Goal: Transaction & Acquisition: Purchase product/service

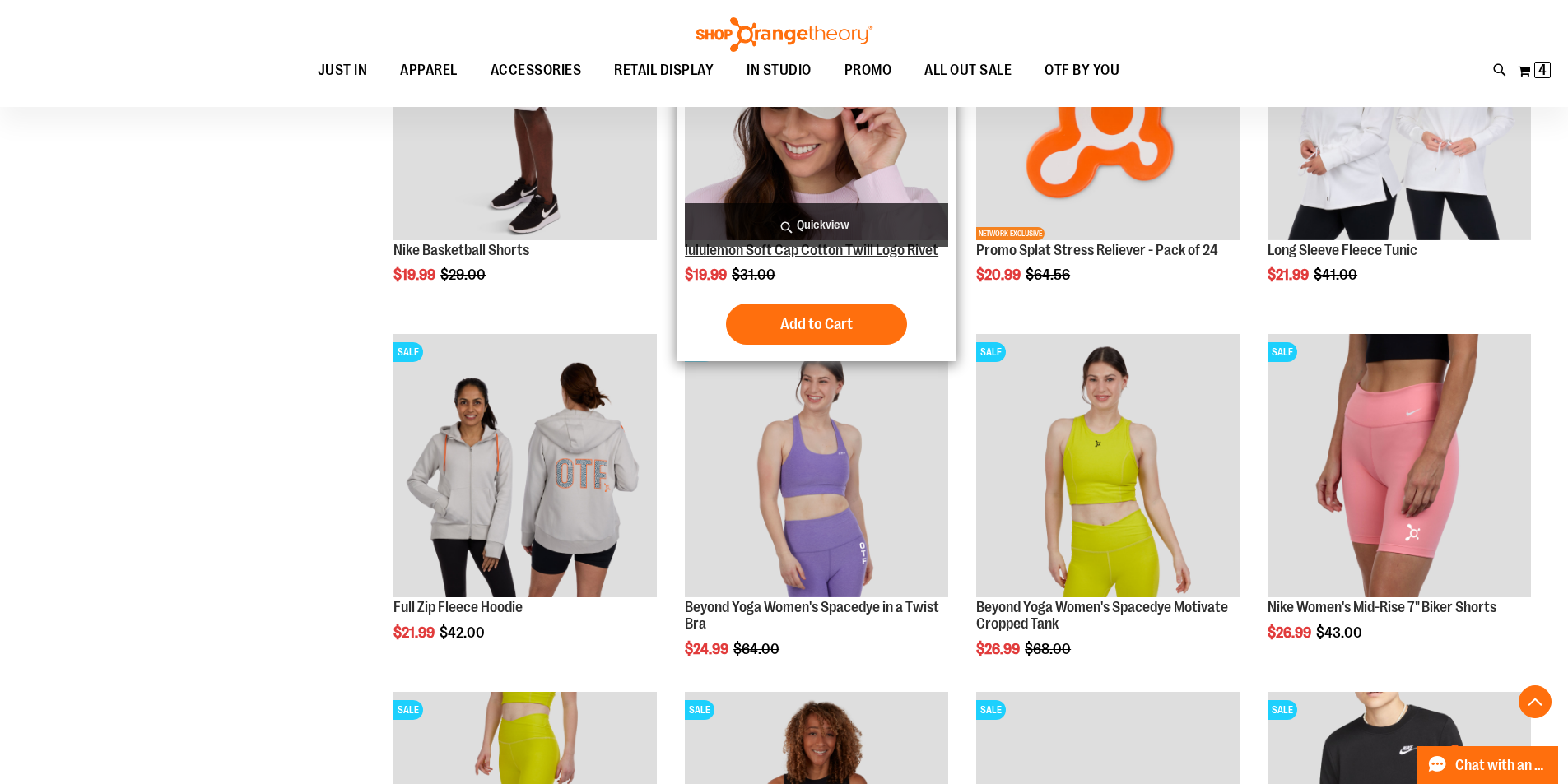
scroll to position [8933, 0]
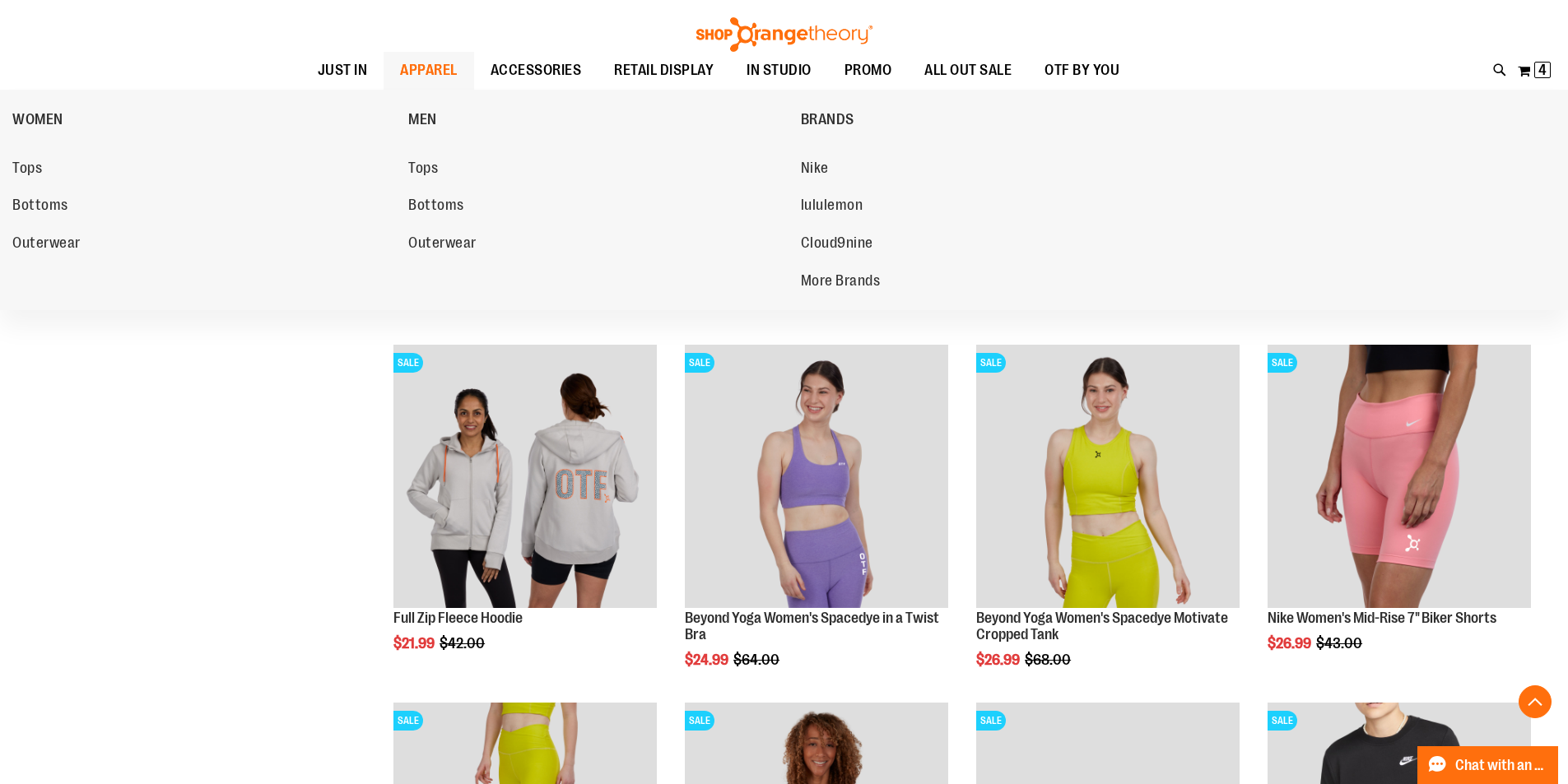
click at [400, 78] on span "APPAREL" at bounding box center [429, 70] width 57 height 37
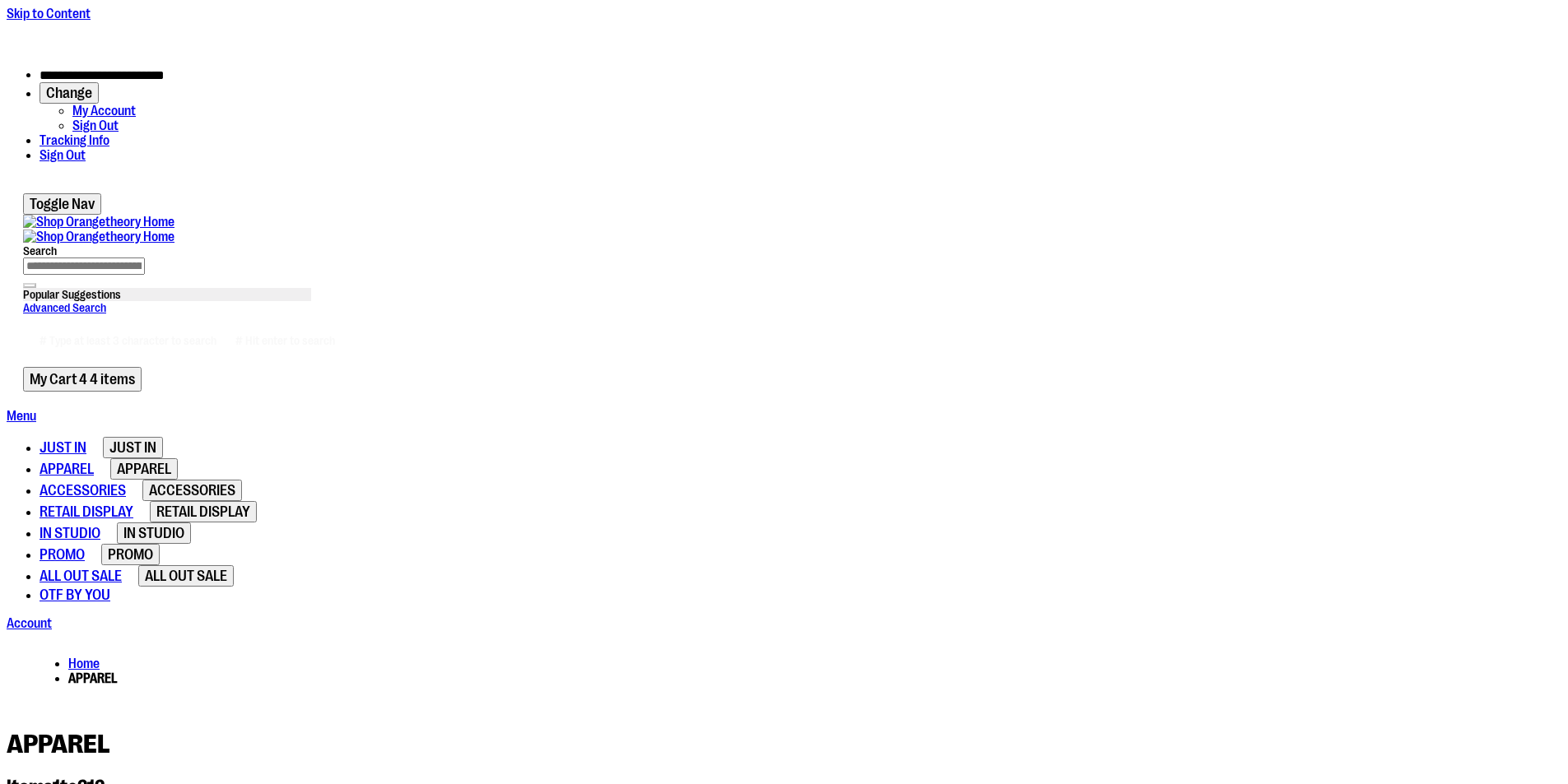
type input "**********"
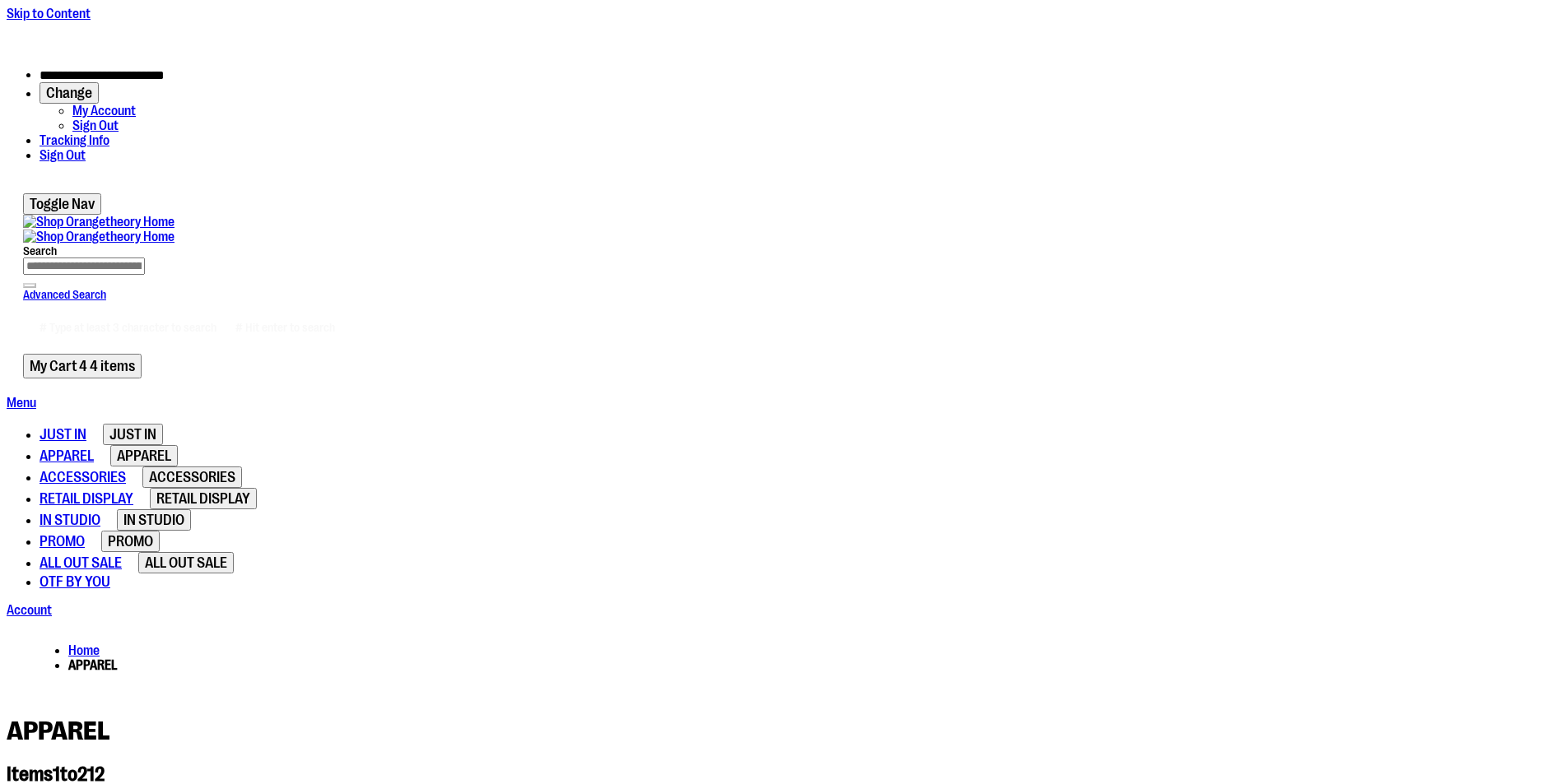
select select "*********"
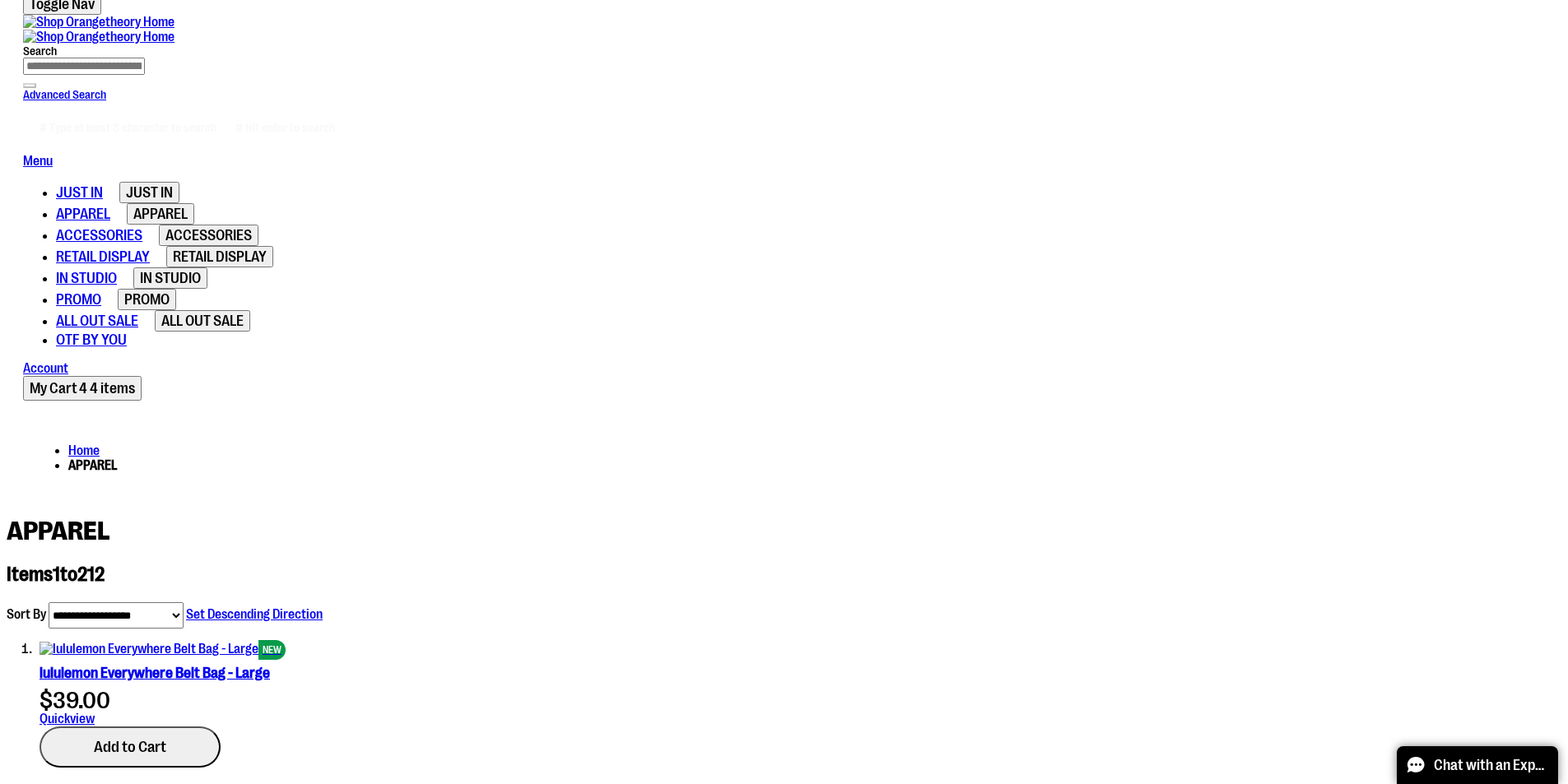
scroll to position [219, 0]
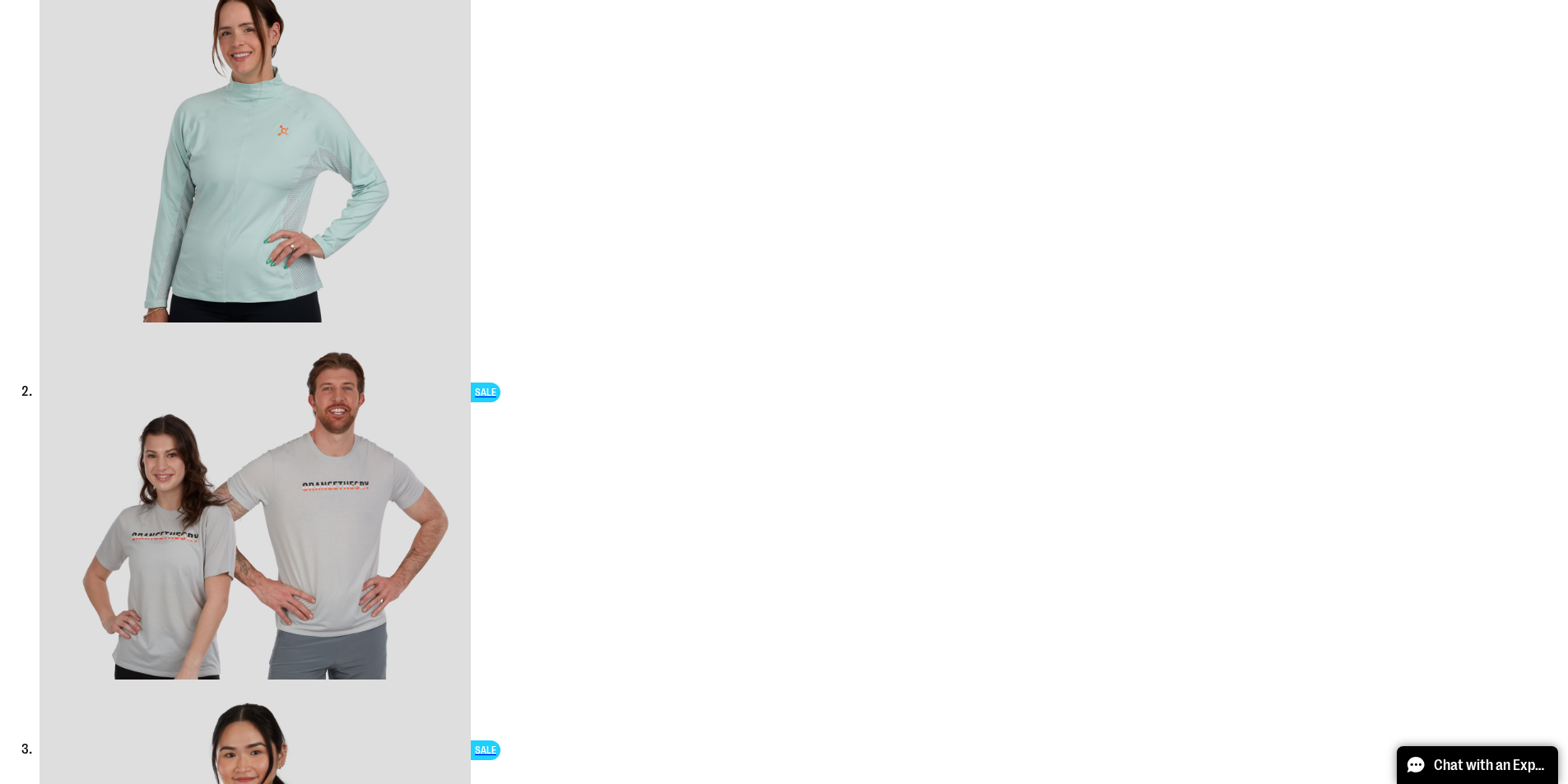
scroll to position [1310, 0]
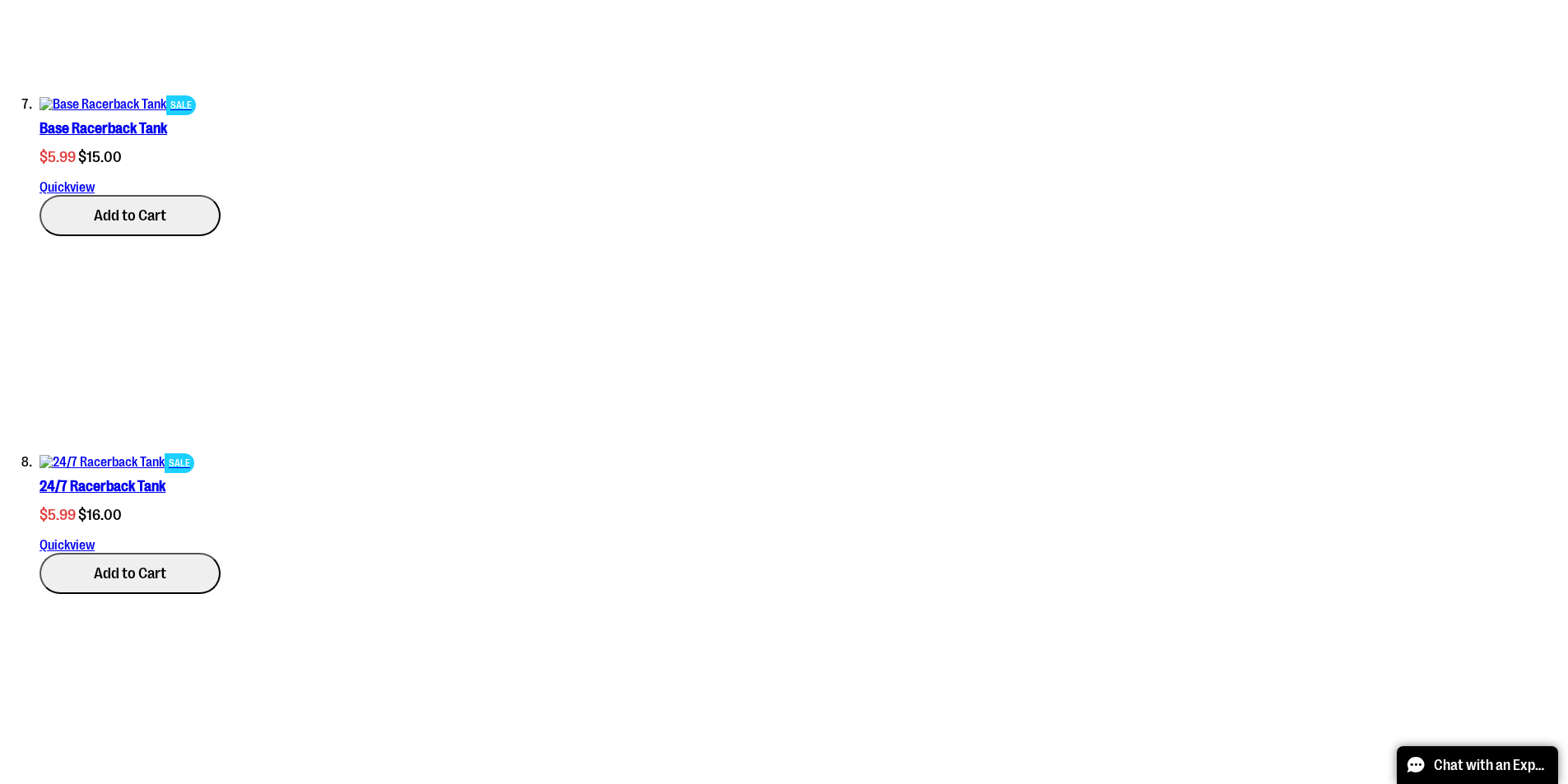
scroll to position [3202, 0]
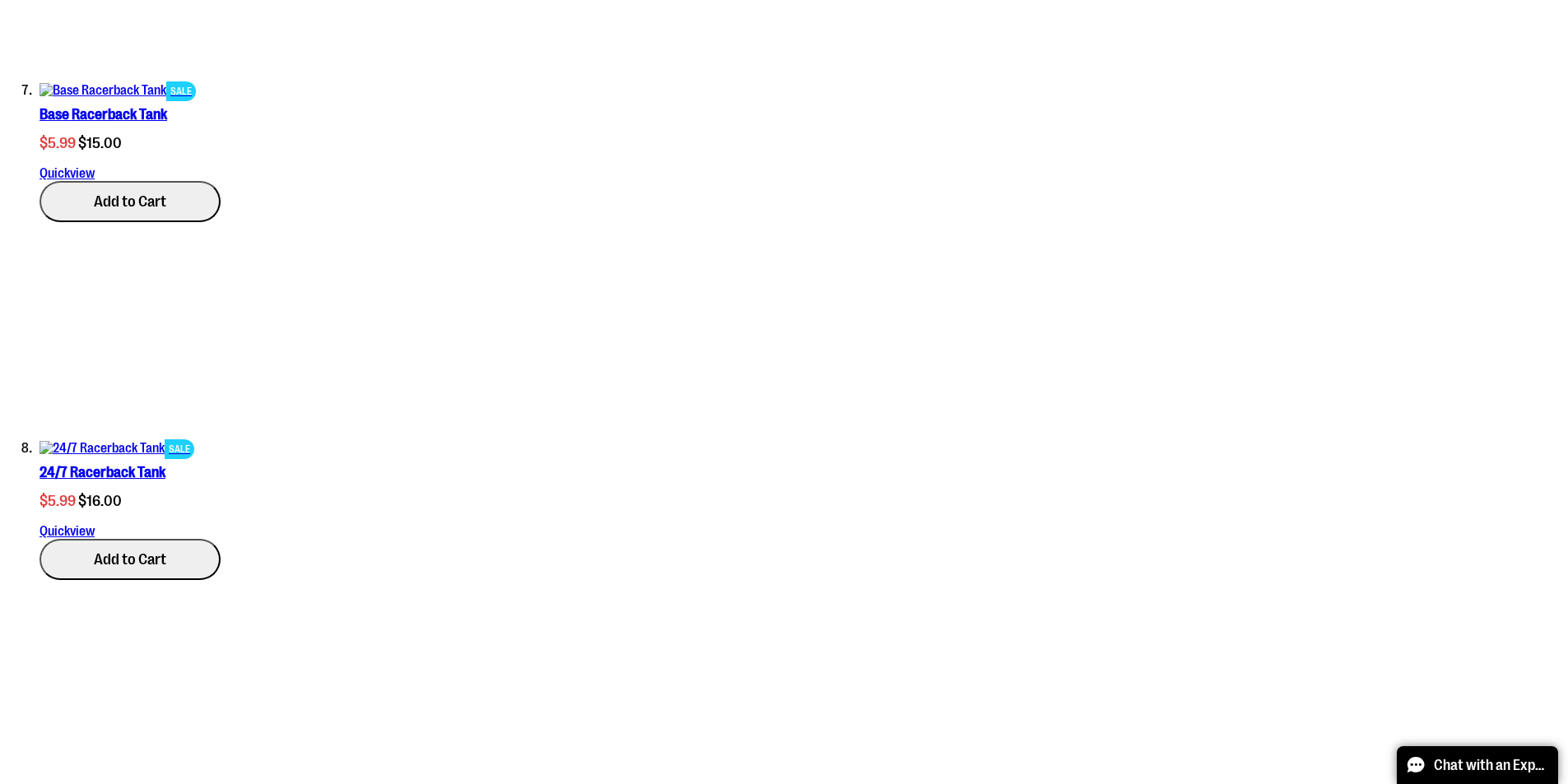
scroll to position [2955, 0]
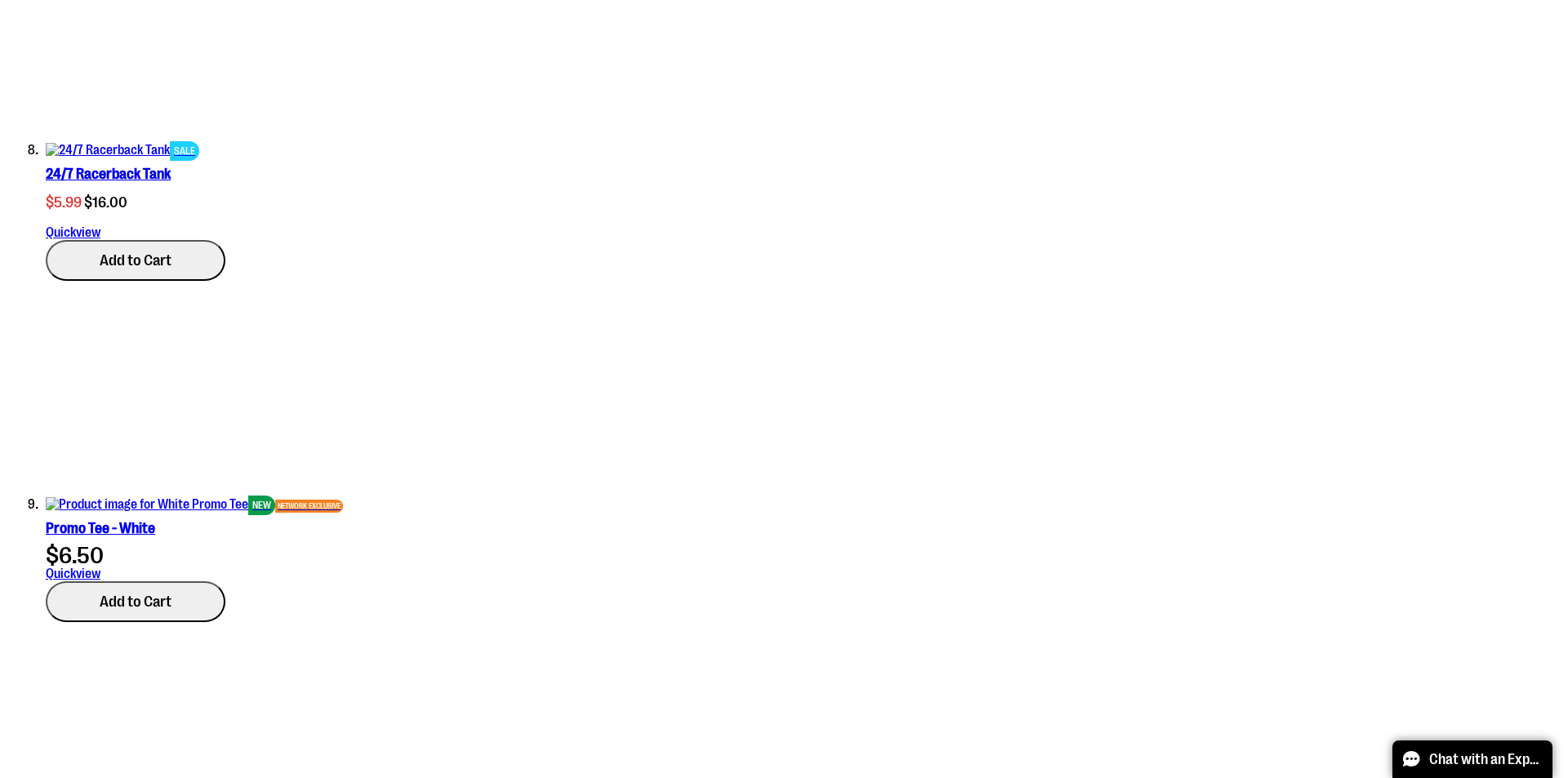
scroll to position [3259, 0]
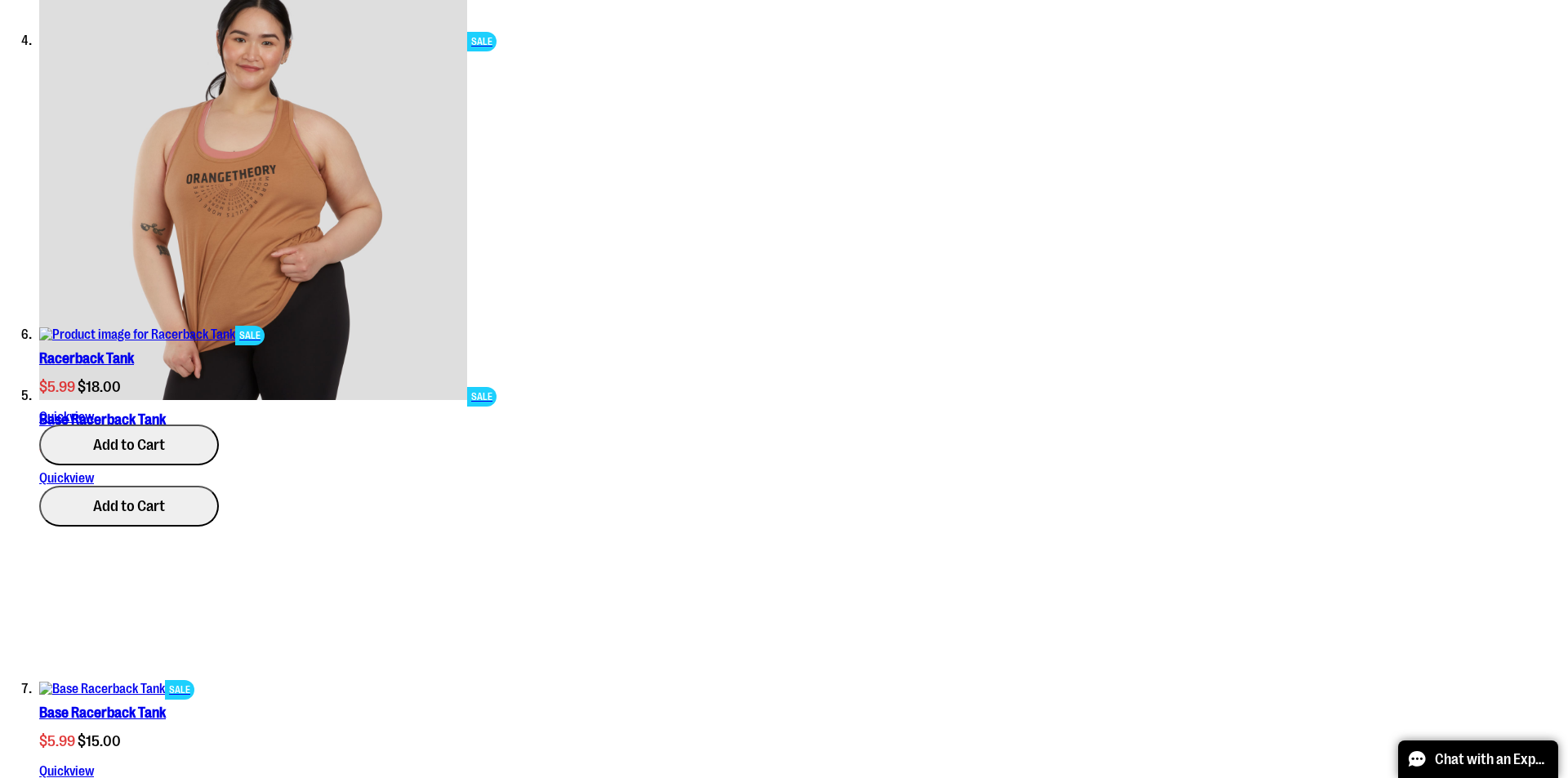
type input "*"
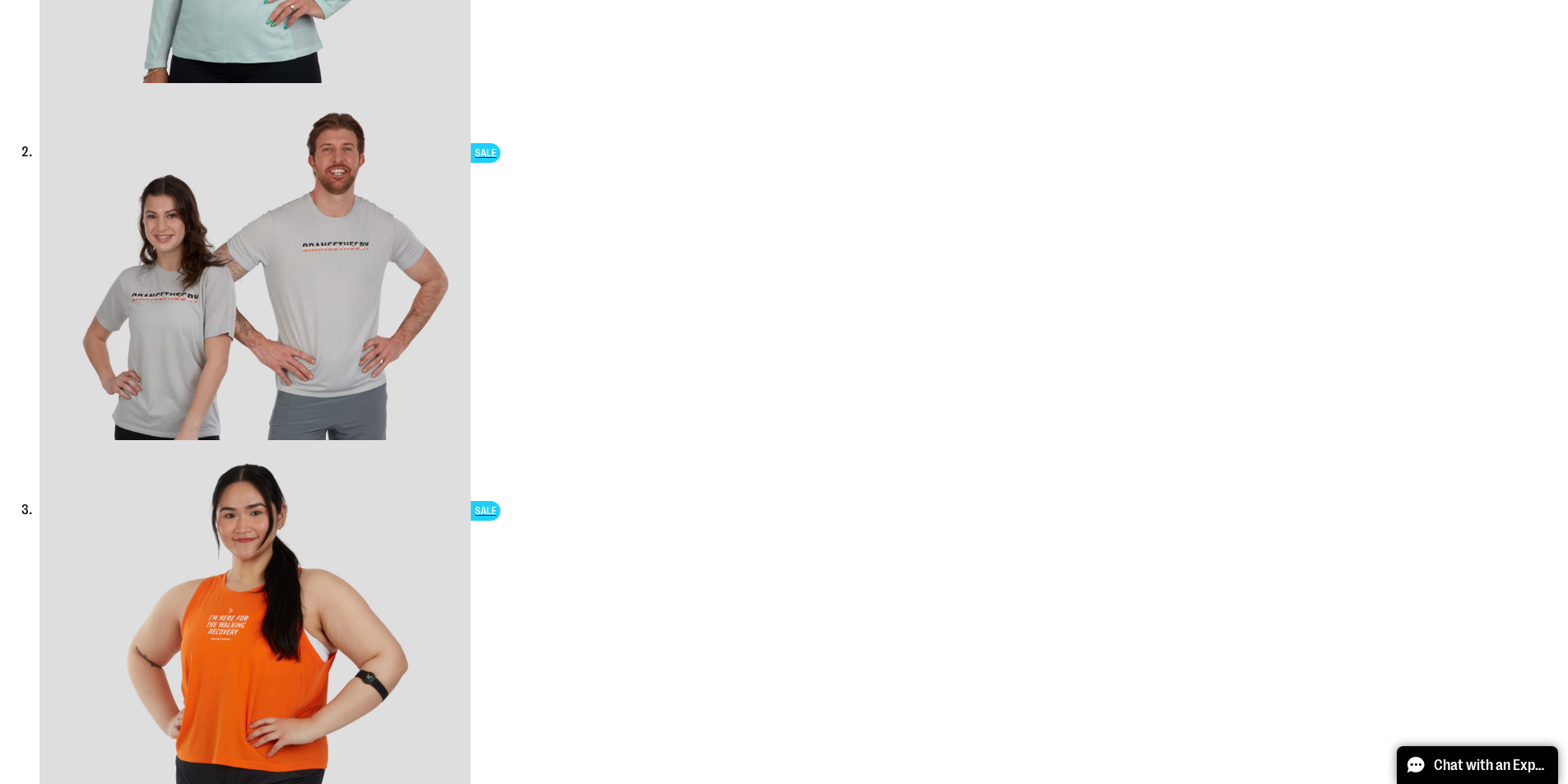
scroll to position [255, 0]
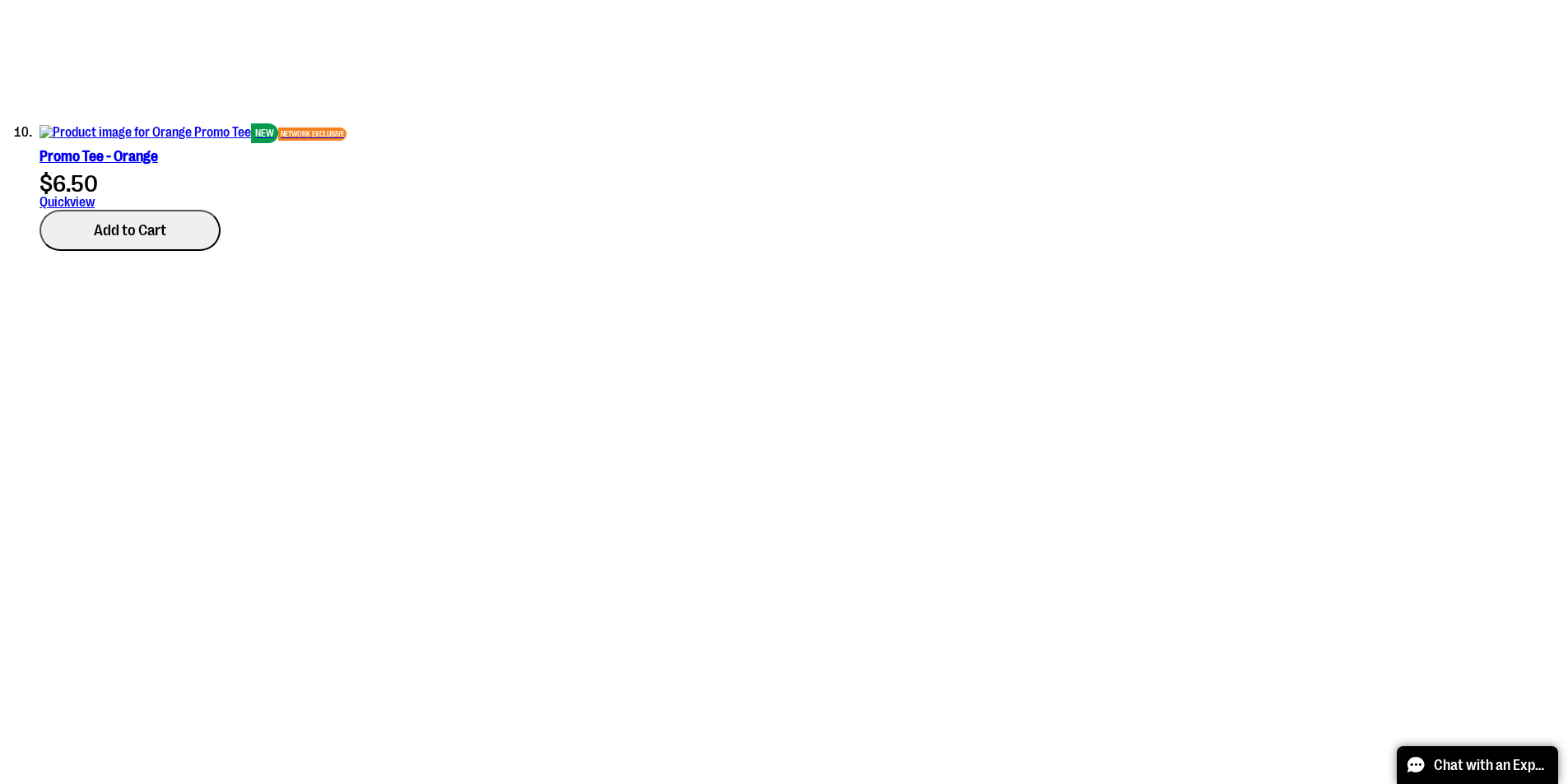
scroll to position [4034, 0]
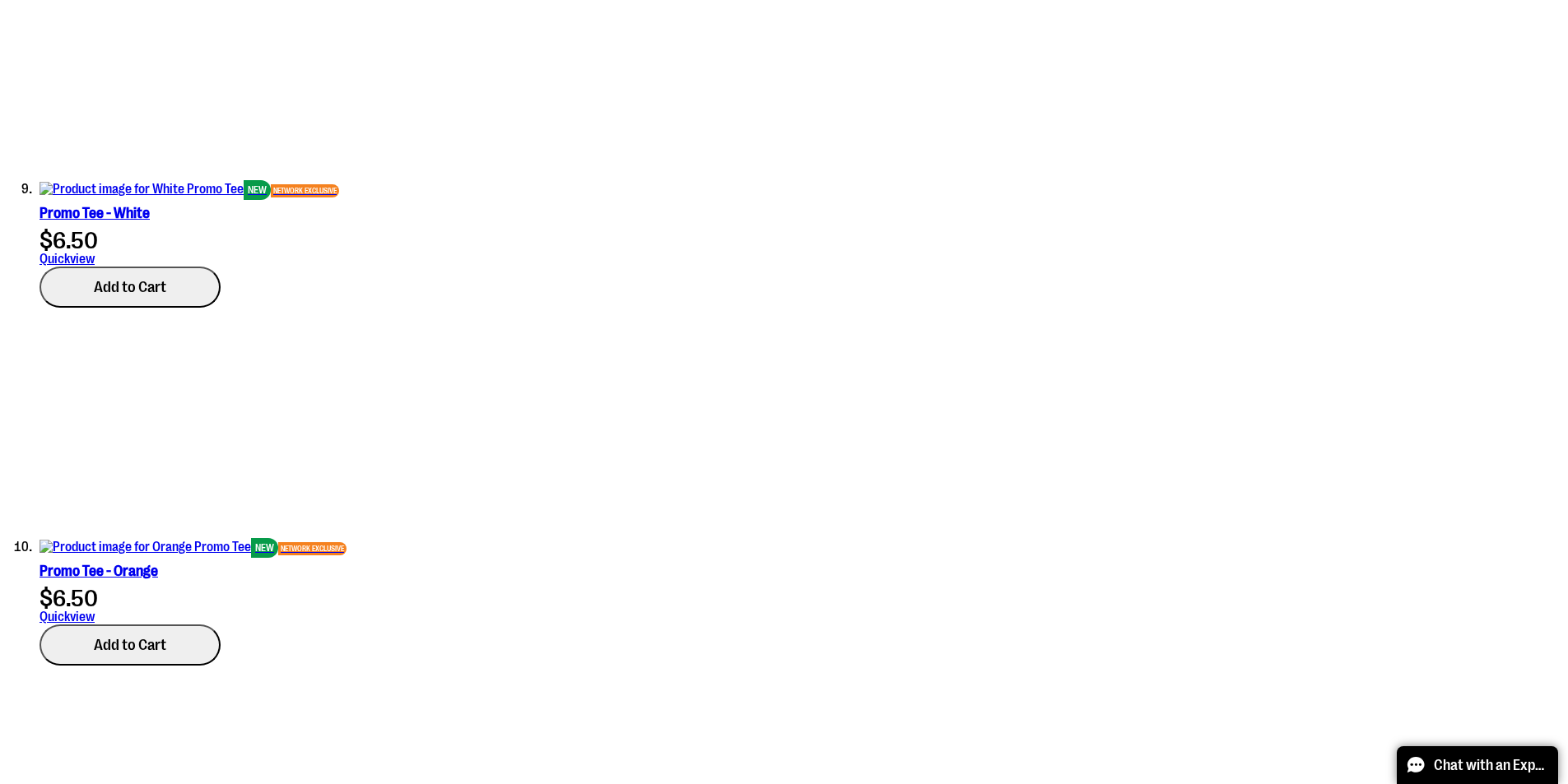
scroll to position [4363, 0]
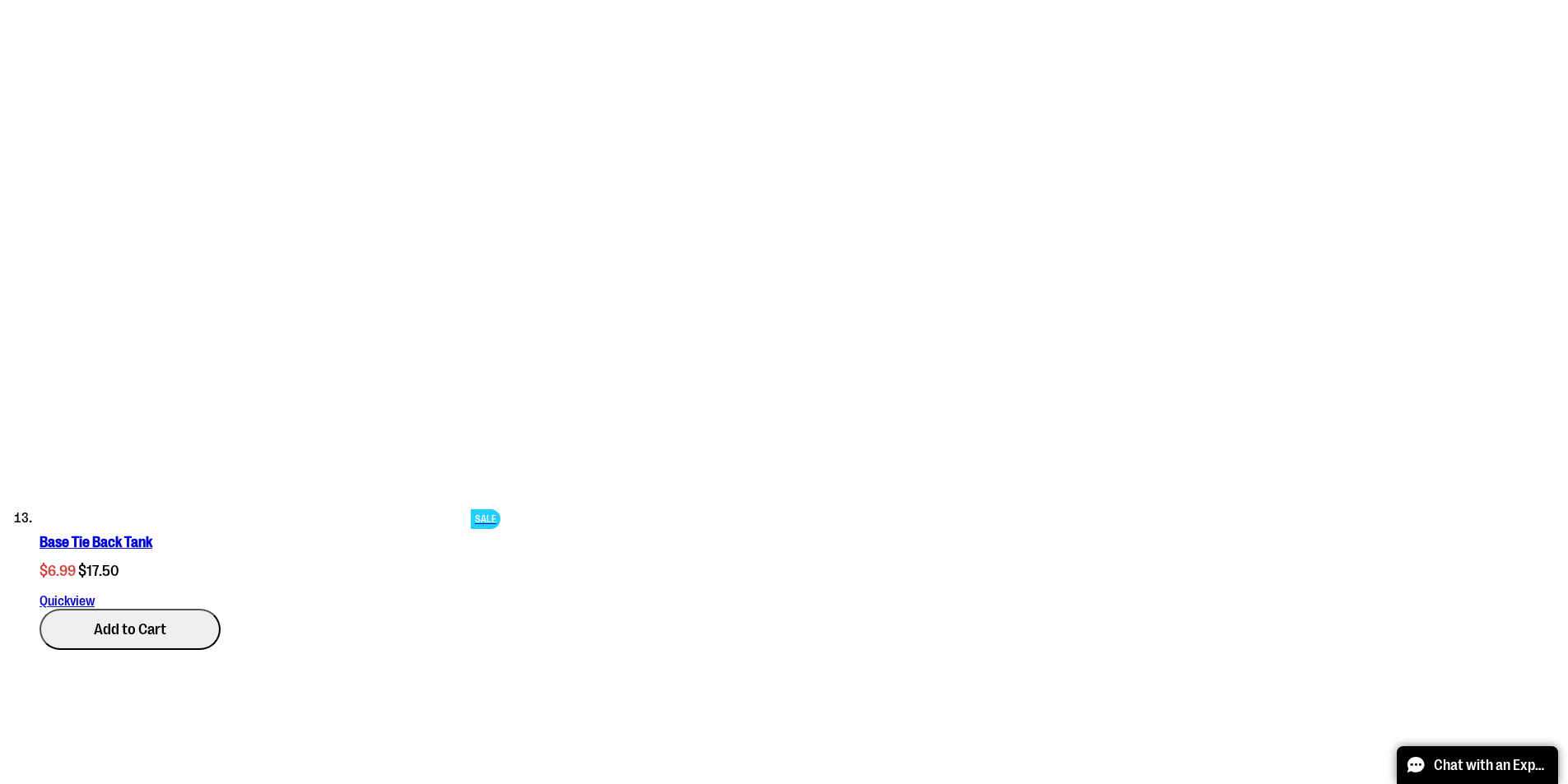
scroll to position [5104, 0]
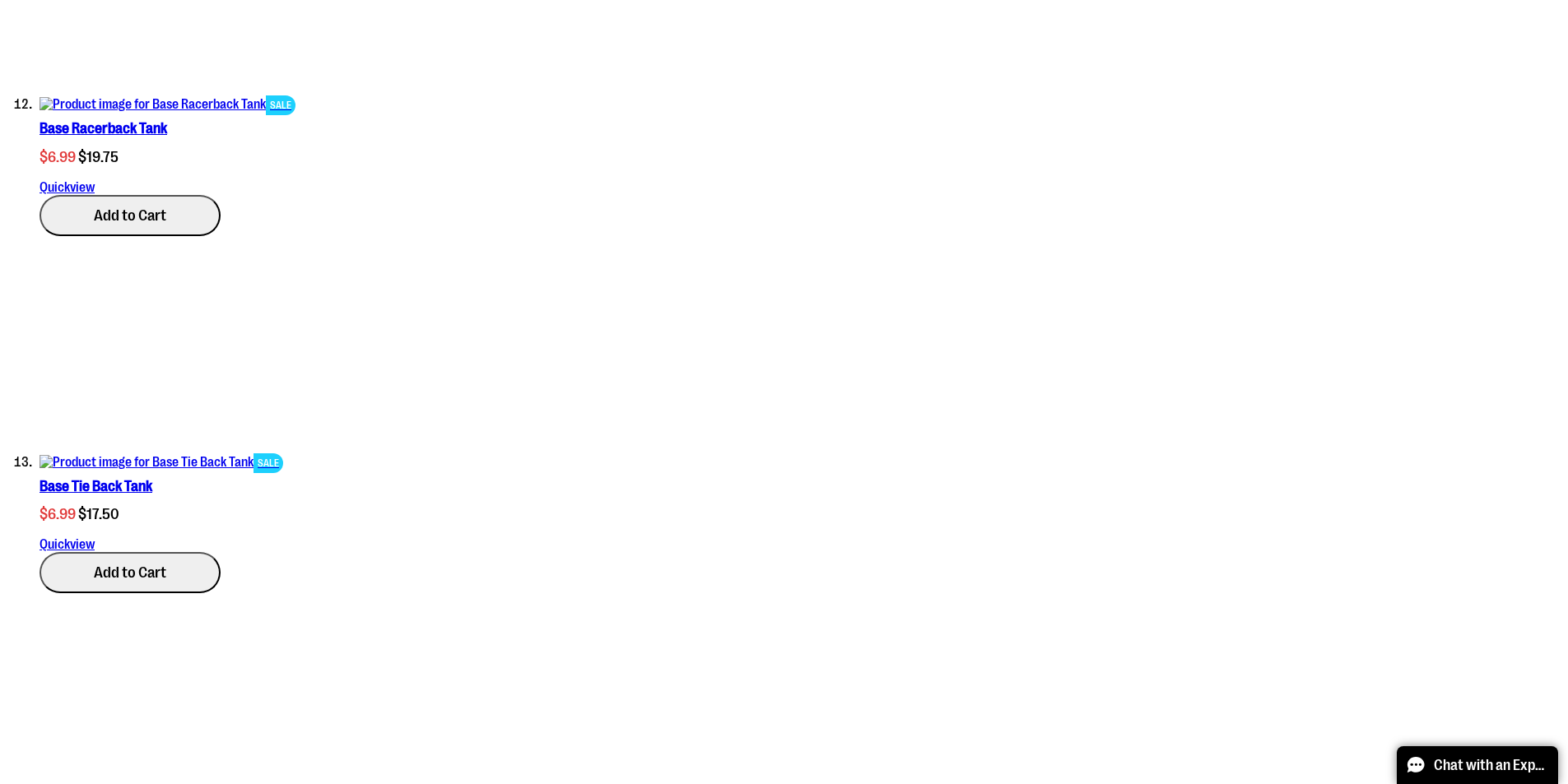
scroll to position [5598, 0]
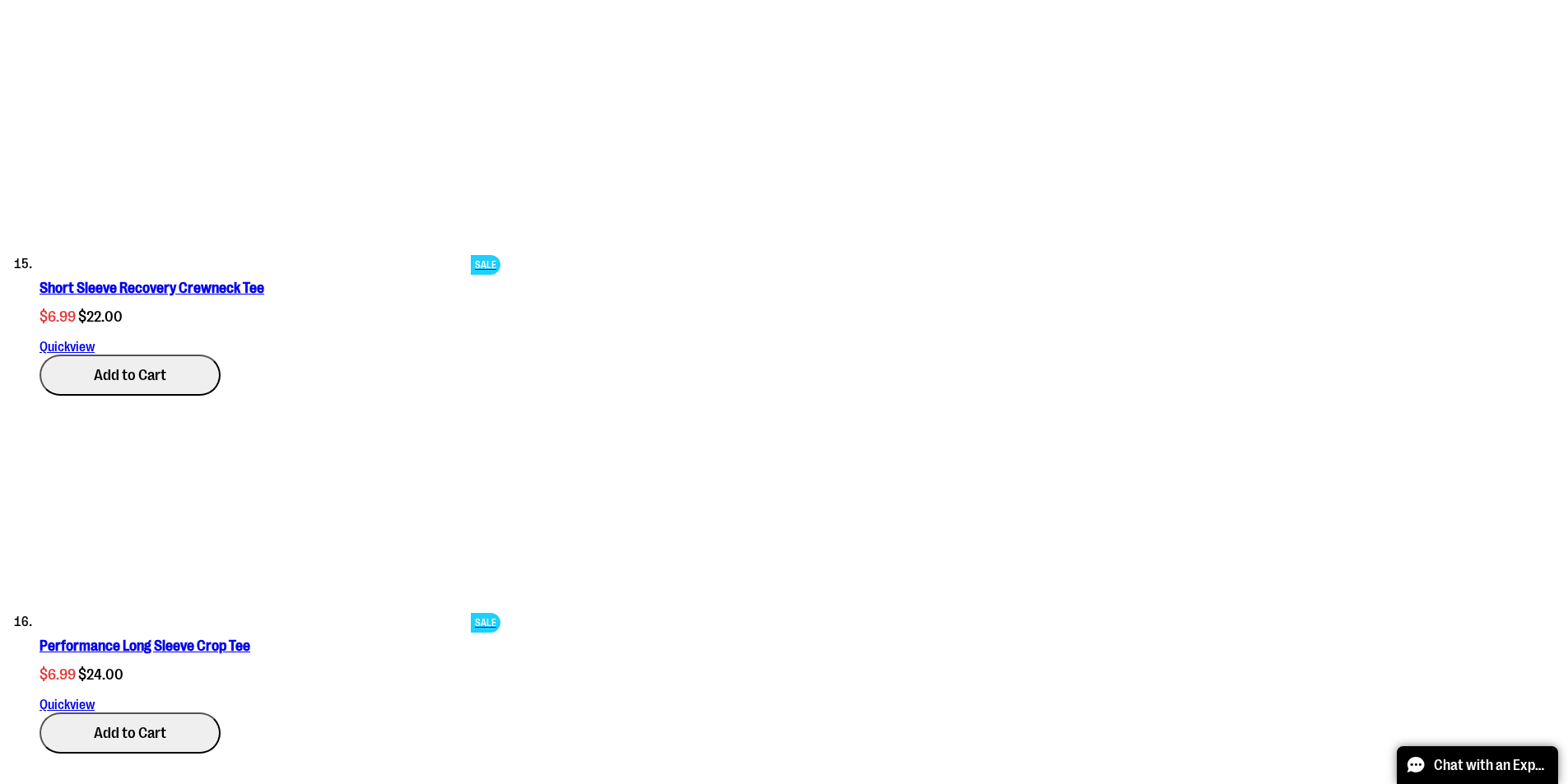
scroll to position [6091, 0]
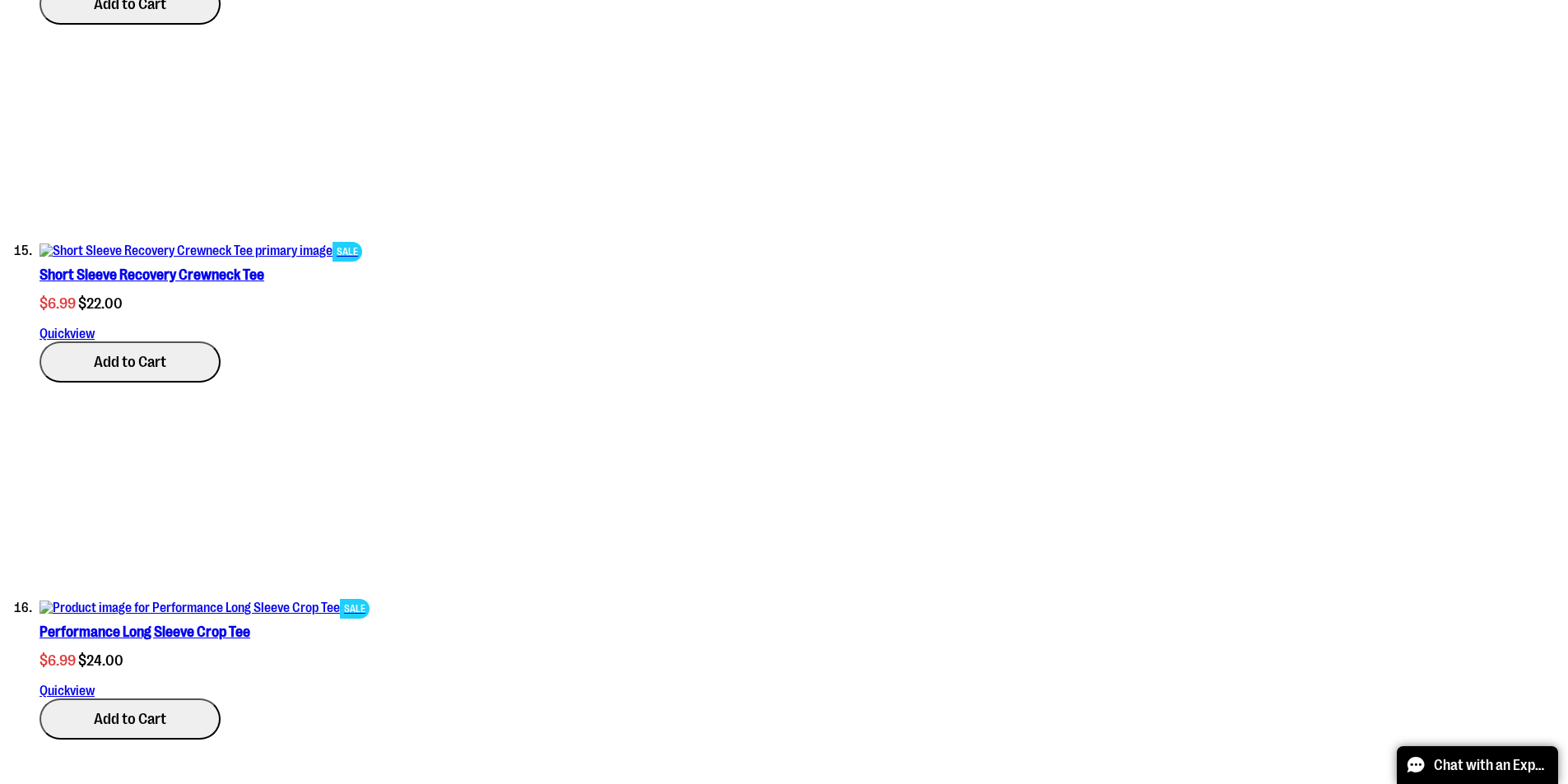
scroll to position [6421, 0]
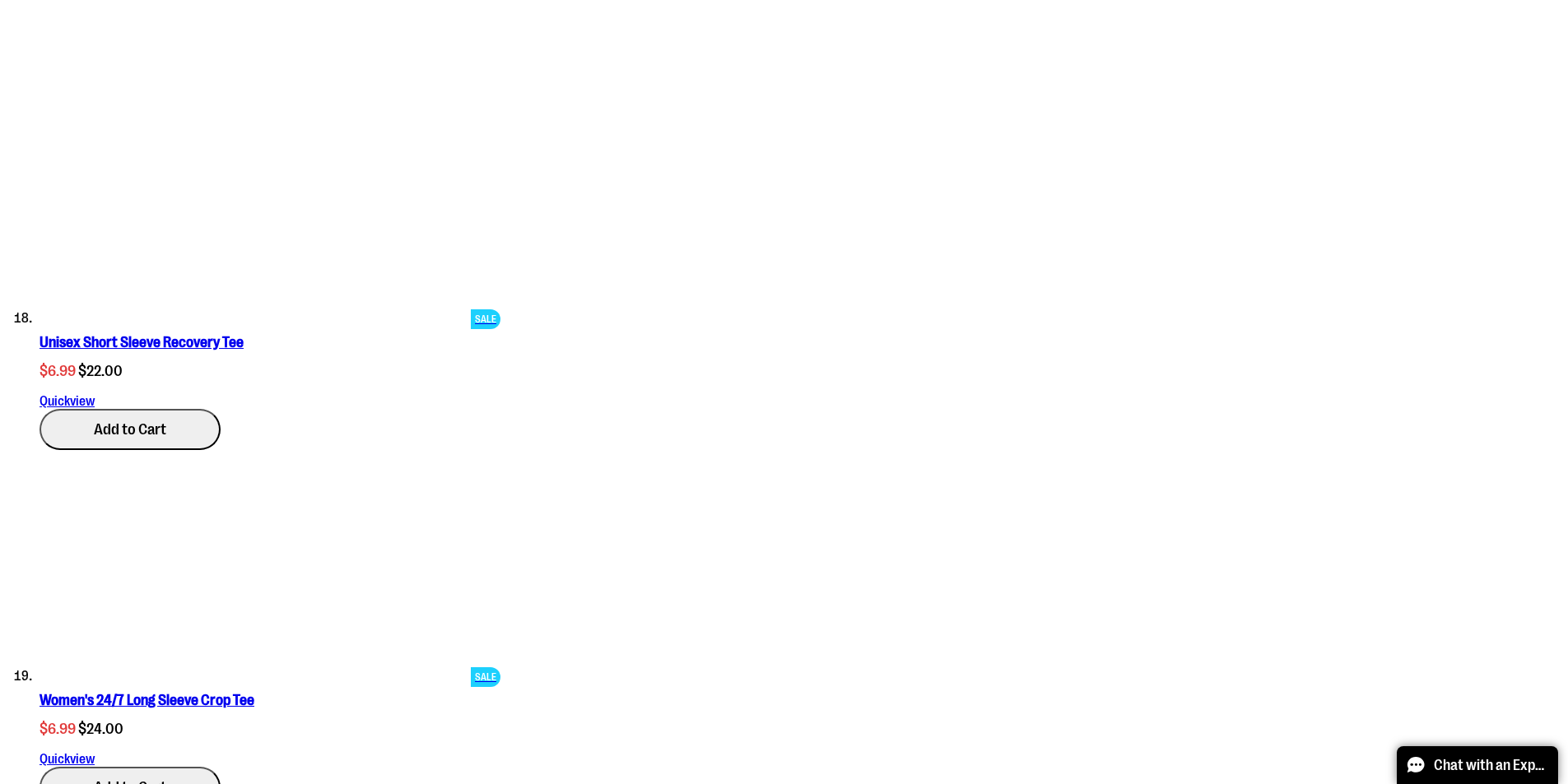
scroll to position [7161, 0]
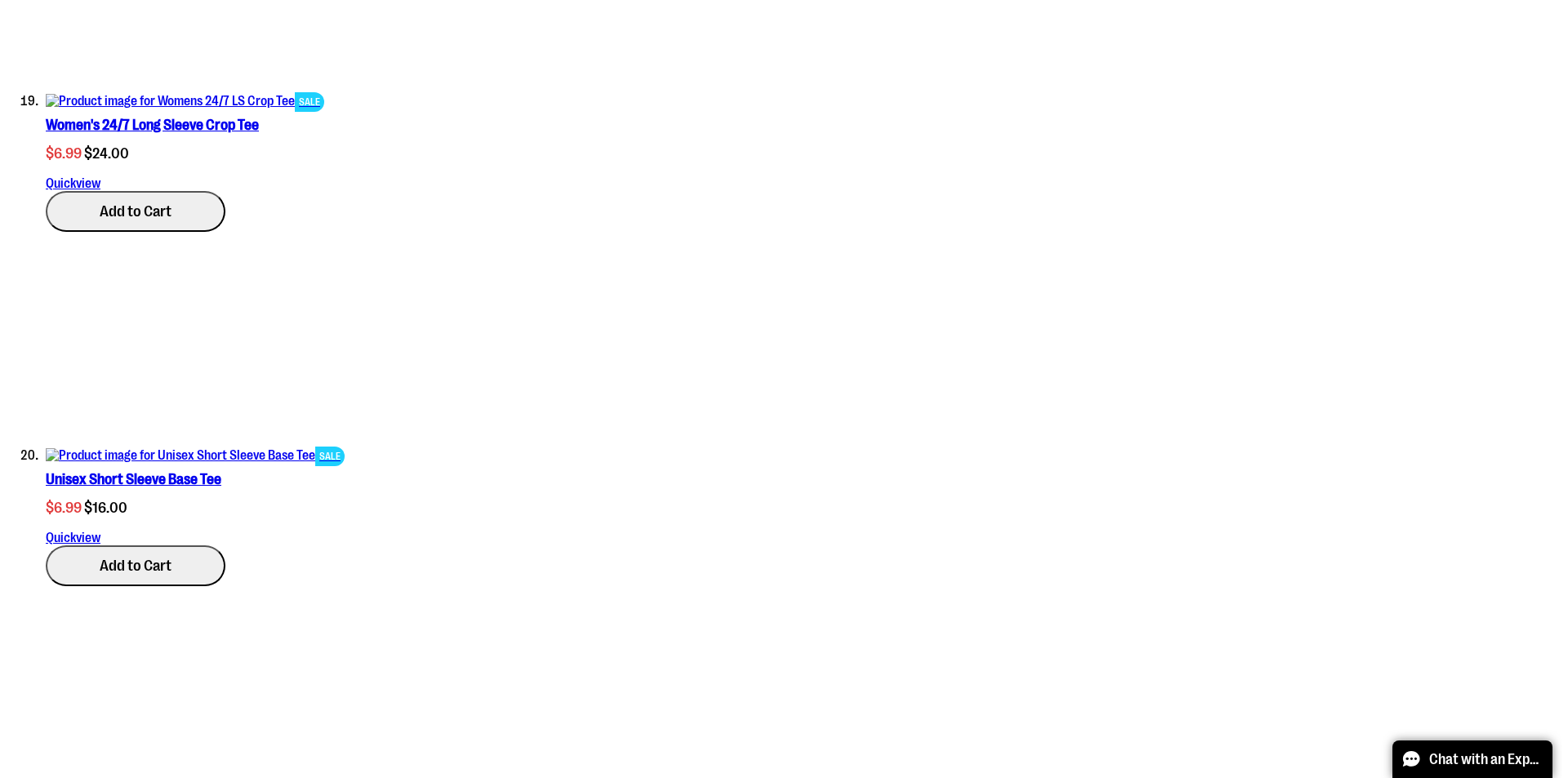
scroll to position [7189, 0]
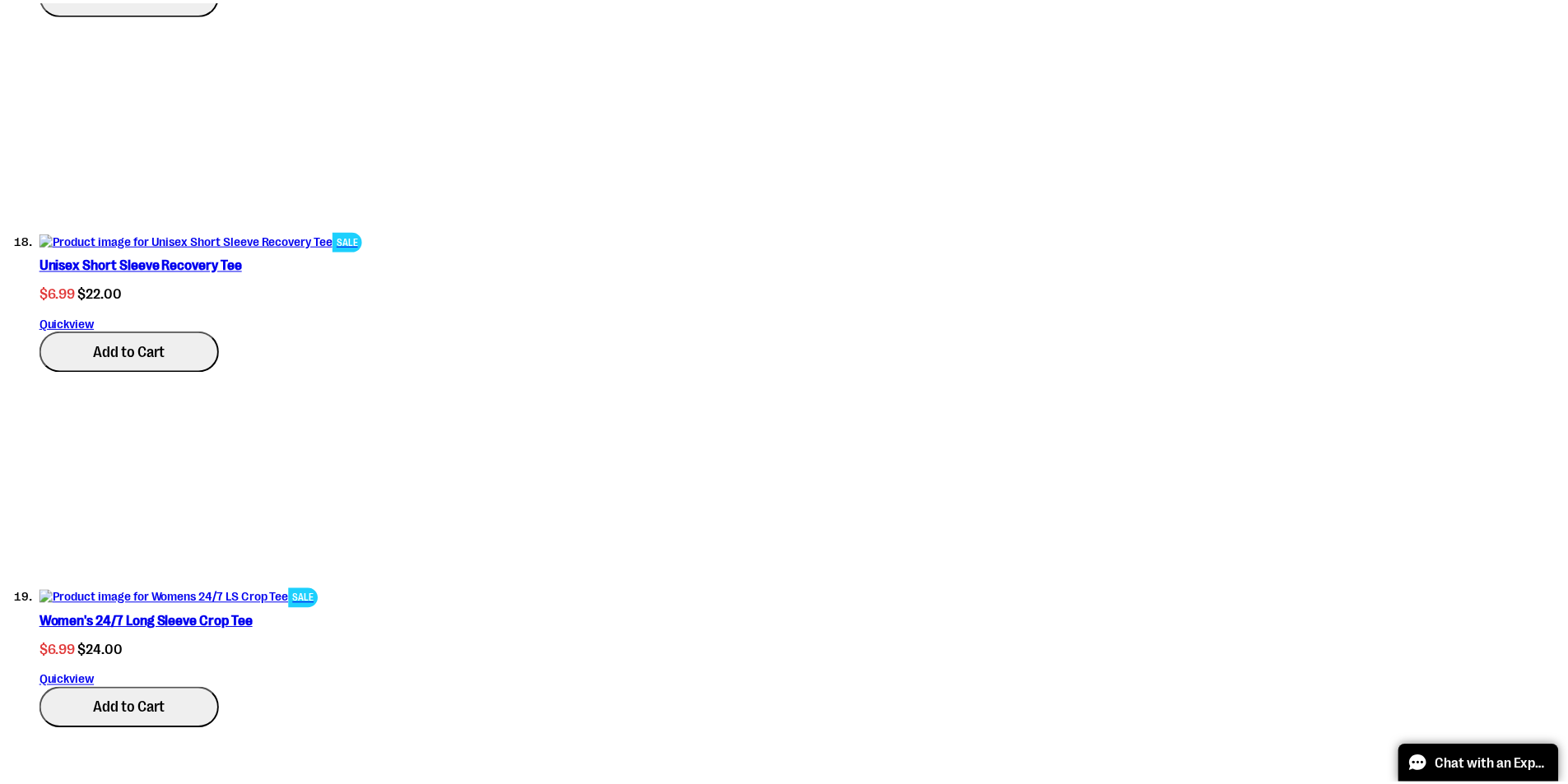
scroll to position [0, 0]
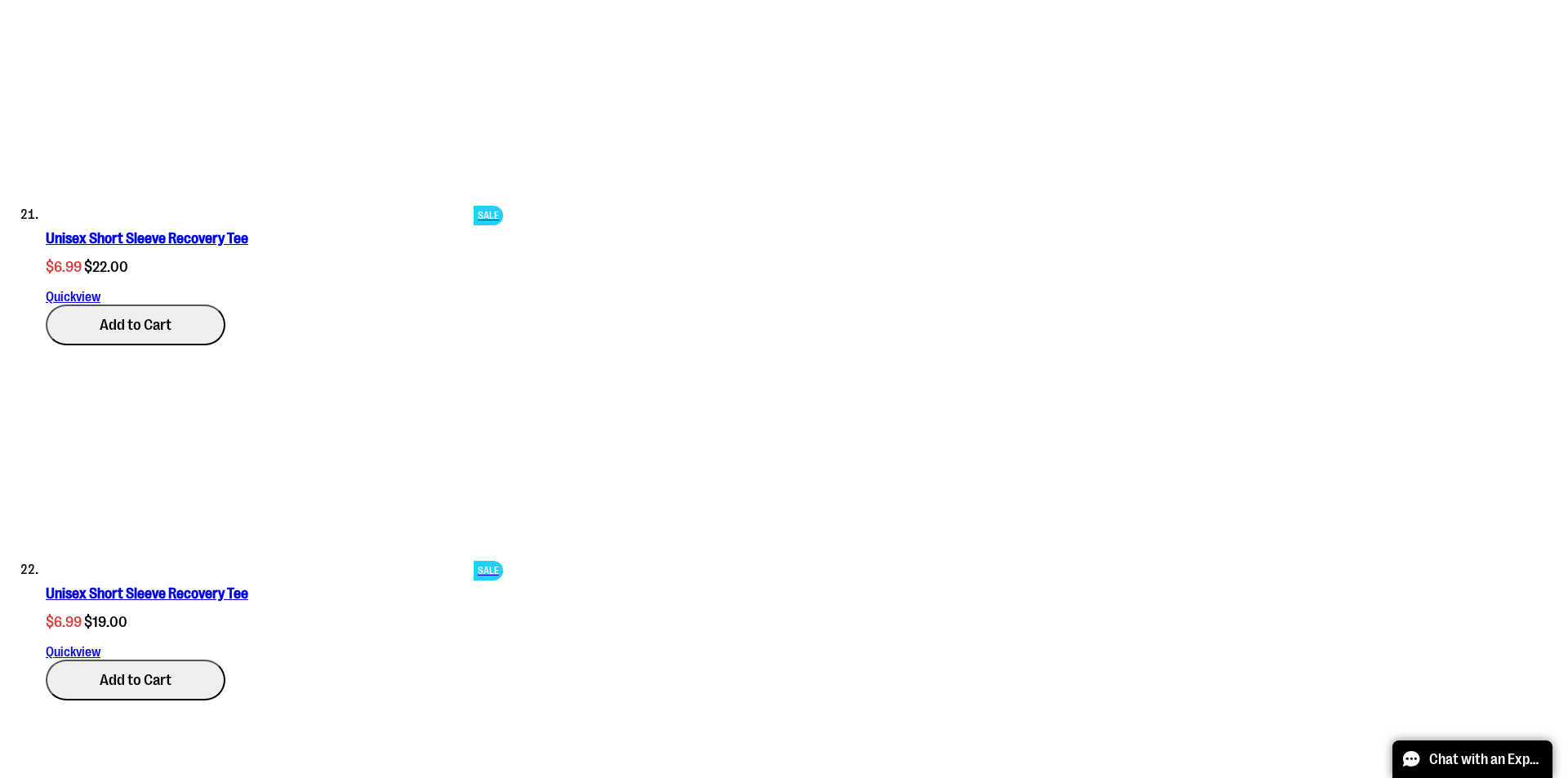
scroll to position [8250, 0]
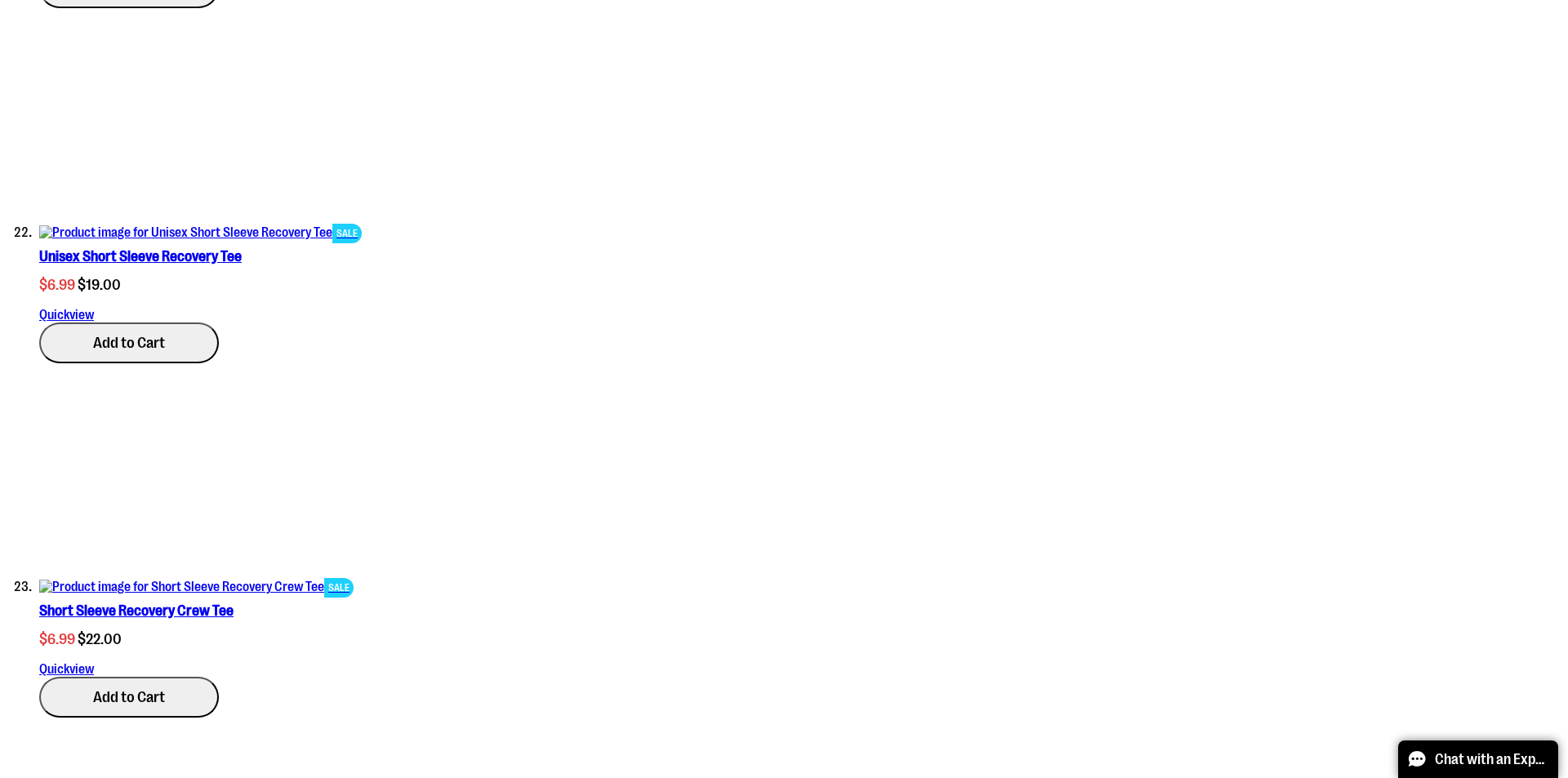
scroll to position [0, 0]
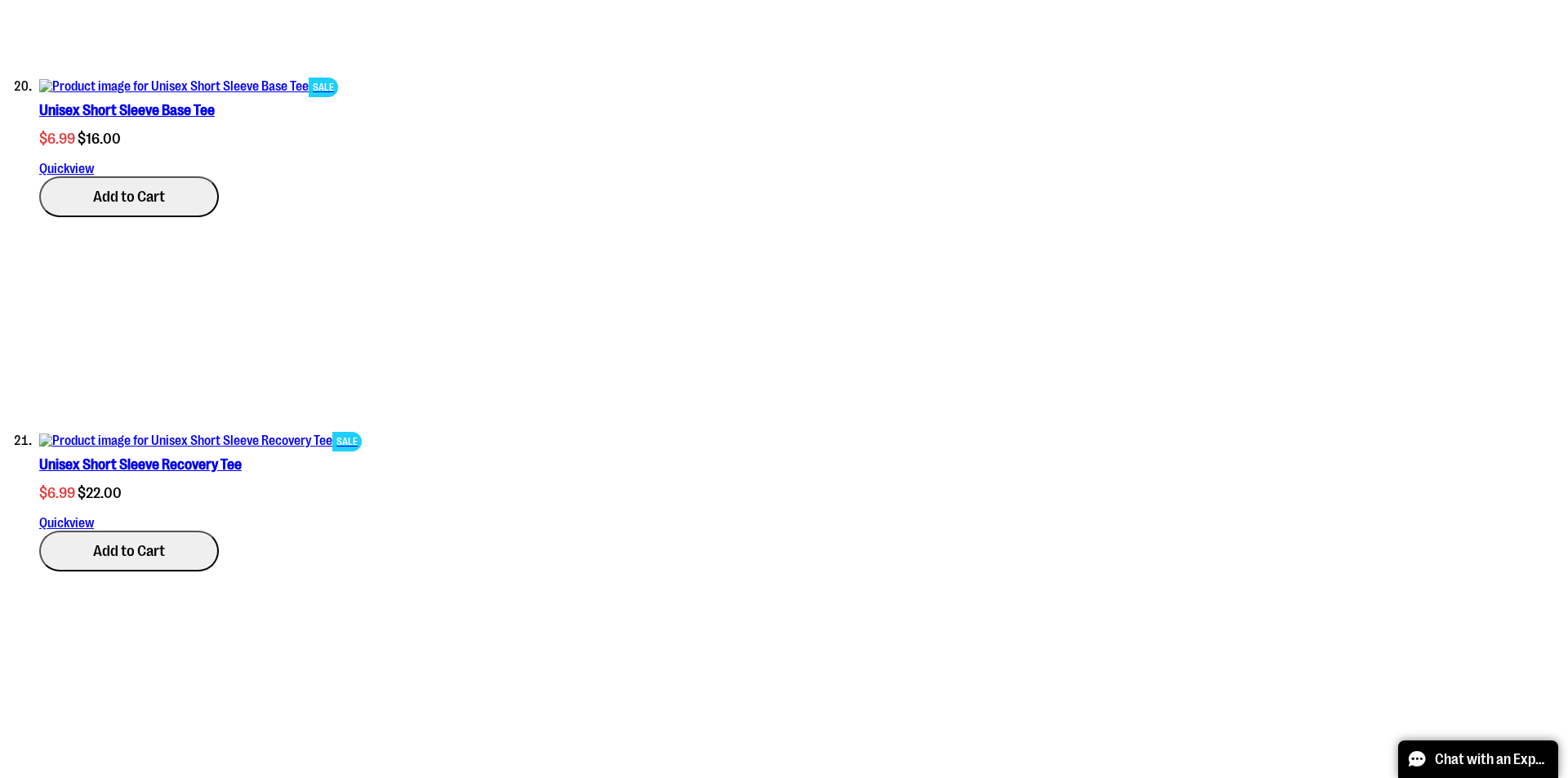
type input "*"
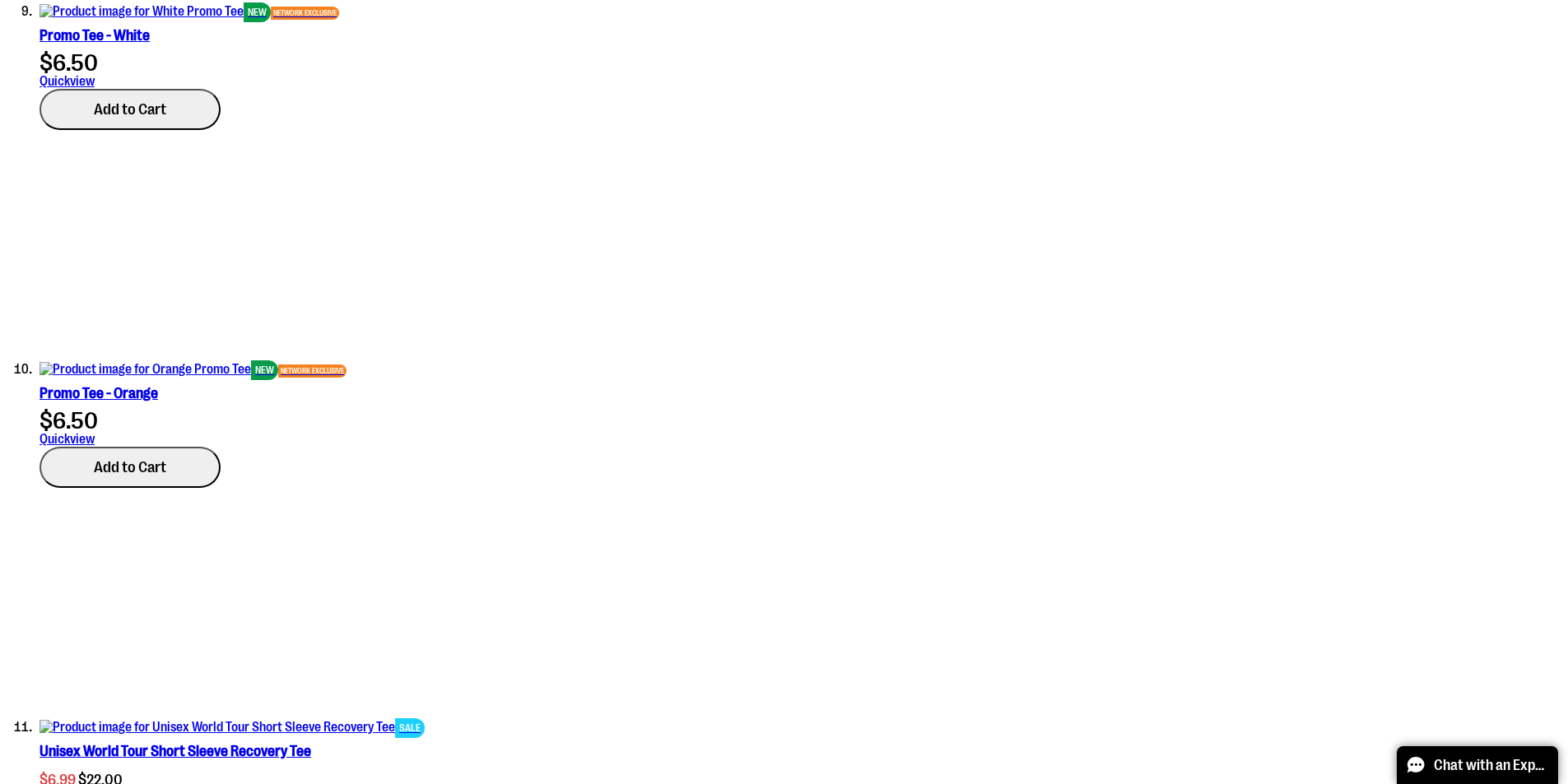
scroll to position [224, 0]
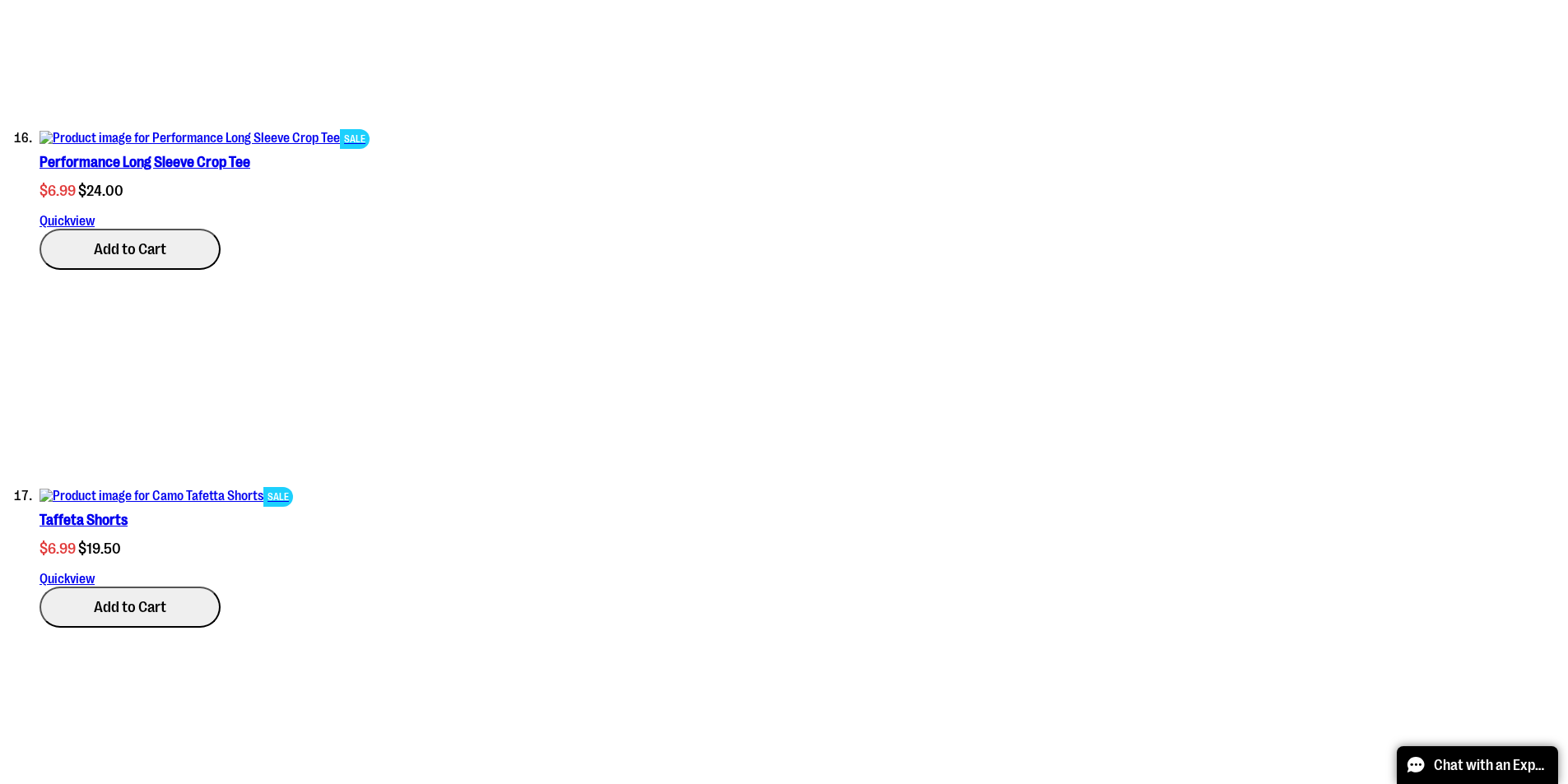
scroll to position [8587, 0]
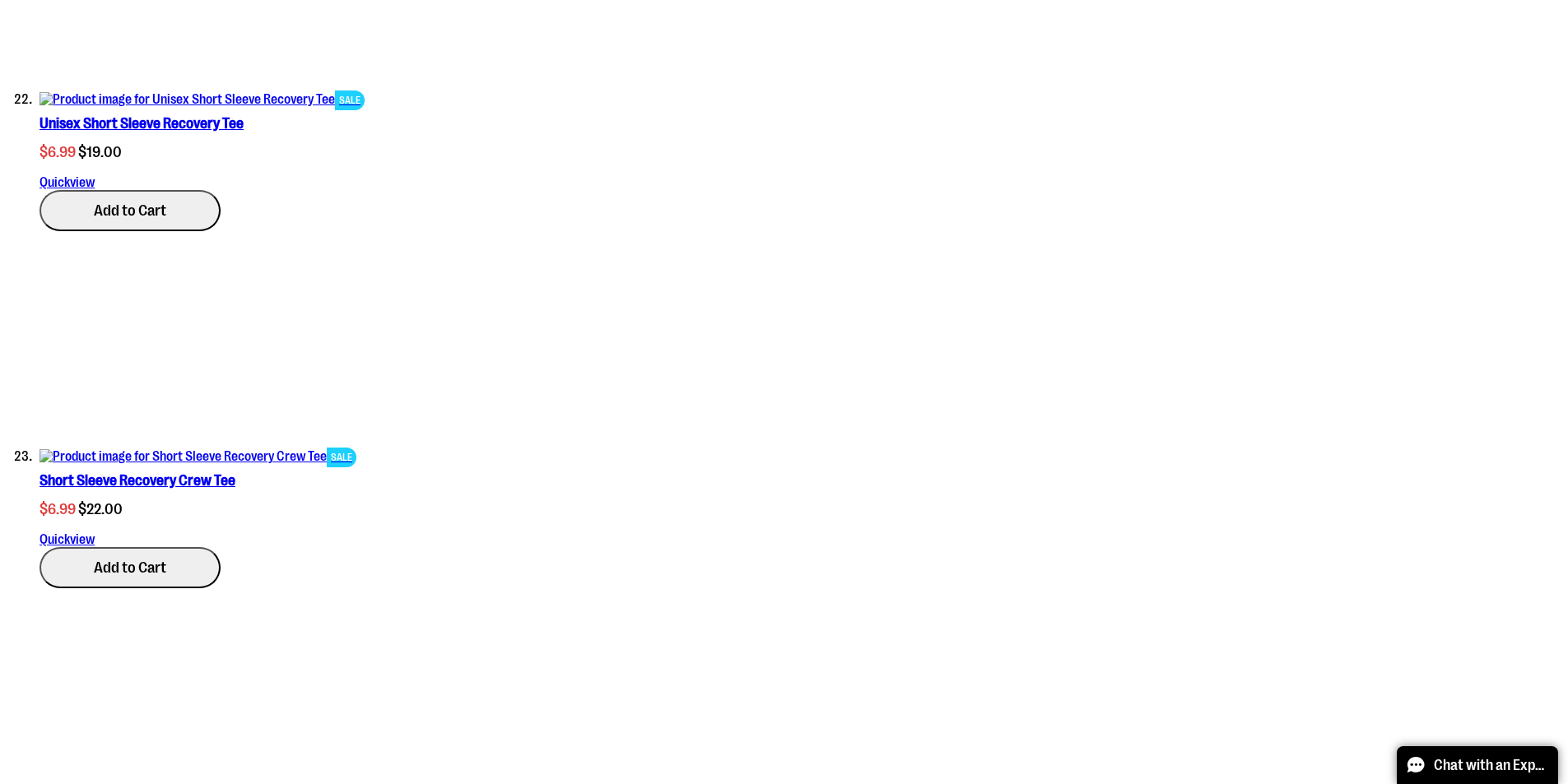
scroll to position [8340, 0]
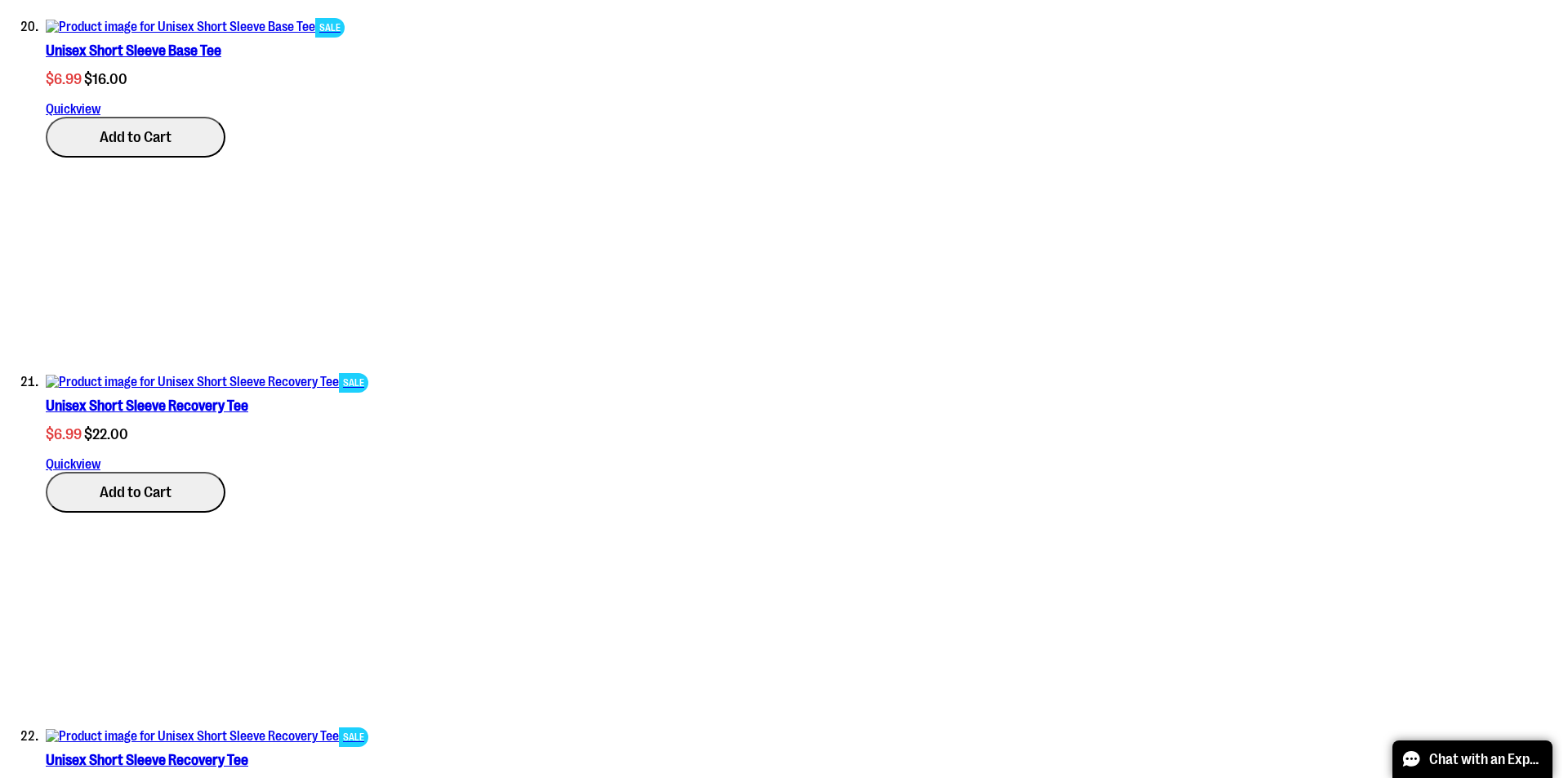
scroll to position [8521, 0]
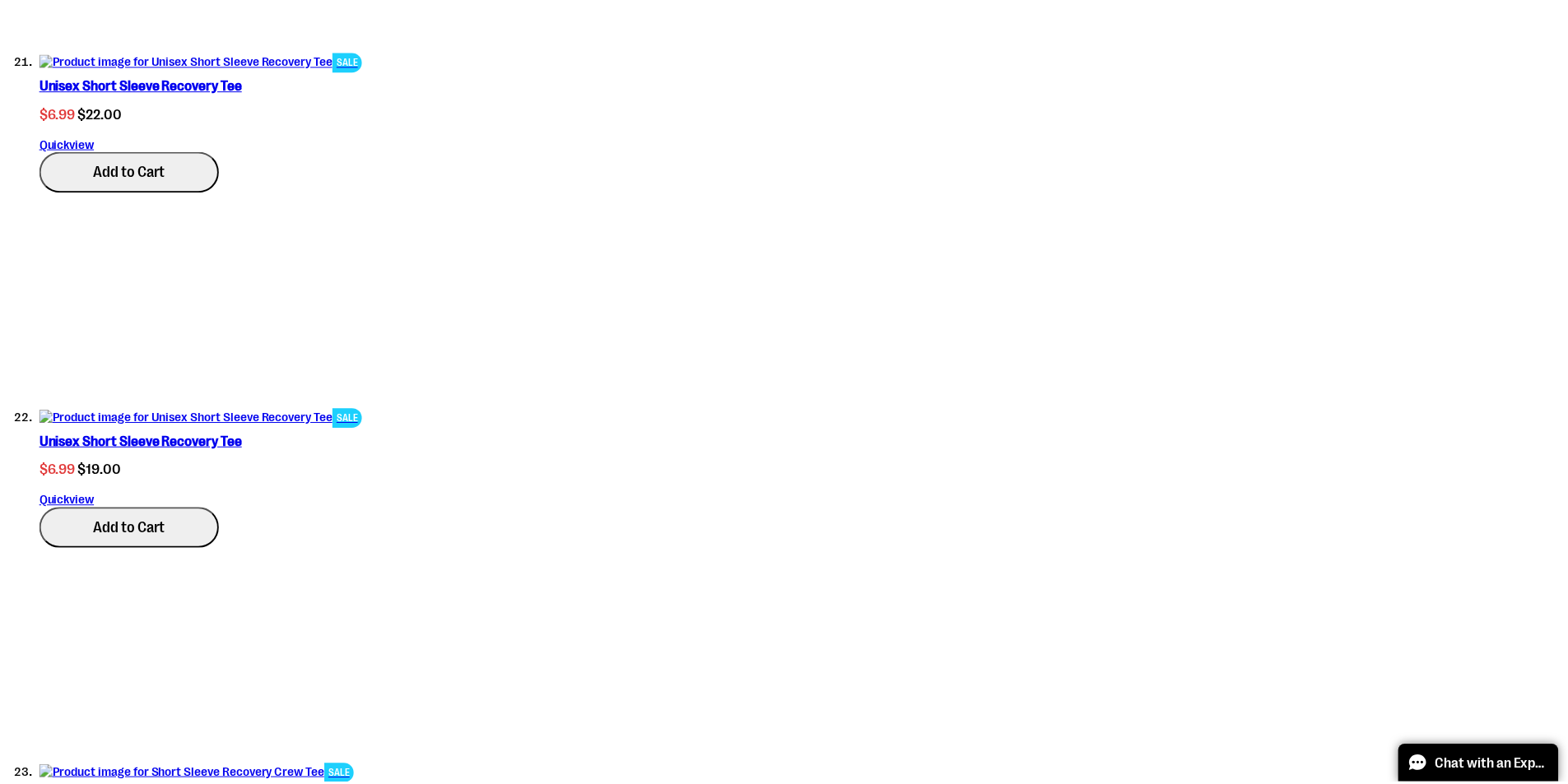
scroll to position [0, 0]
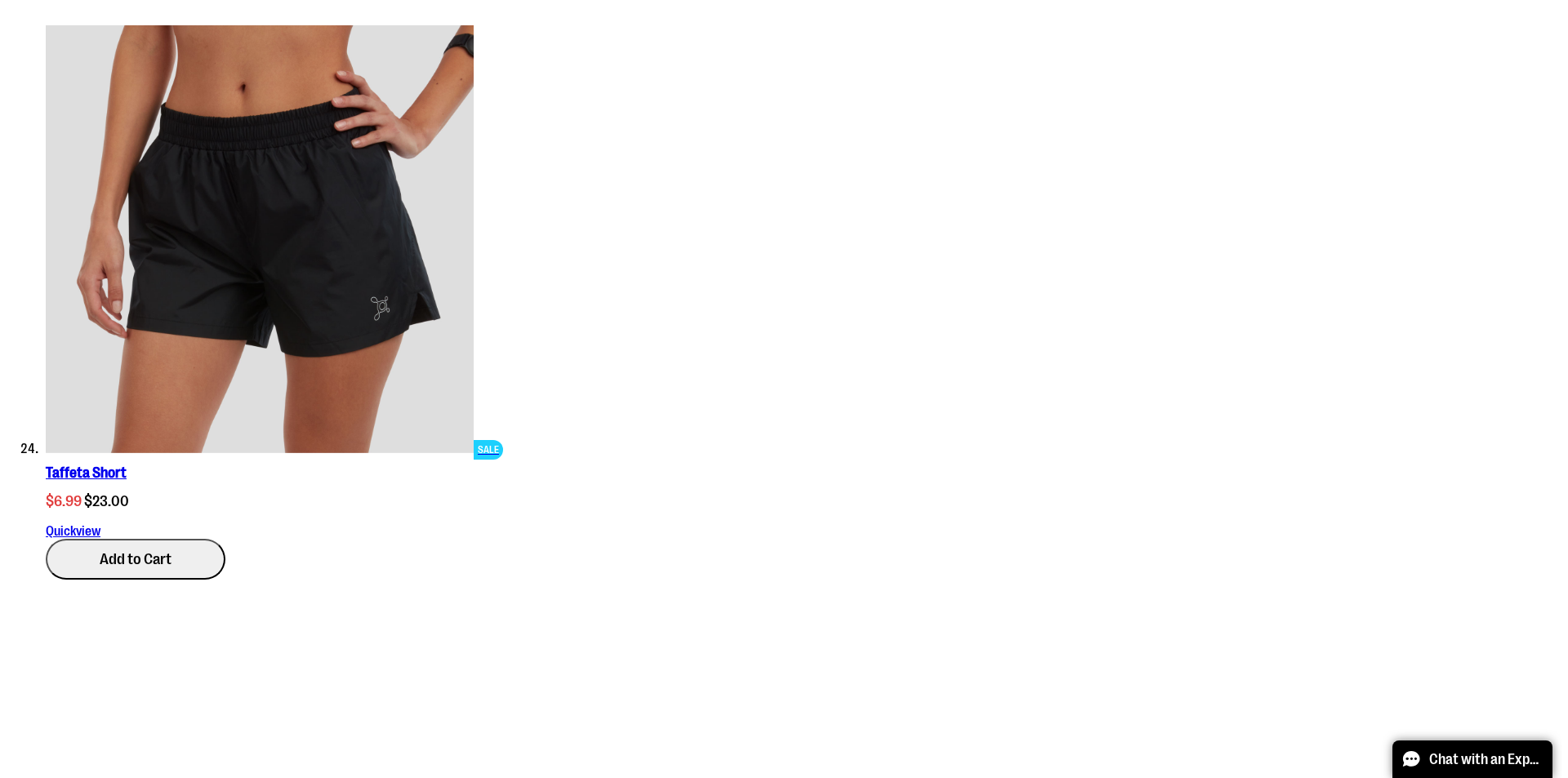
scroll to position [9338, 0]
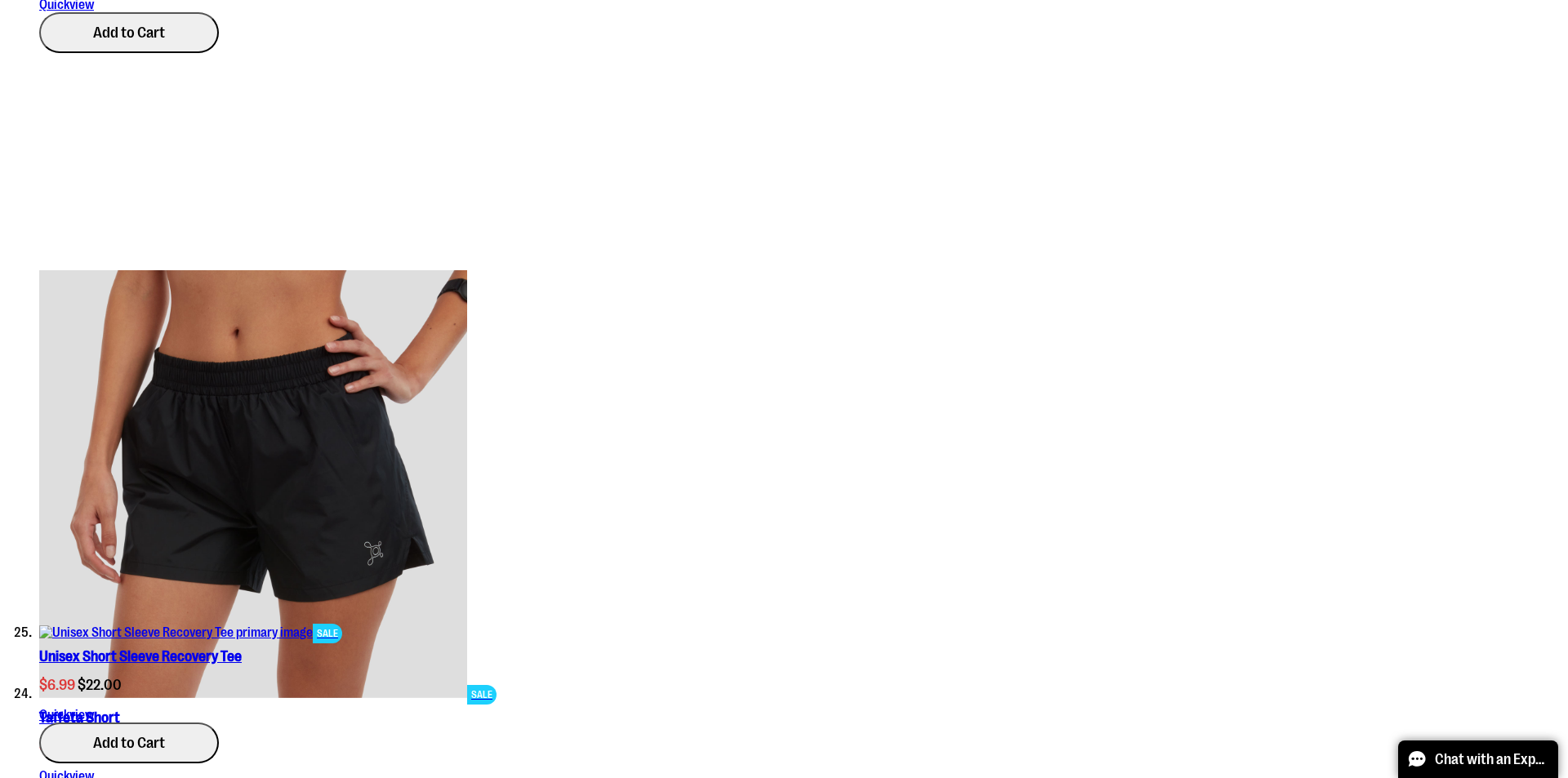
scroll to position [0, 0]
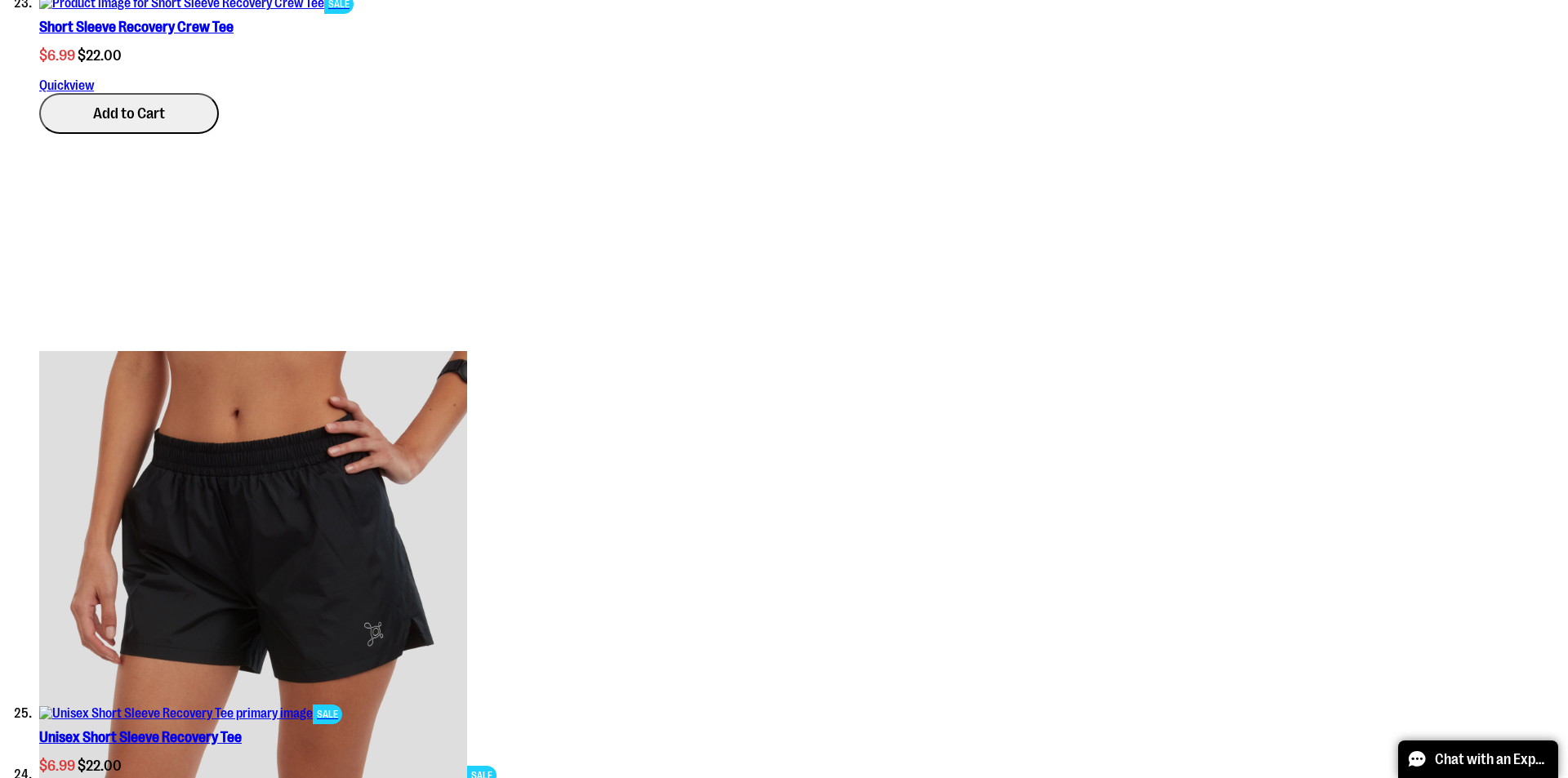
type input "*"
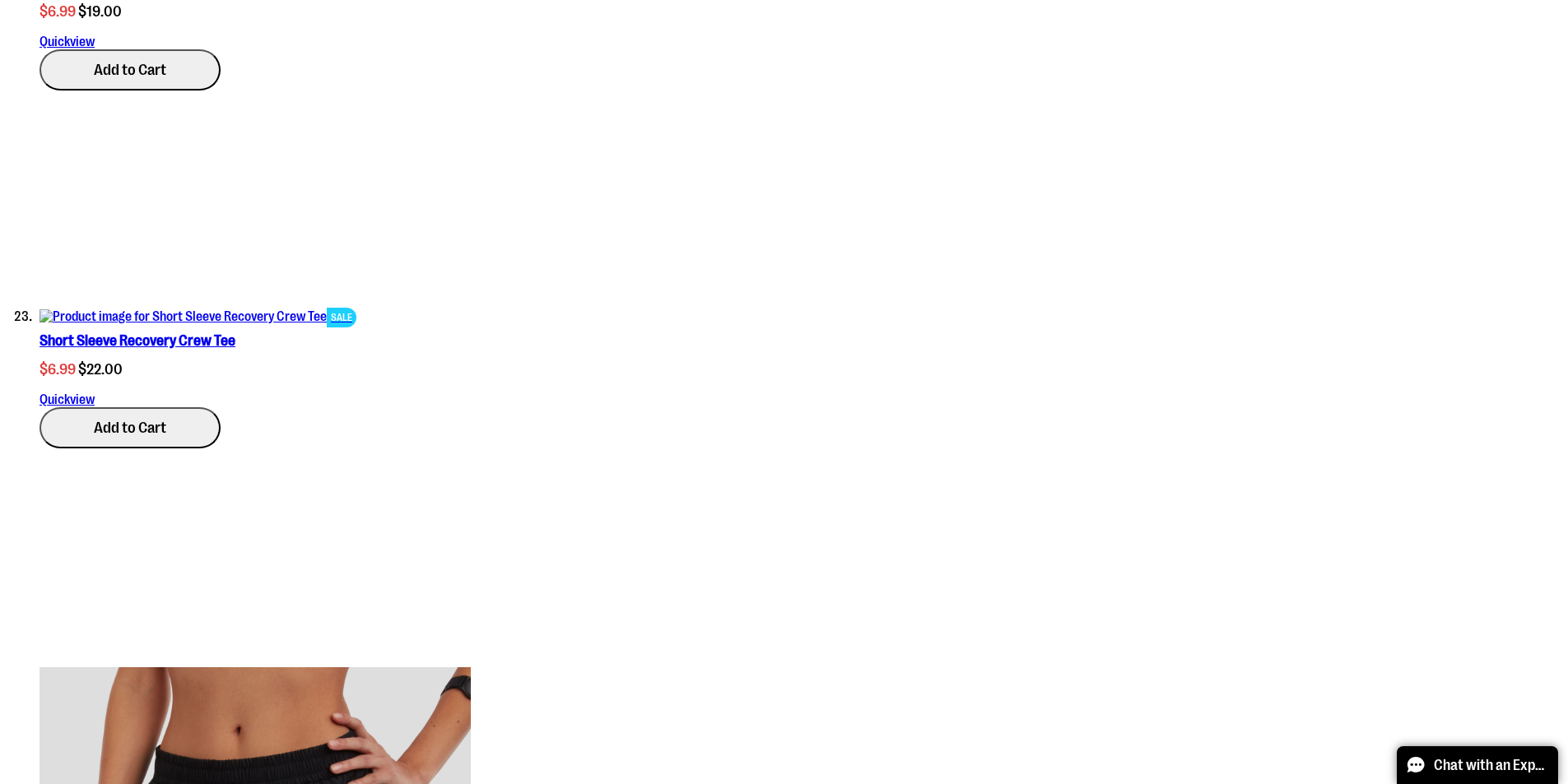
scroll to position [9272, 0]
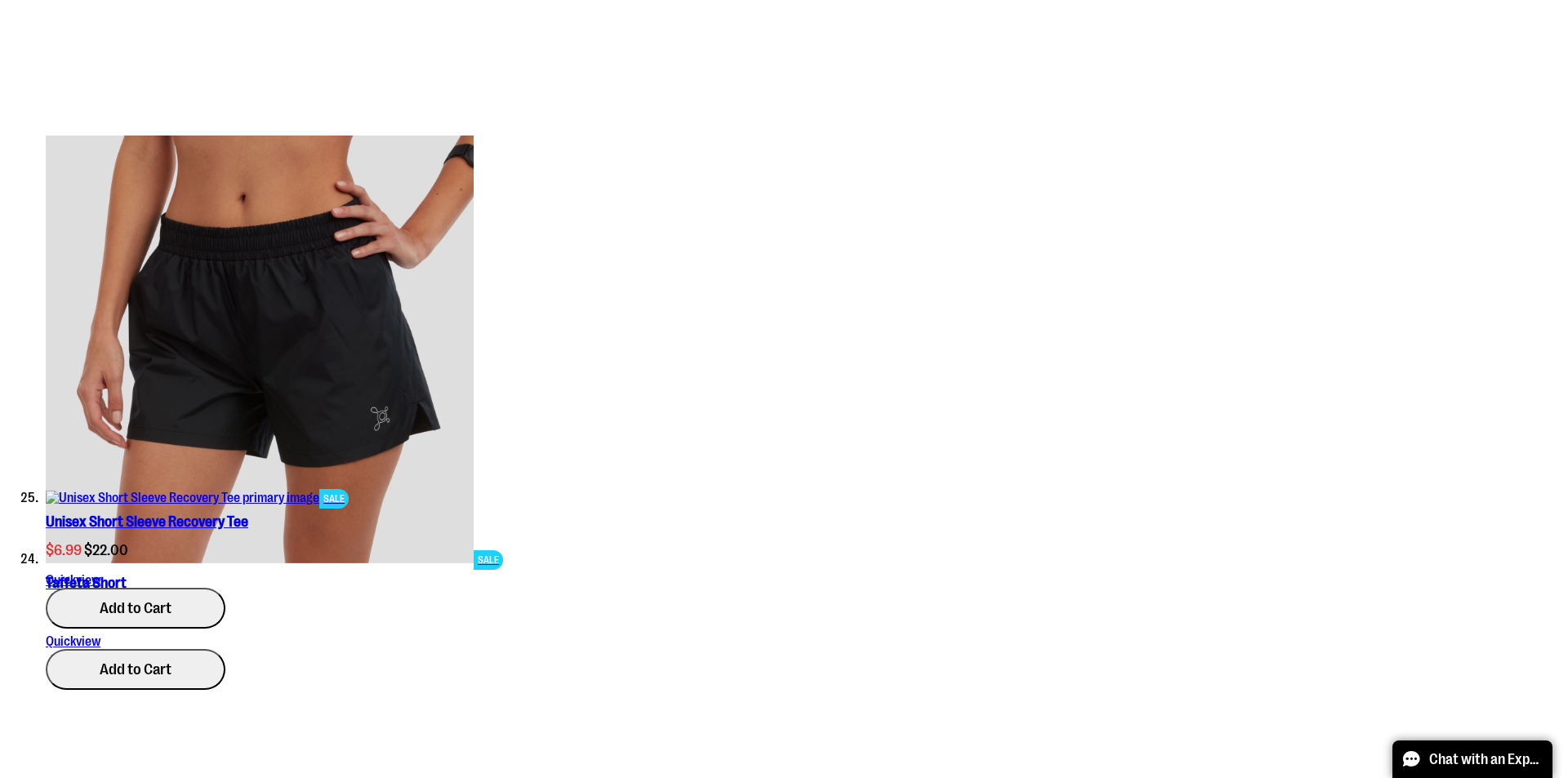
scroll to position [8957, 0]
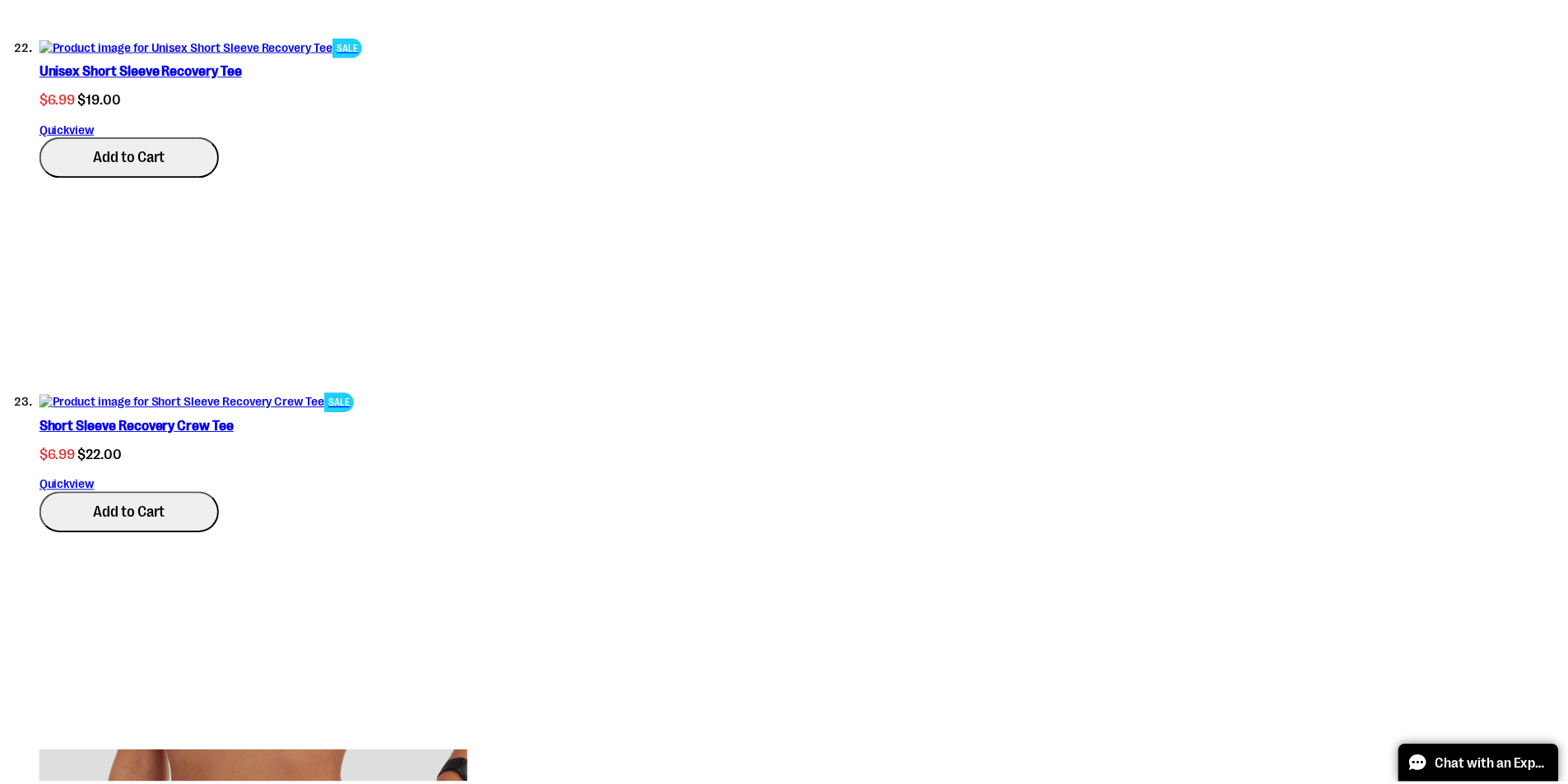
scroll to position [0, 0]
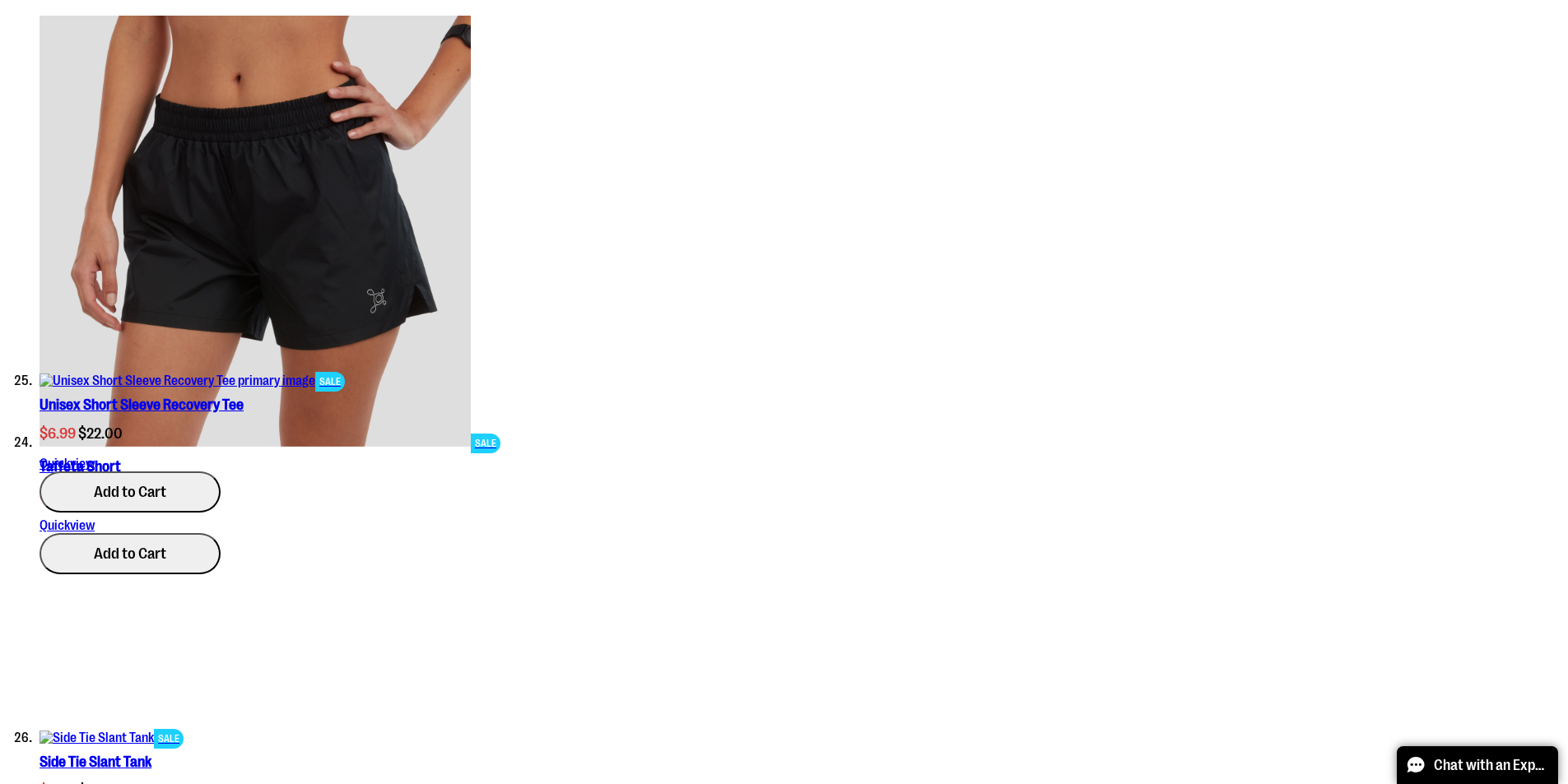
scroll to position [9355, 0]
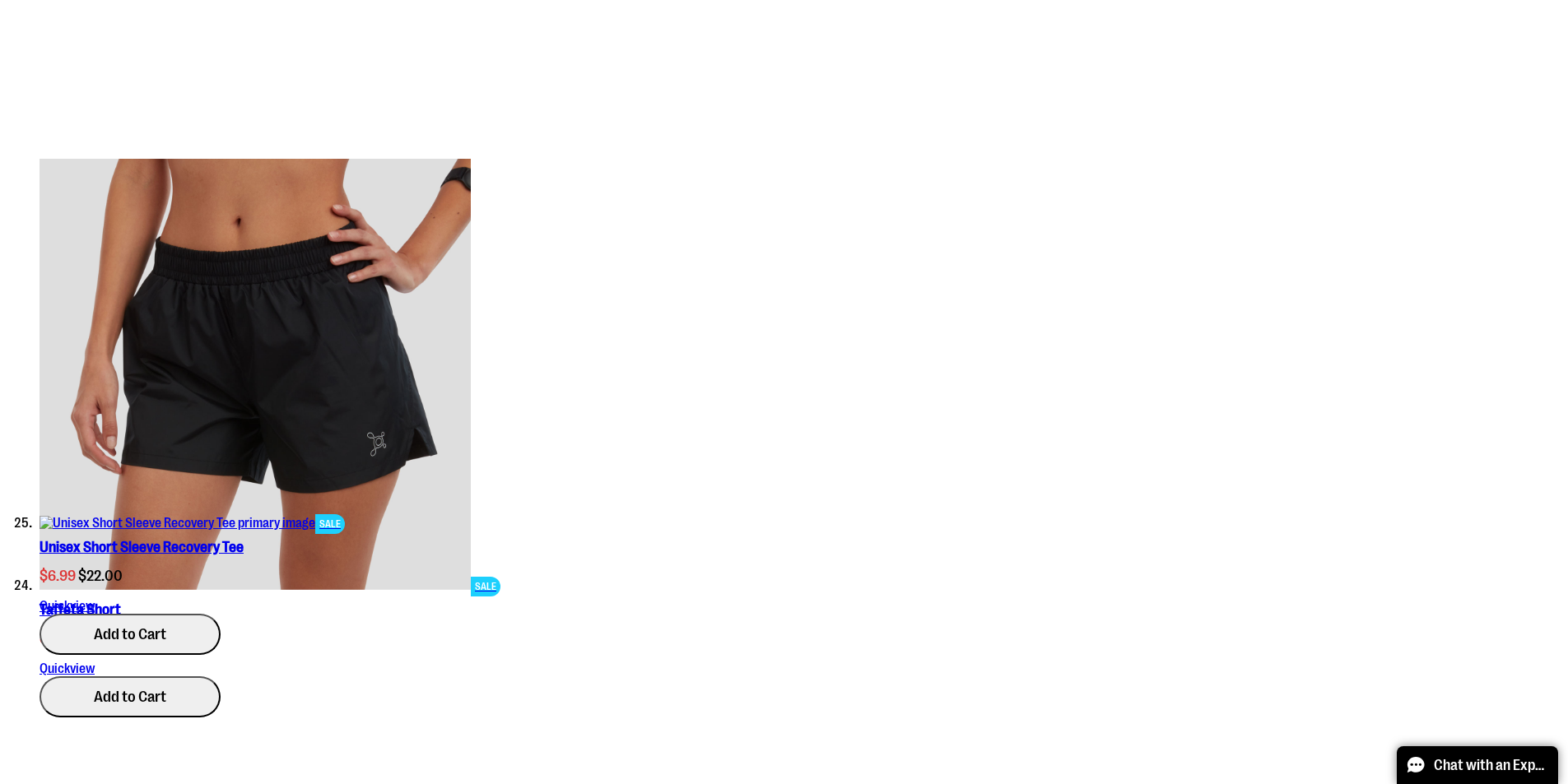
scroll to position [9767, 0]
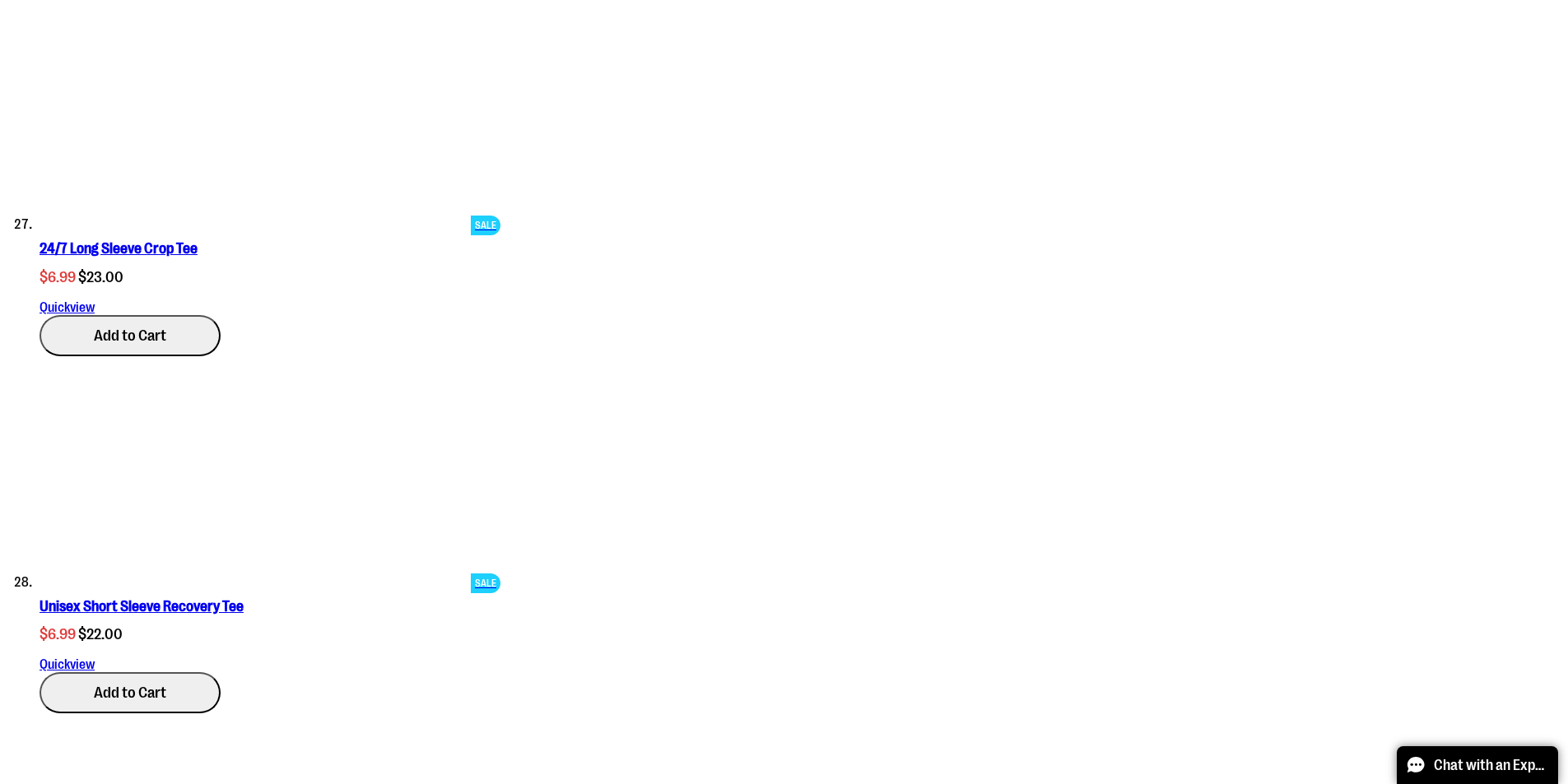
scroll to position [10507, 0]
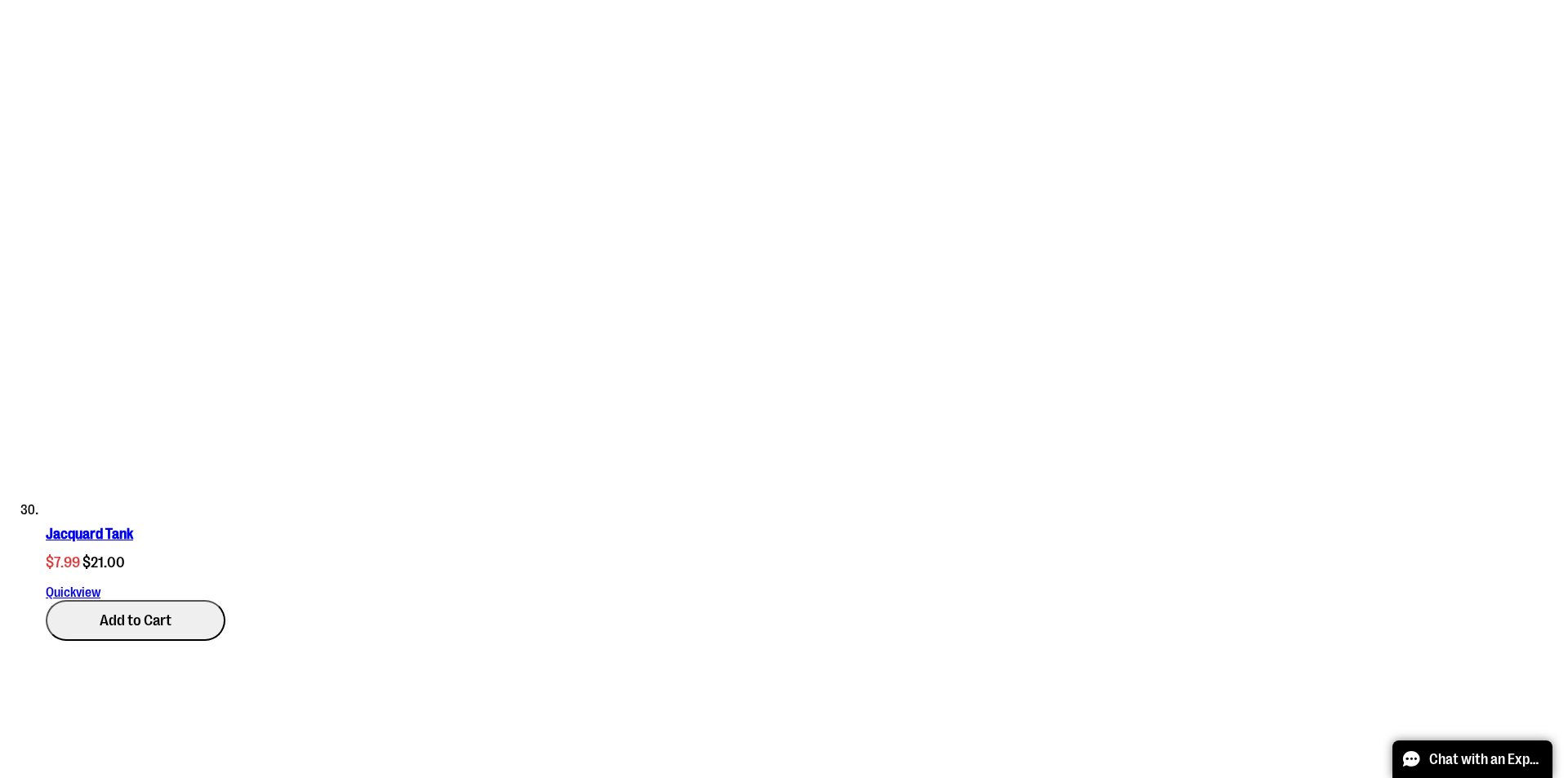
scroll to position [11570, 0]
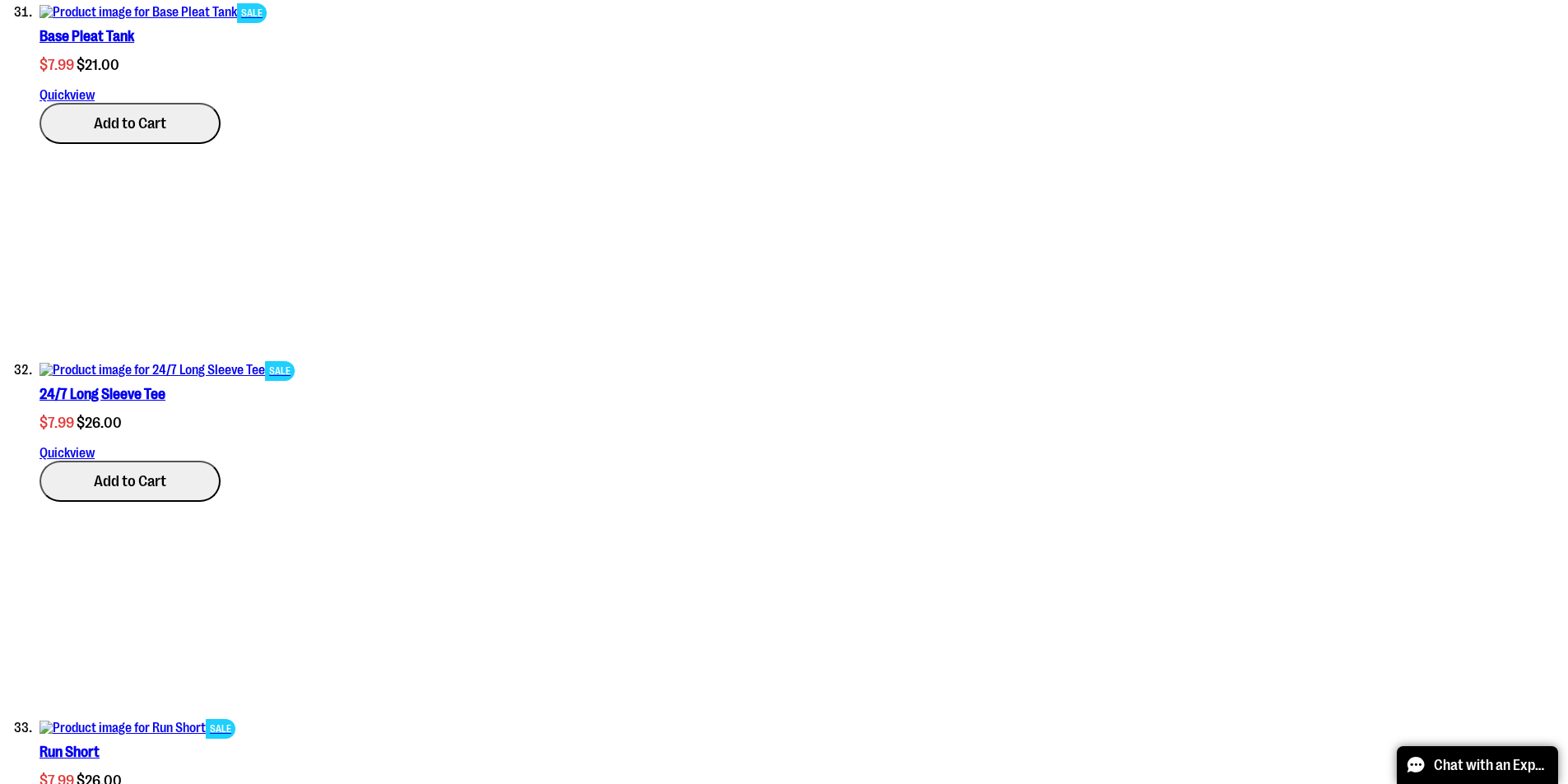
scroll to position [11660, 0]
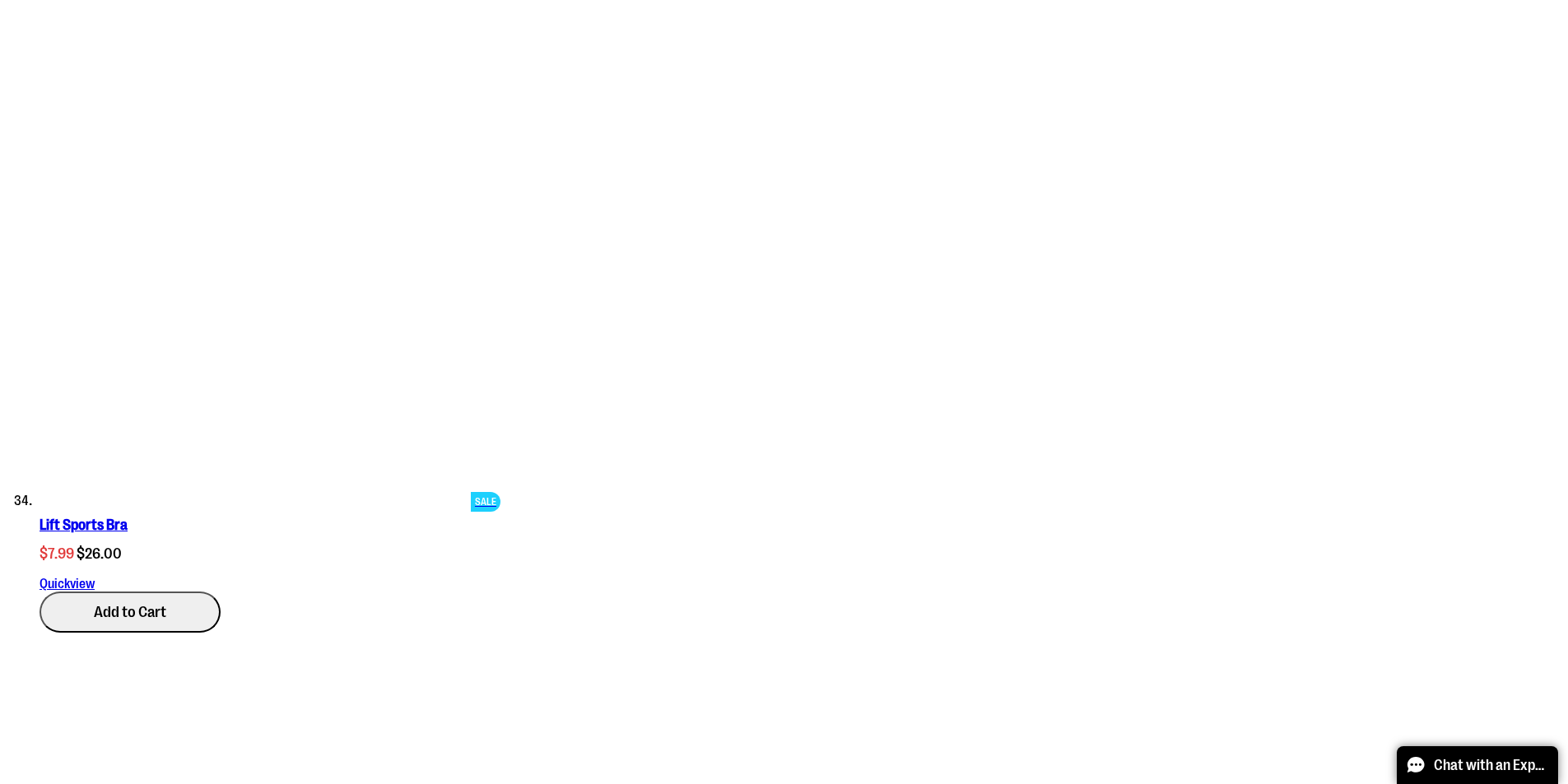
scroll to position [12729, 0]
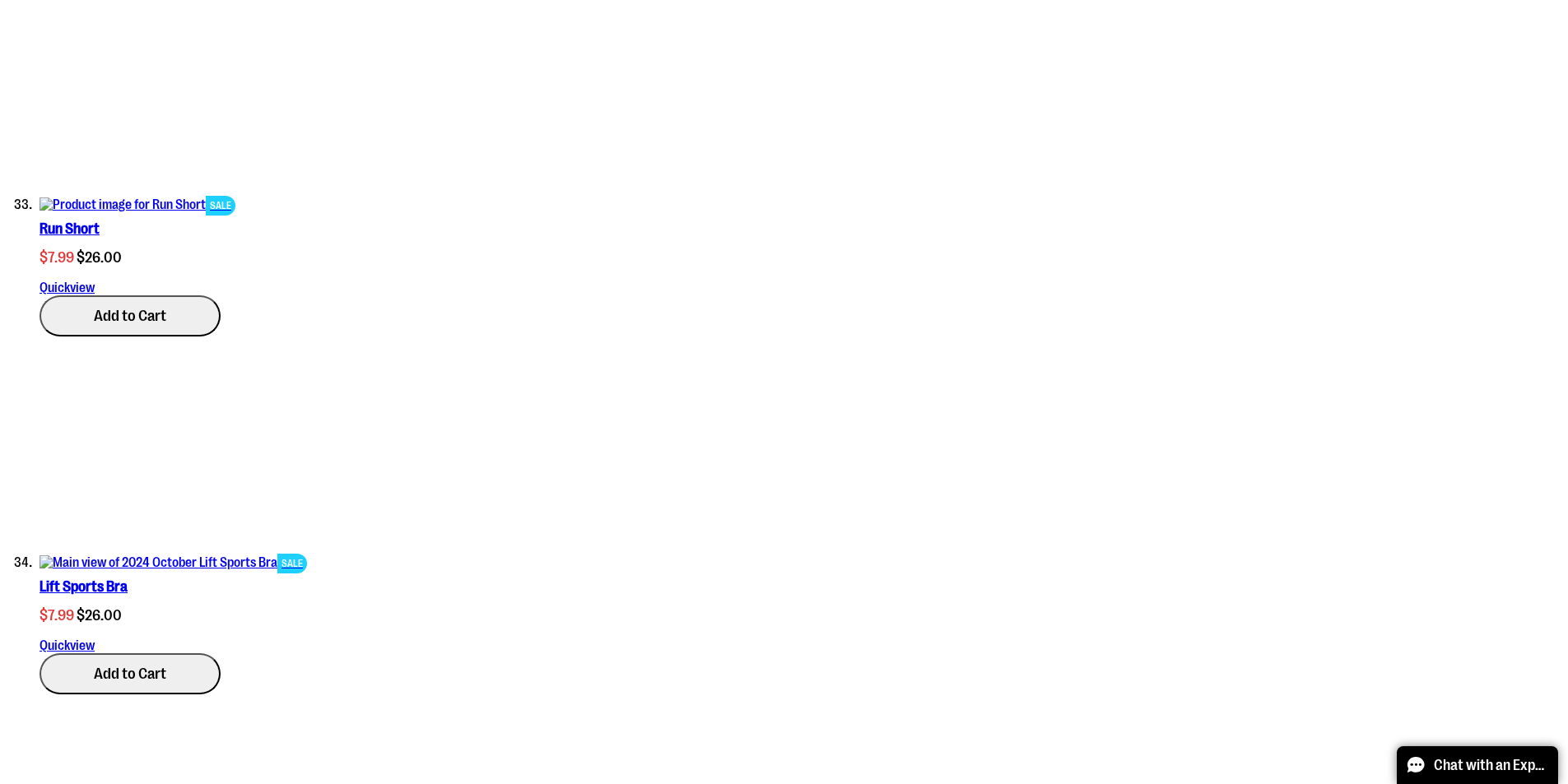
scroll to position [13141, 0]
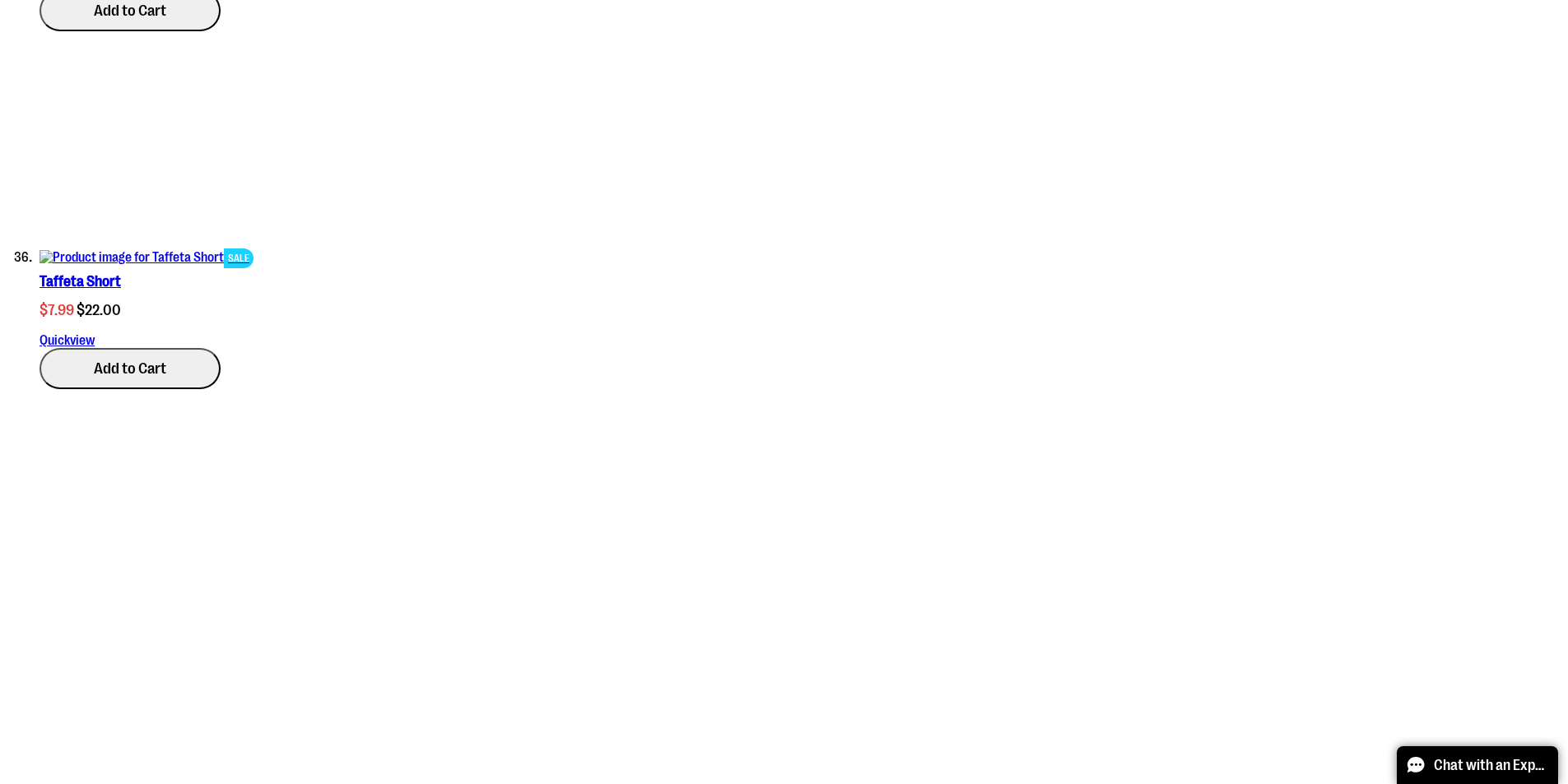
scroll to position [13716, 0]
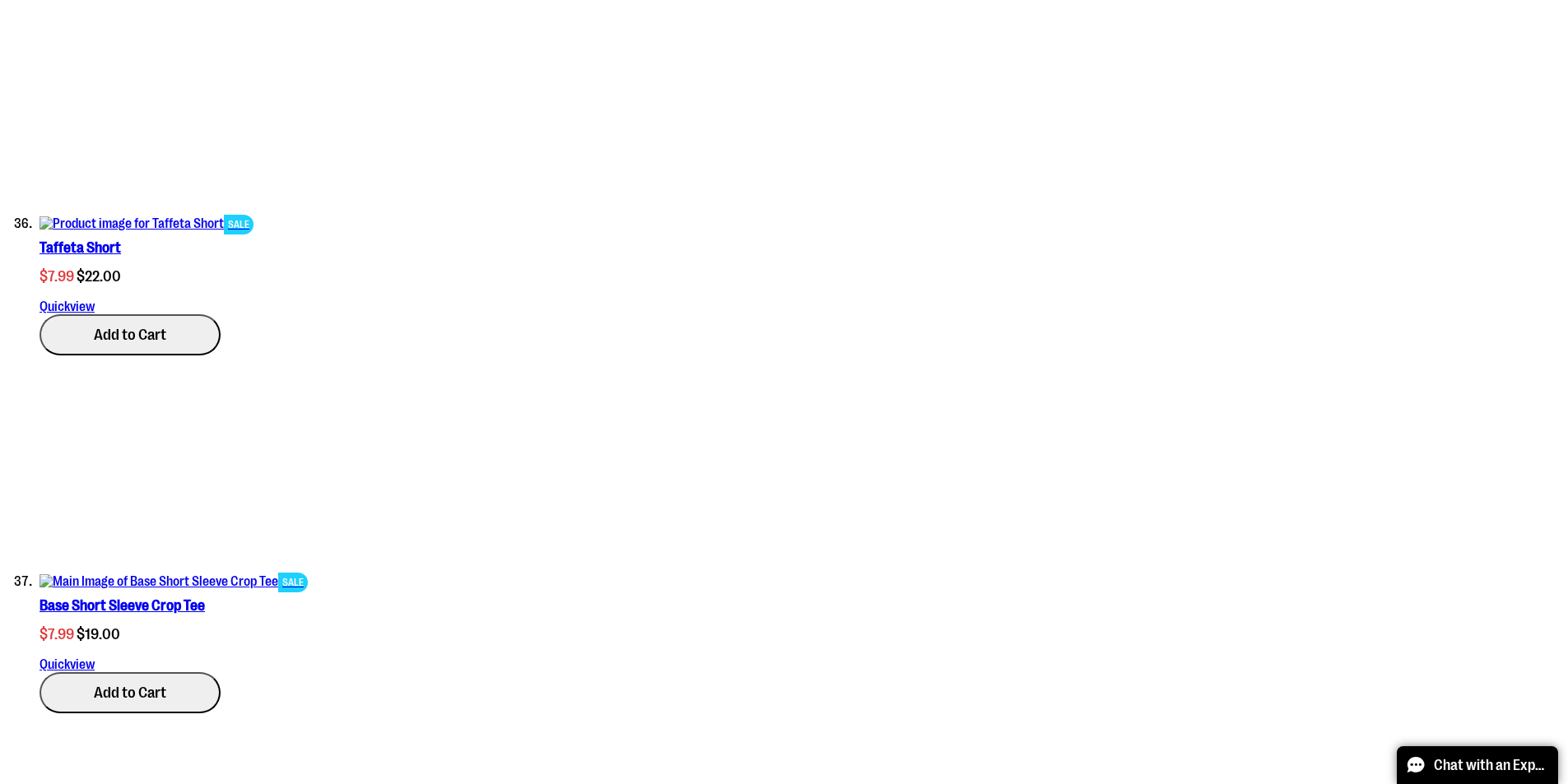
scroll to position [14046, 0]
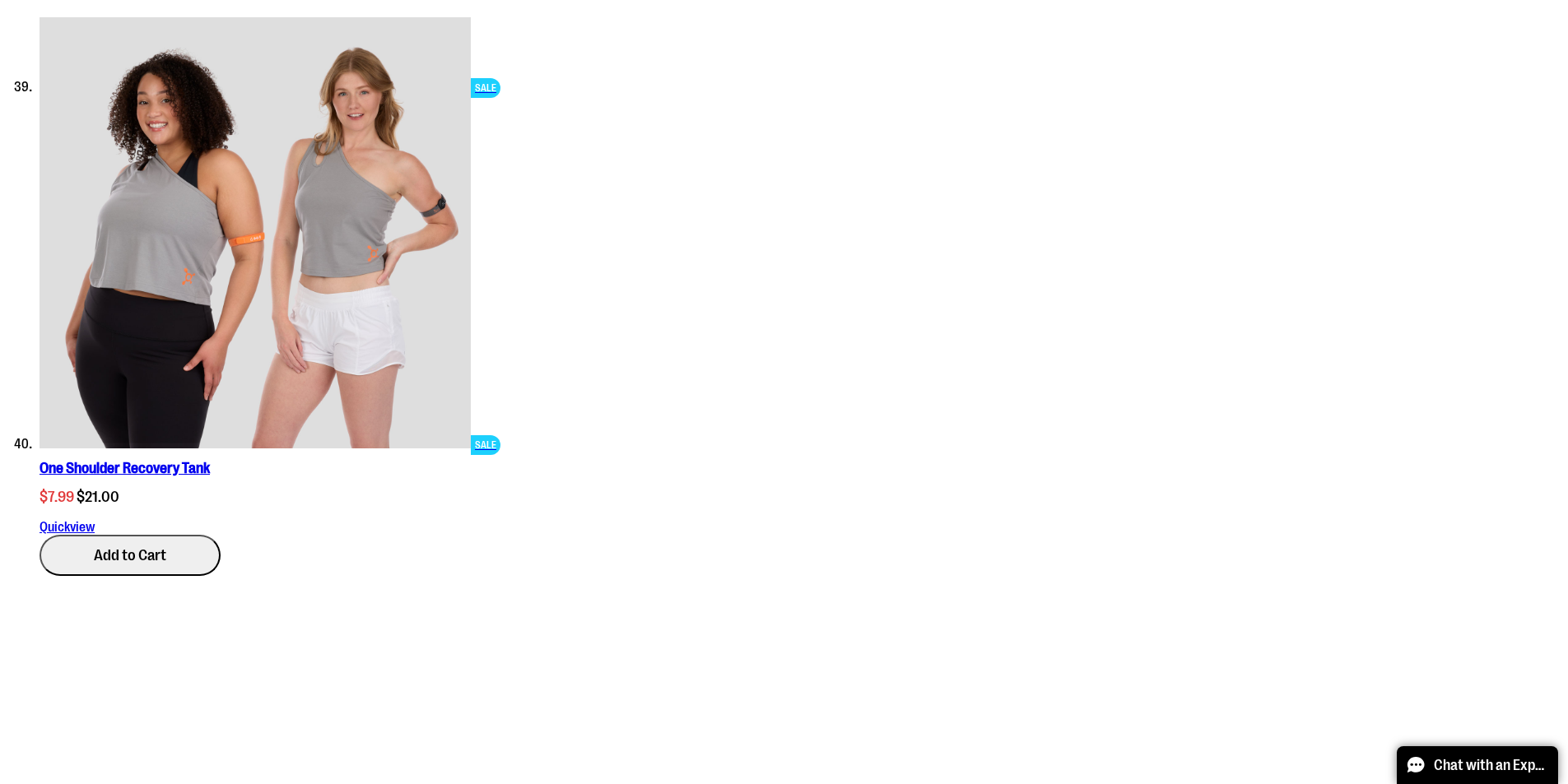
scroll to position [14951, 0]
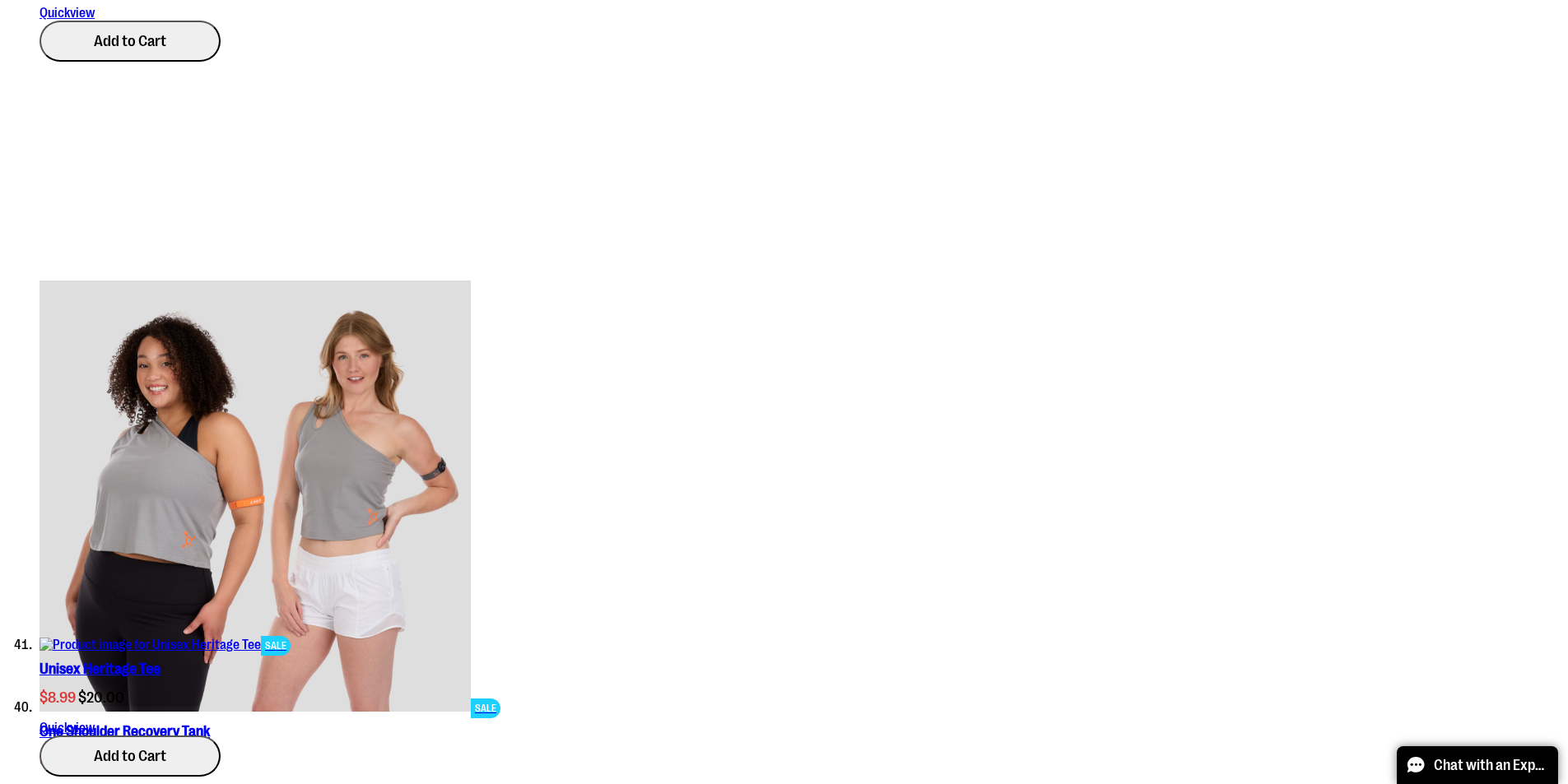
scroll to position [15363, 0]
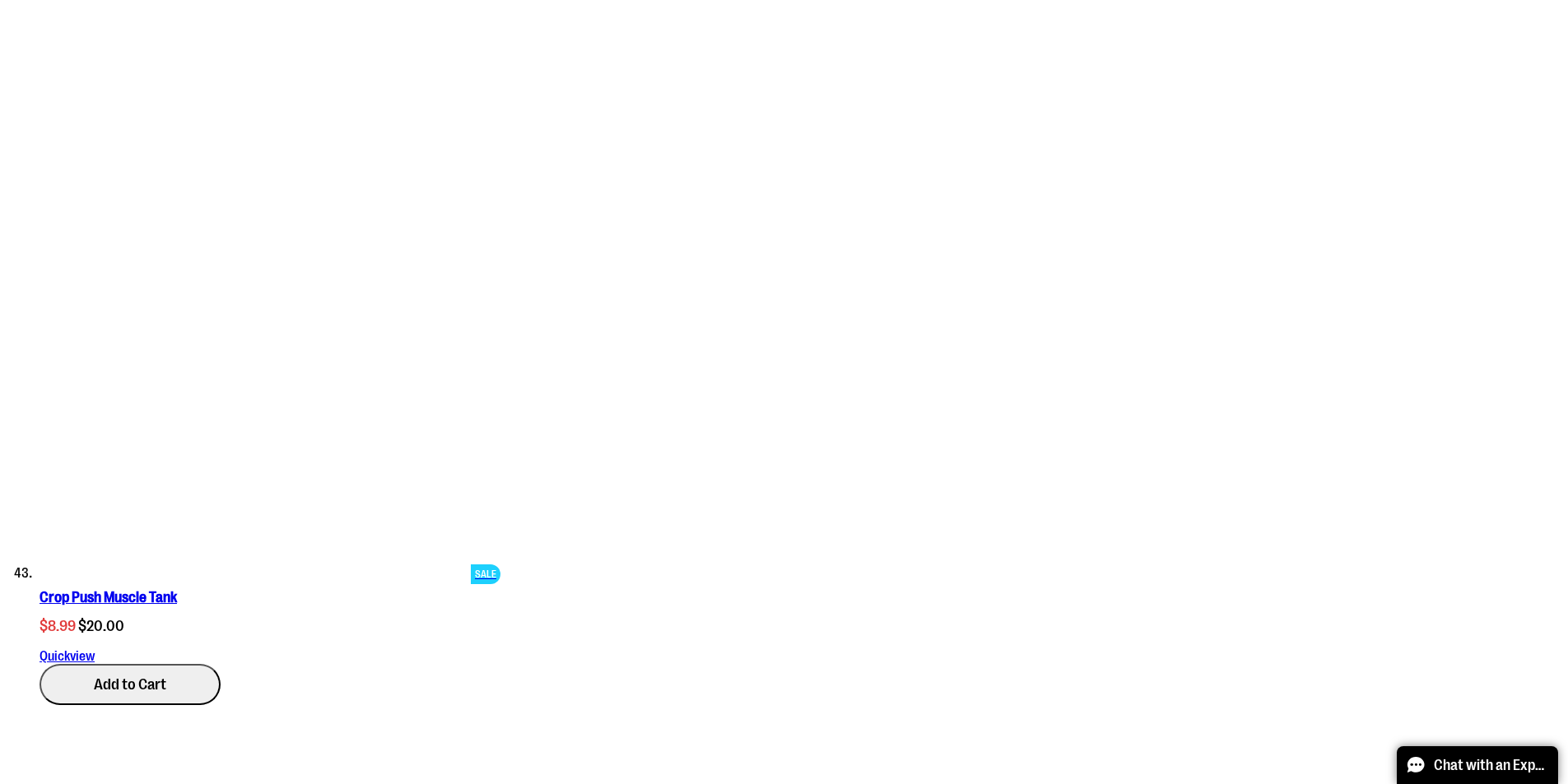
scroll to position [15856, 0]
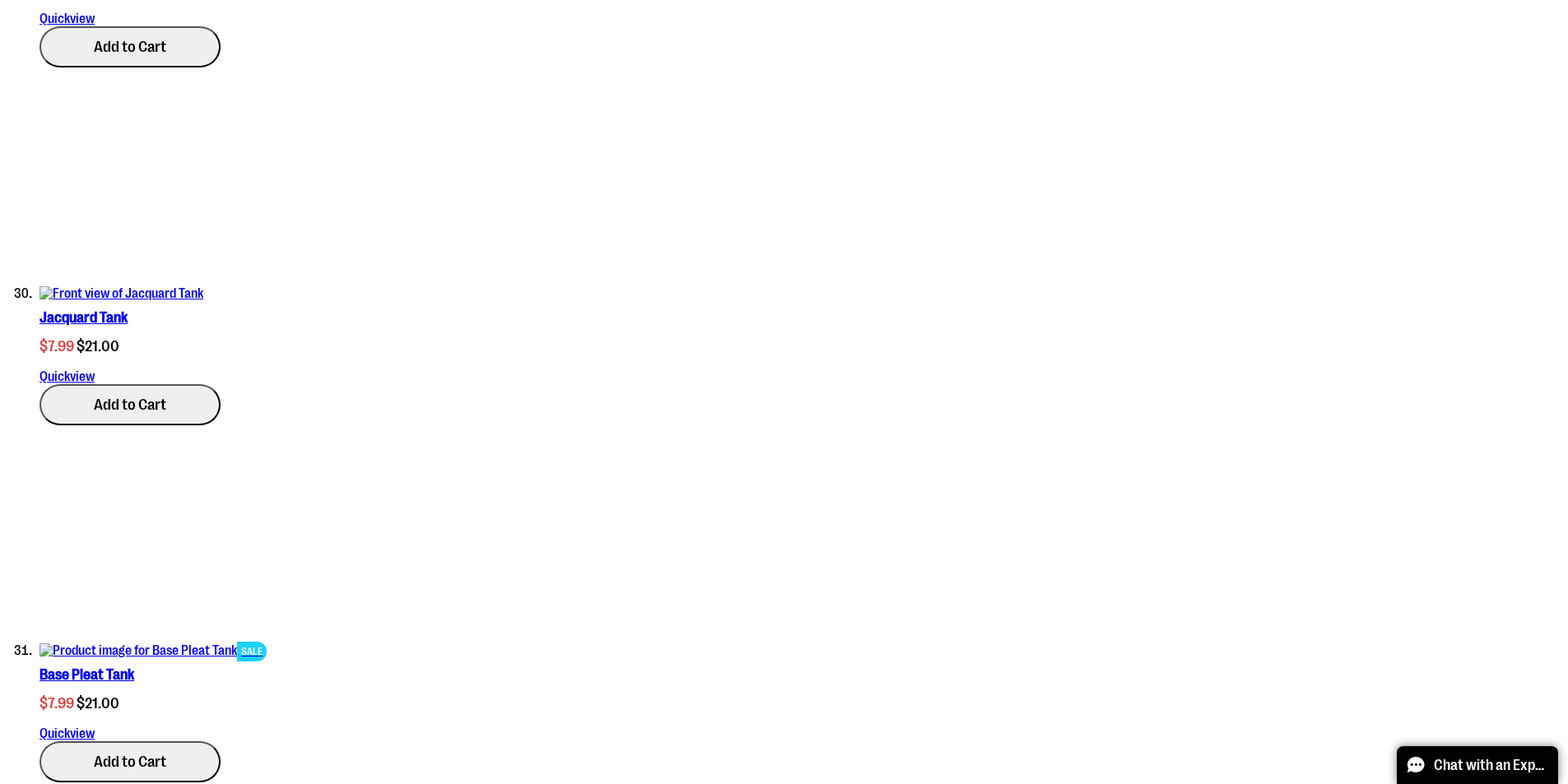
scroll to position [11066, 0]
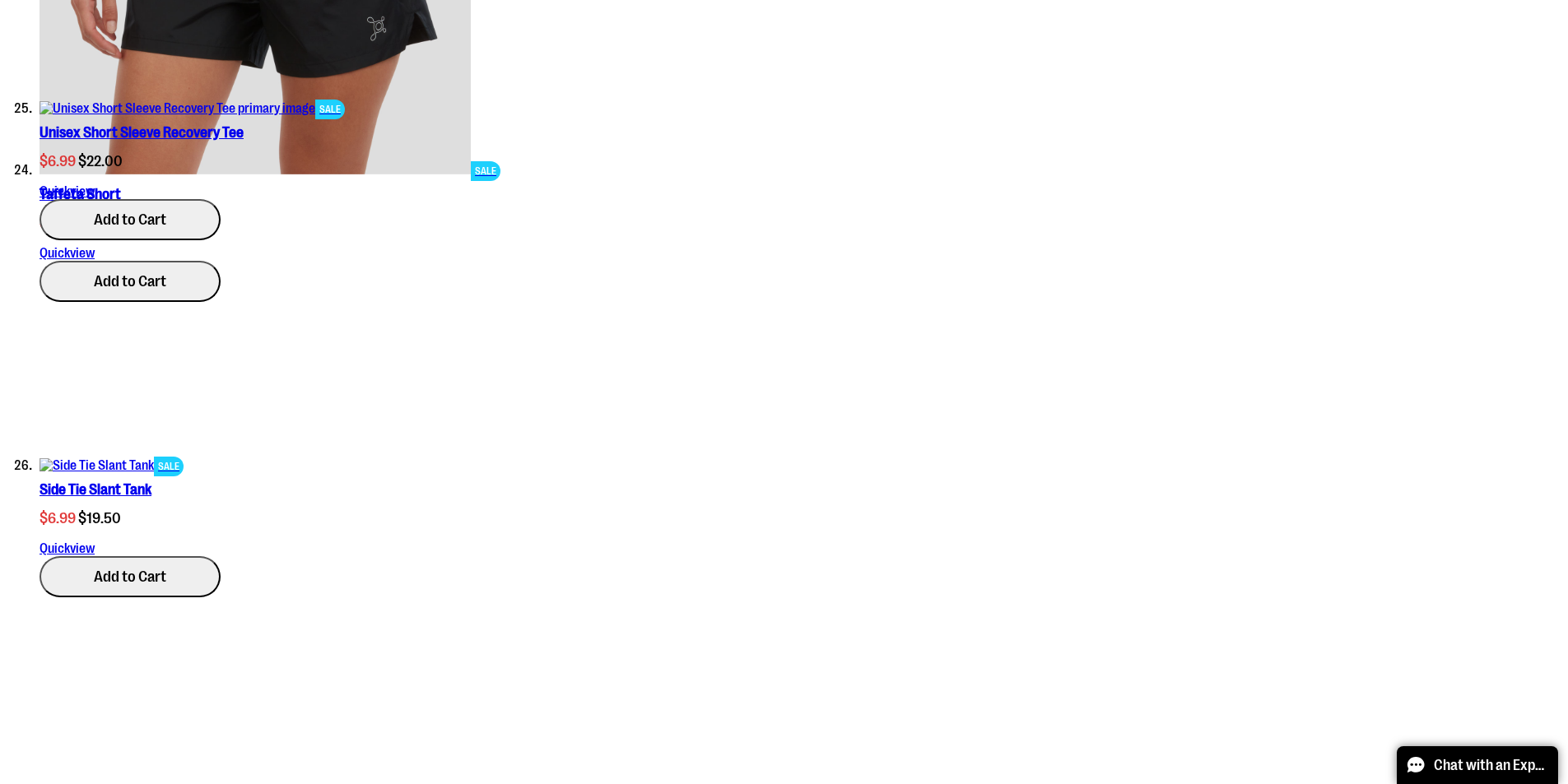
scroll to position [9409, 0]
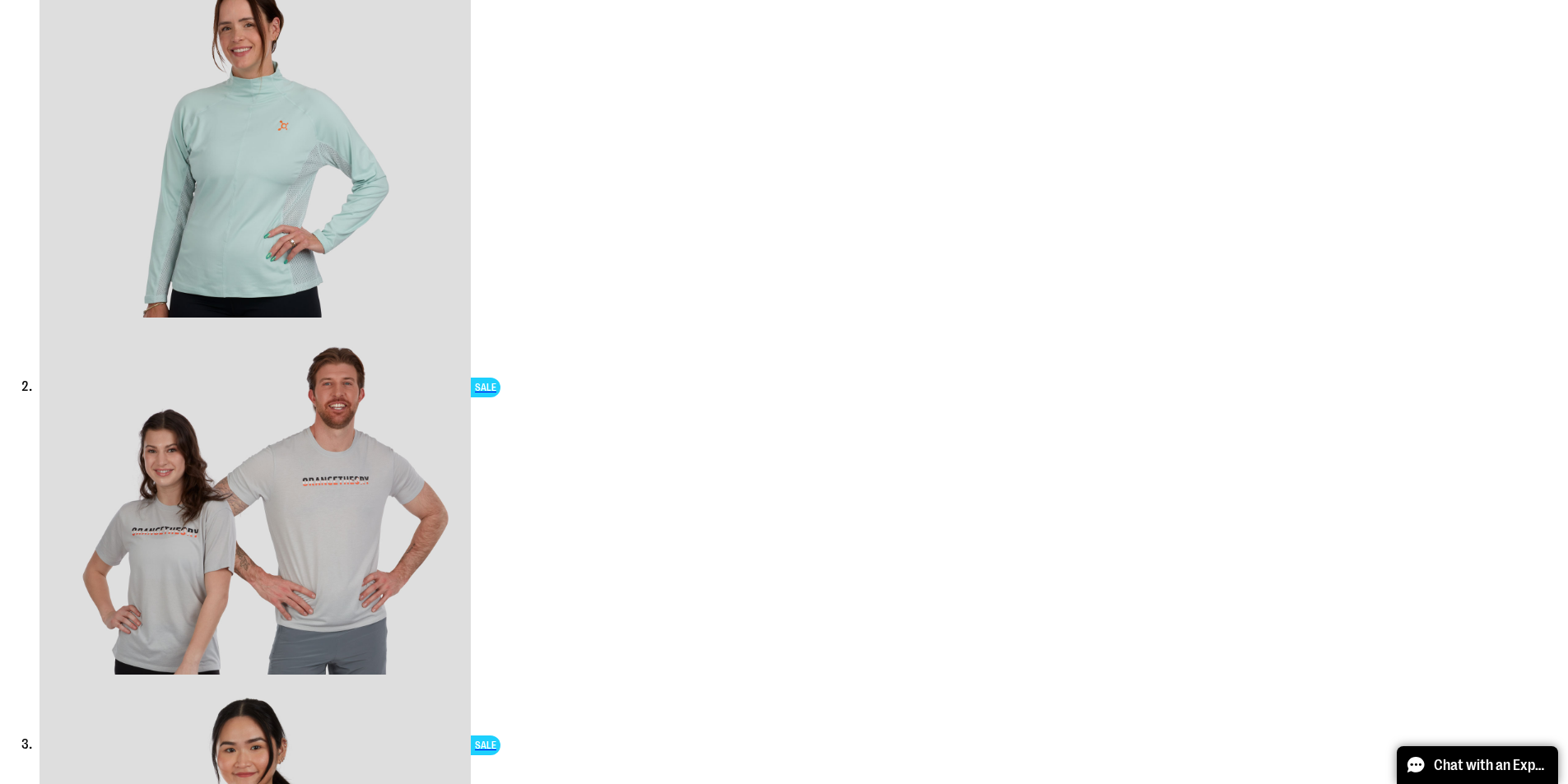
scroll to position [476, 0]
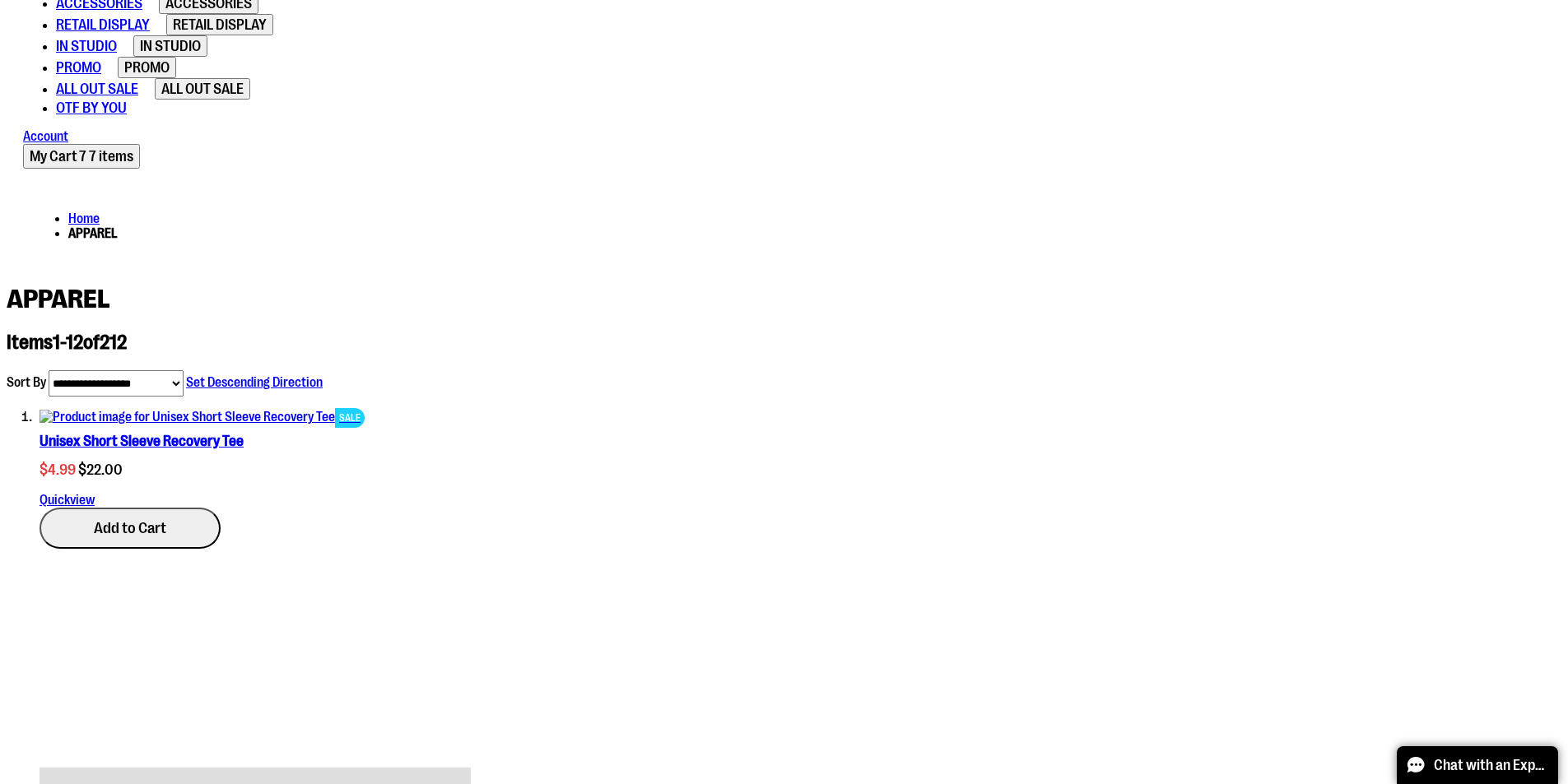
scroll to position [570, 0]
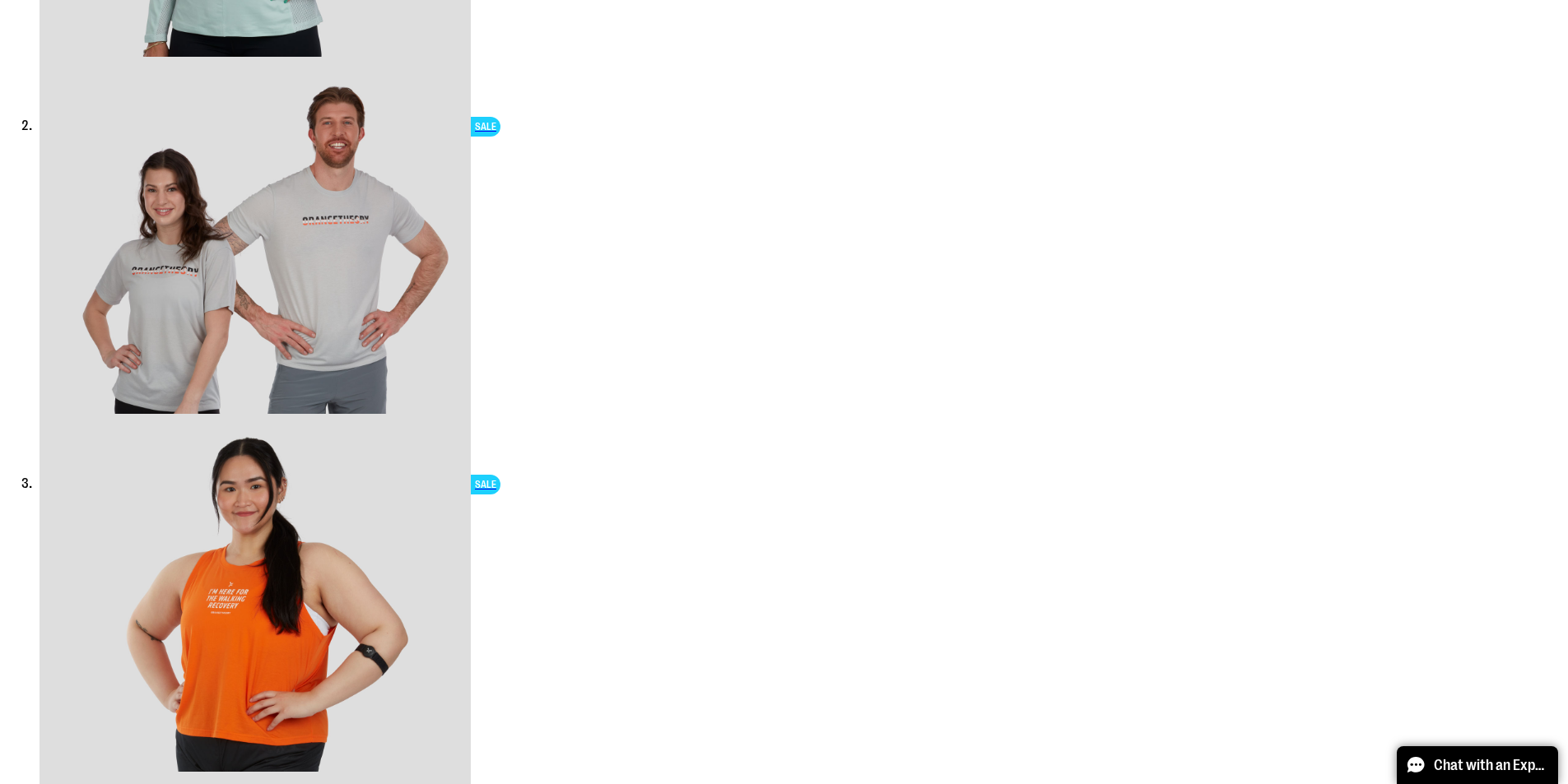
scroll to position [1657, 0]
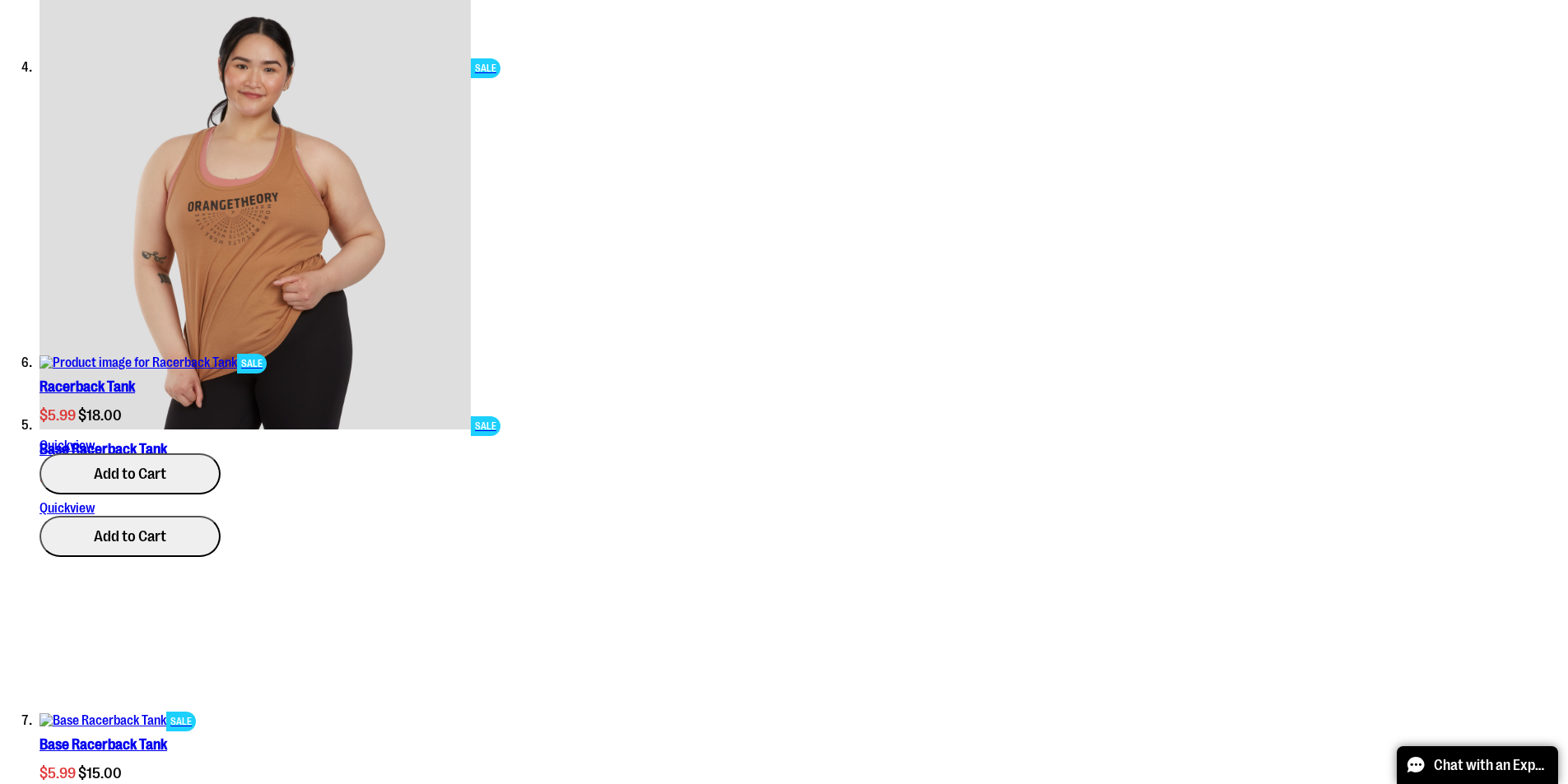
scroll to position [2541, 0]
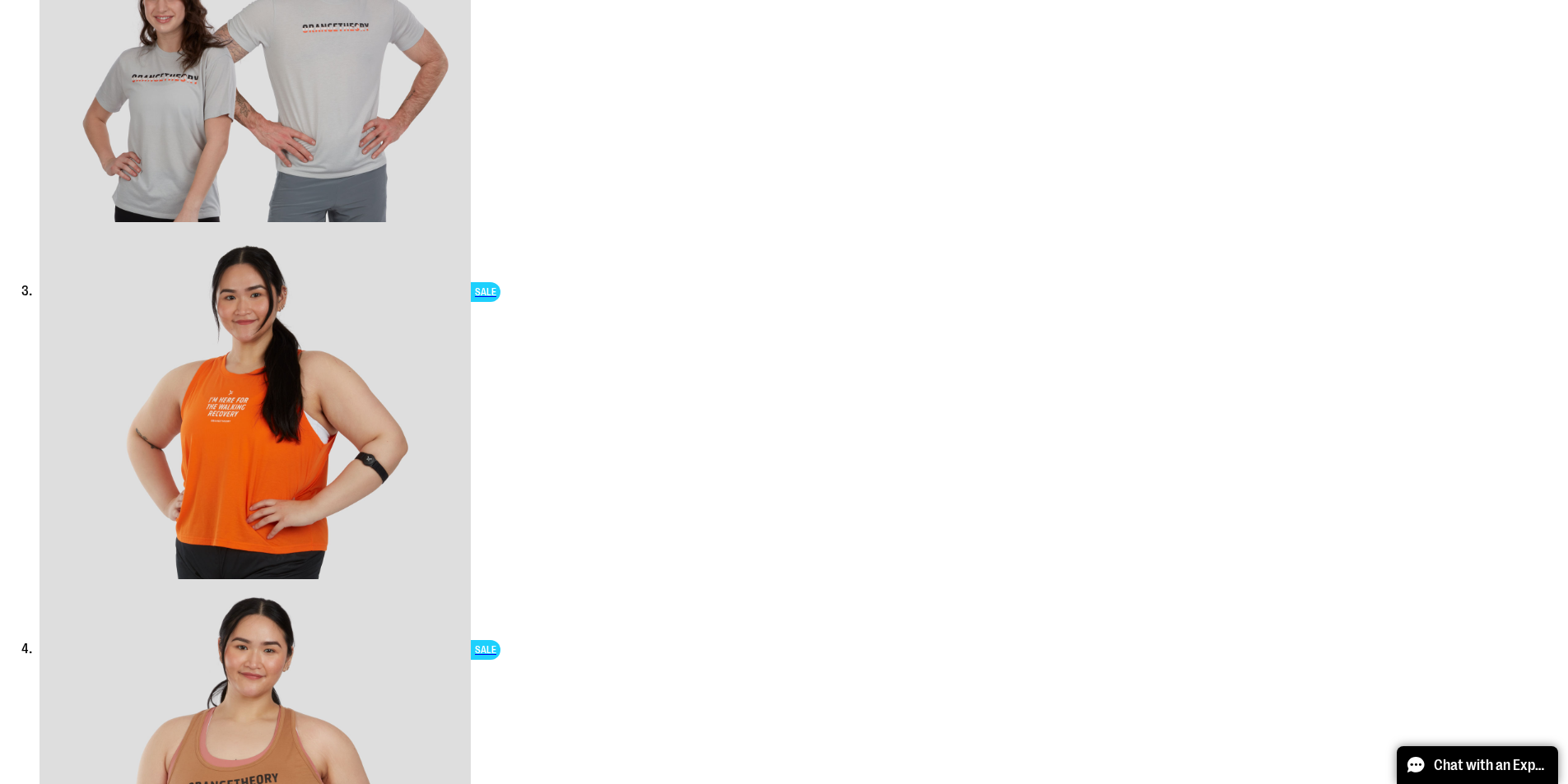
scroll to position [0, 0]
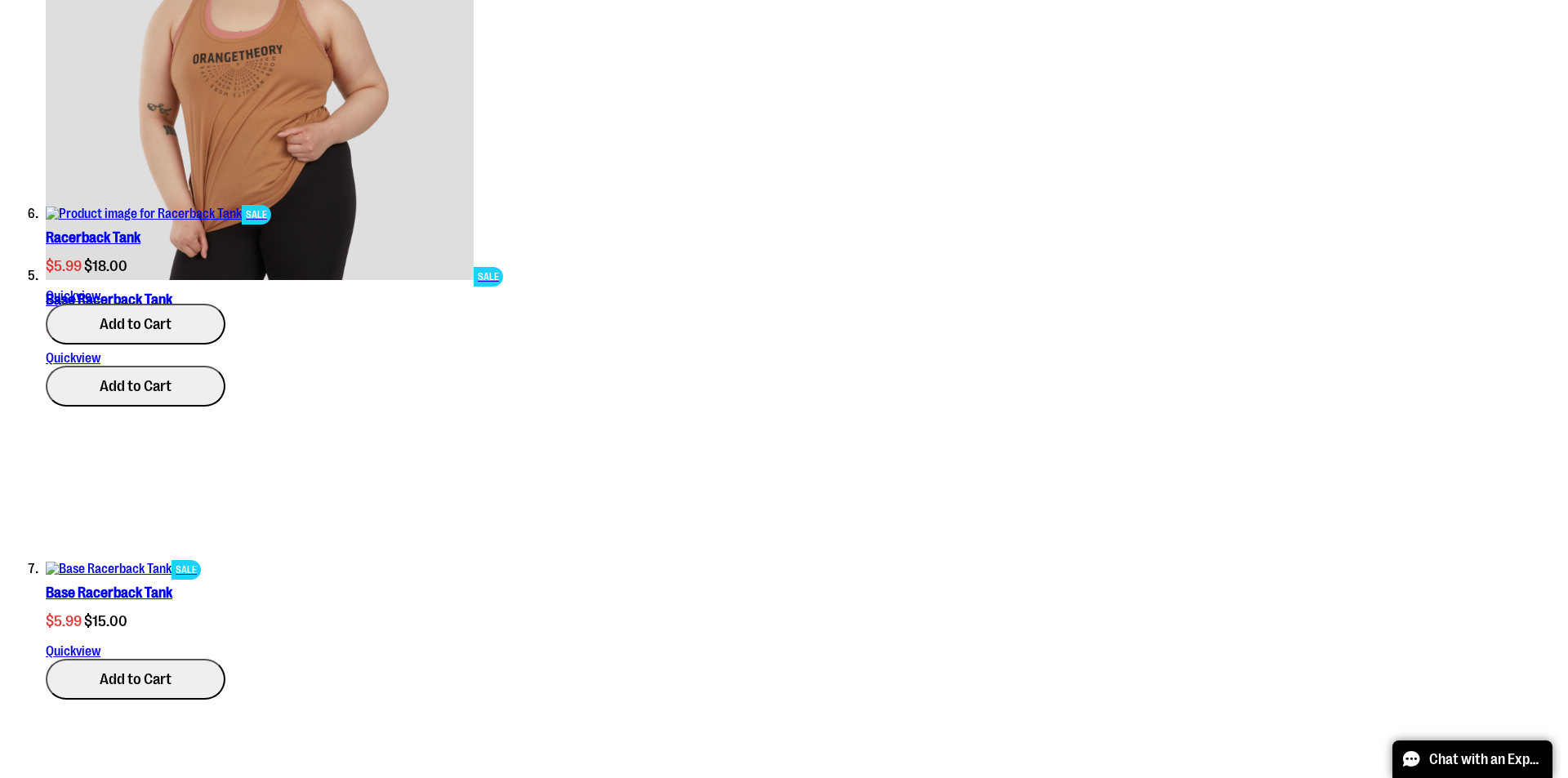
scroll to position [2685, 0]
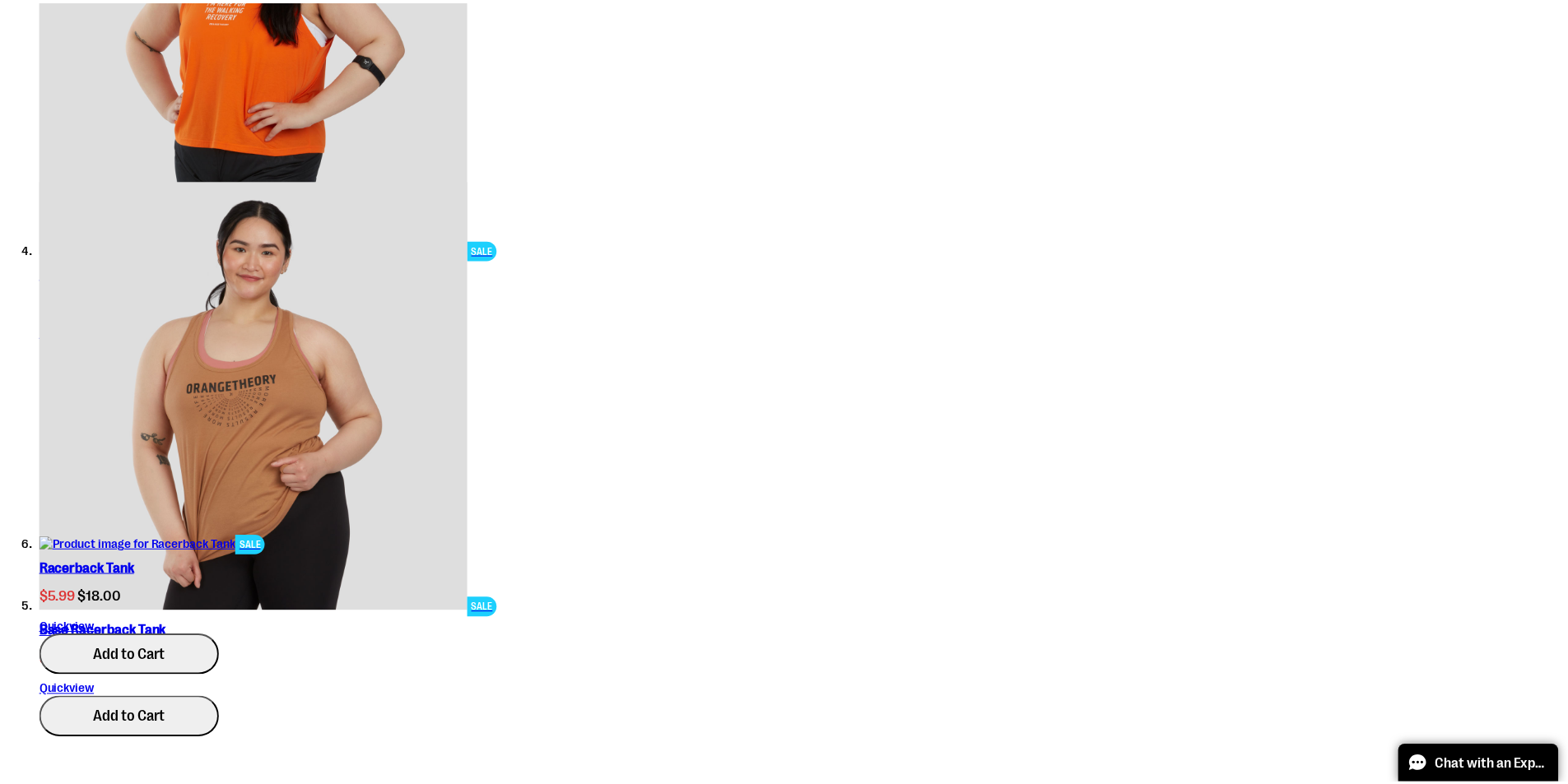
scroll to position [0, 0]
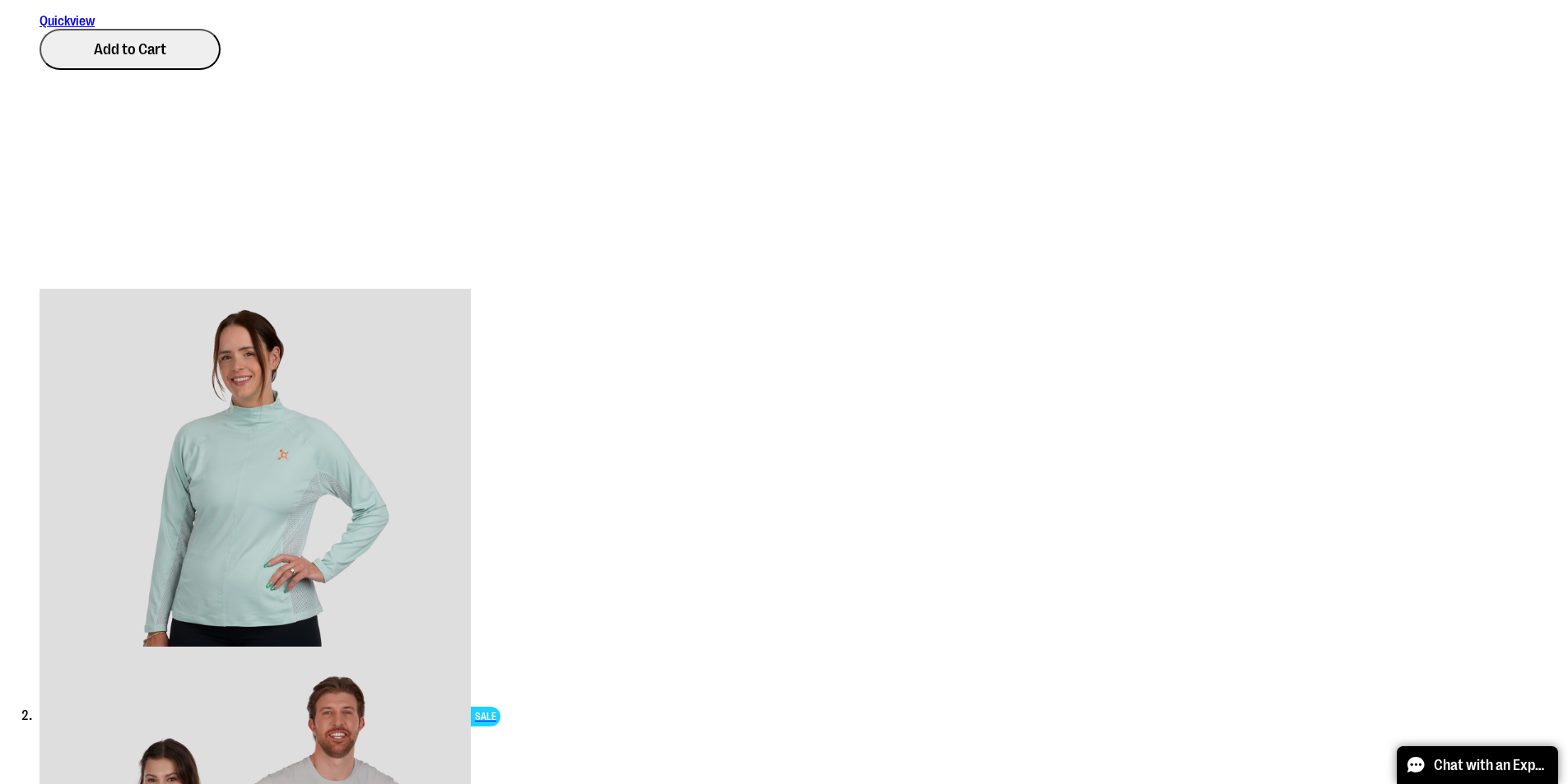
scroll to position [813, 0]
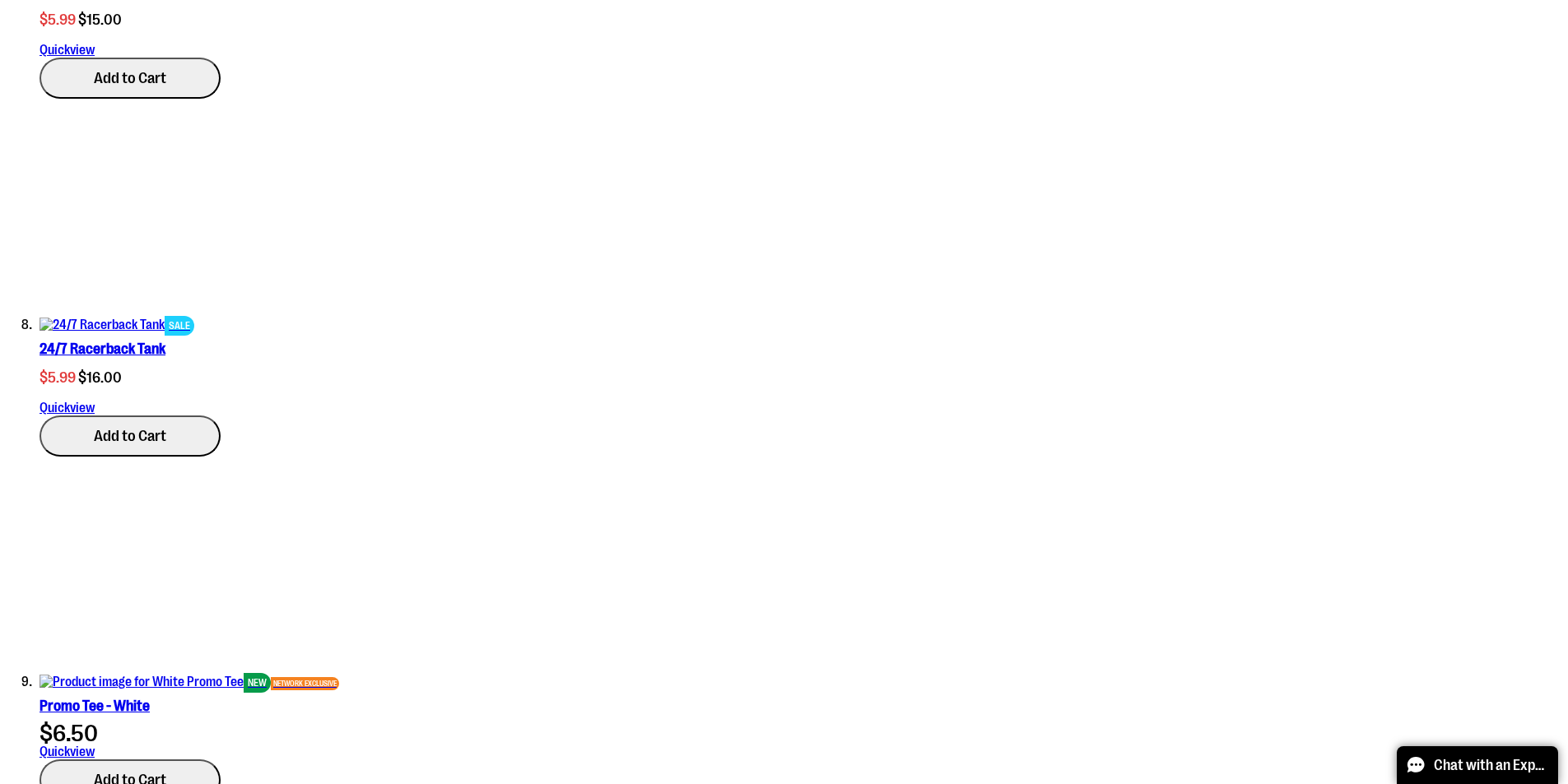
scroll to position [3447, 0]
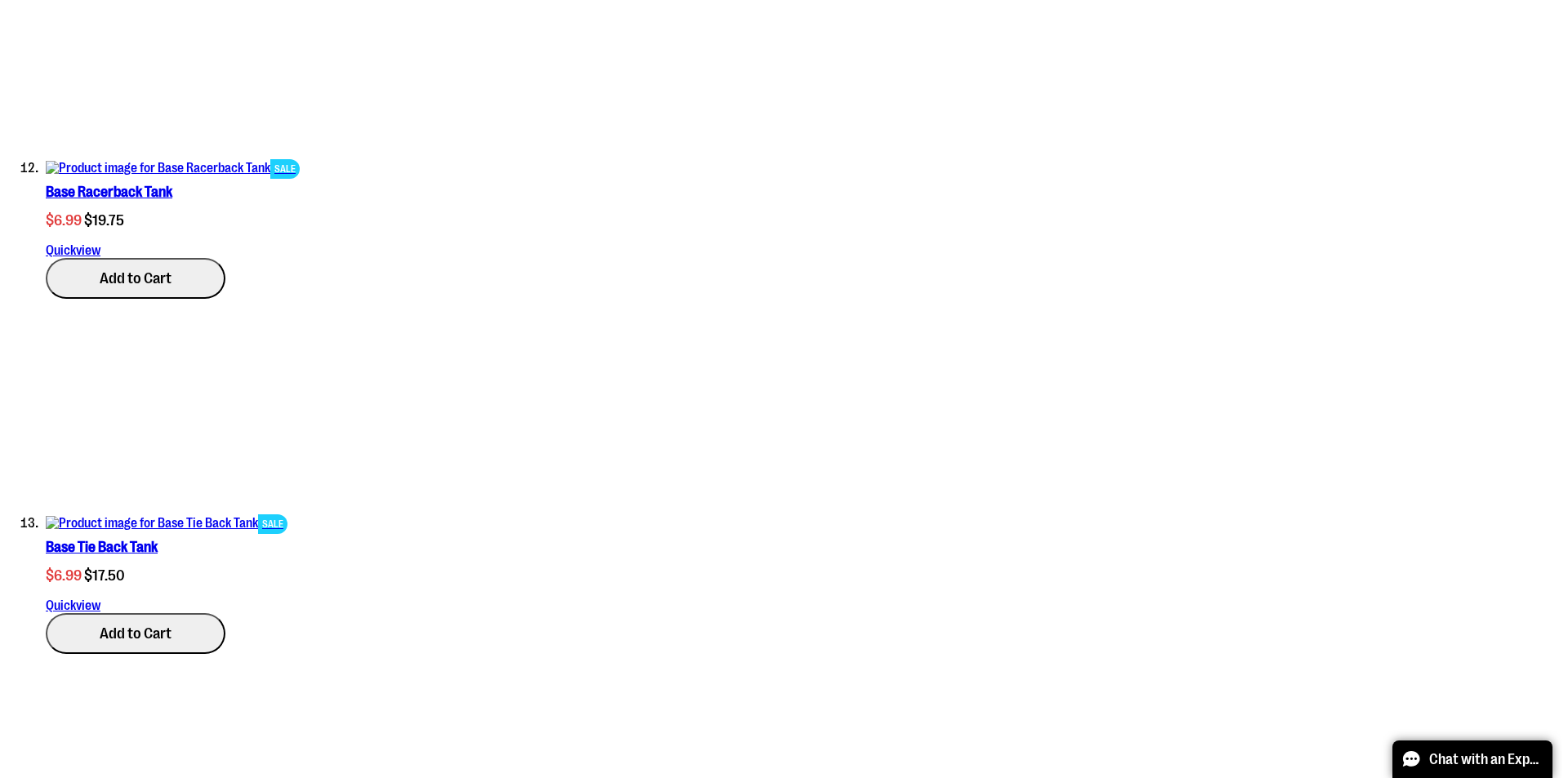
scroll to position [4727, 0]
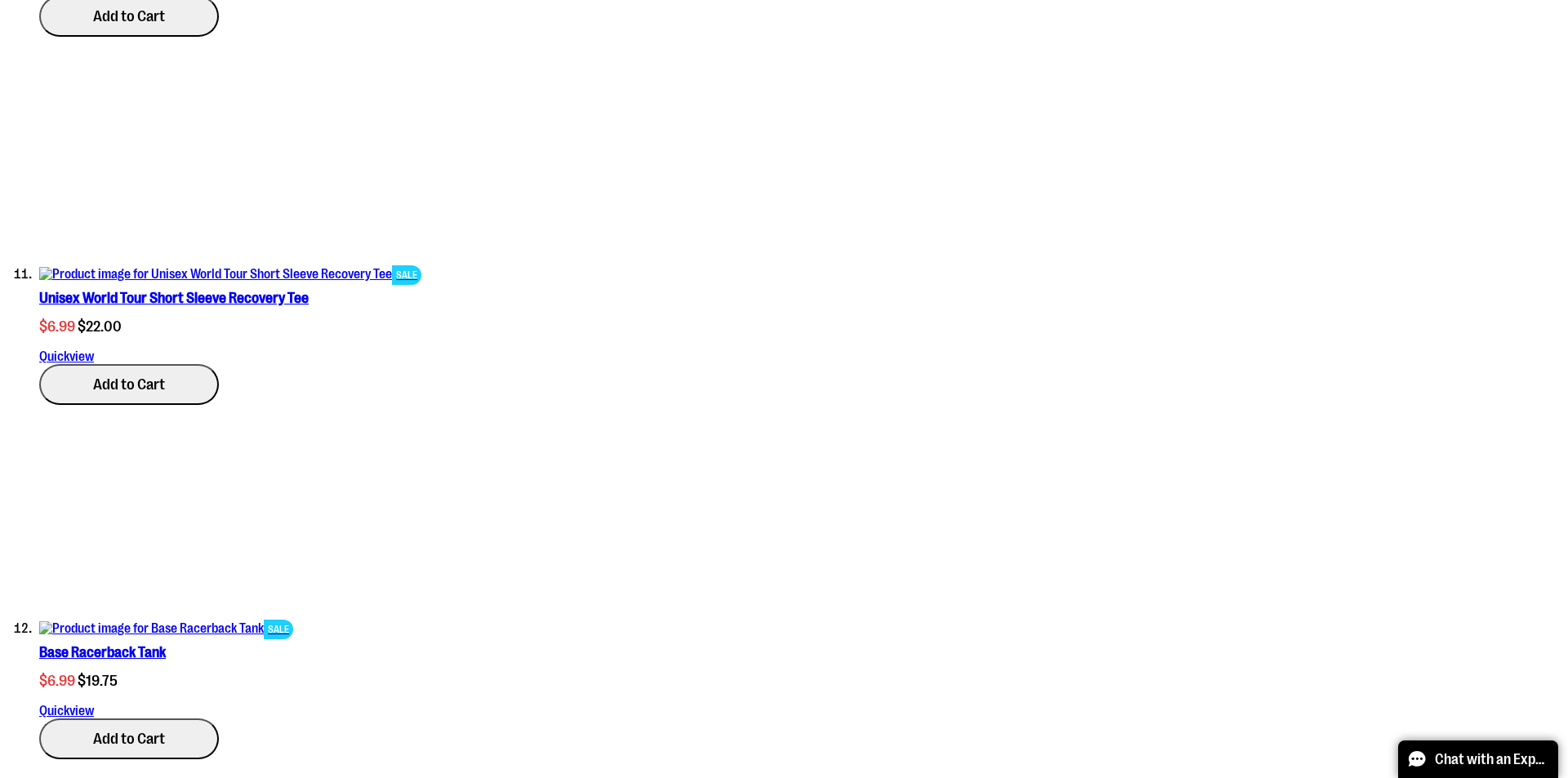
scroll to position [0, 0]
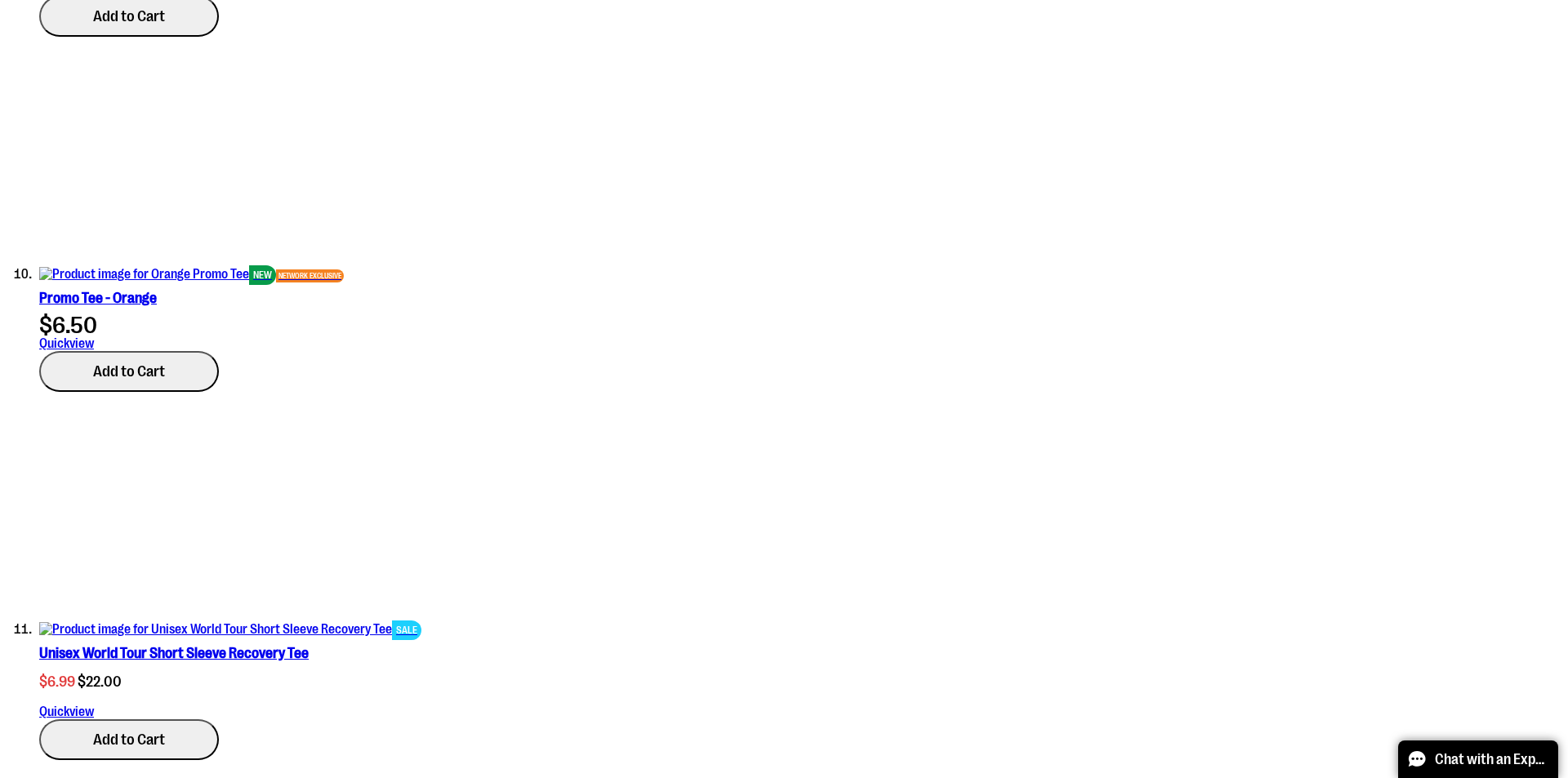
type input "*"
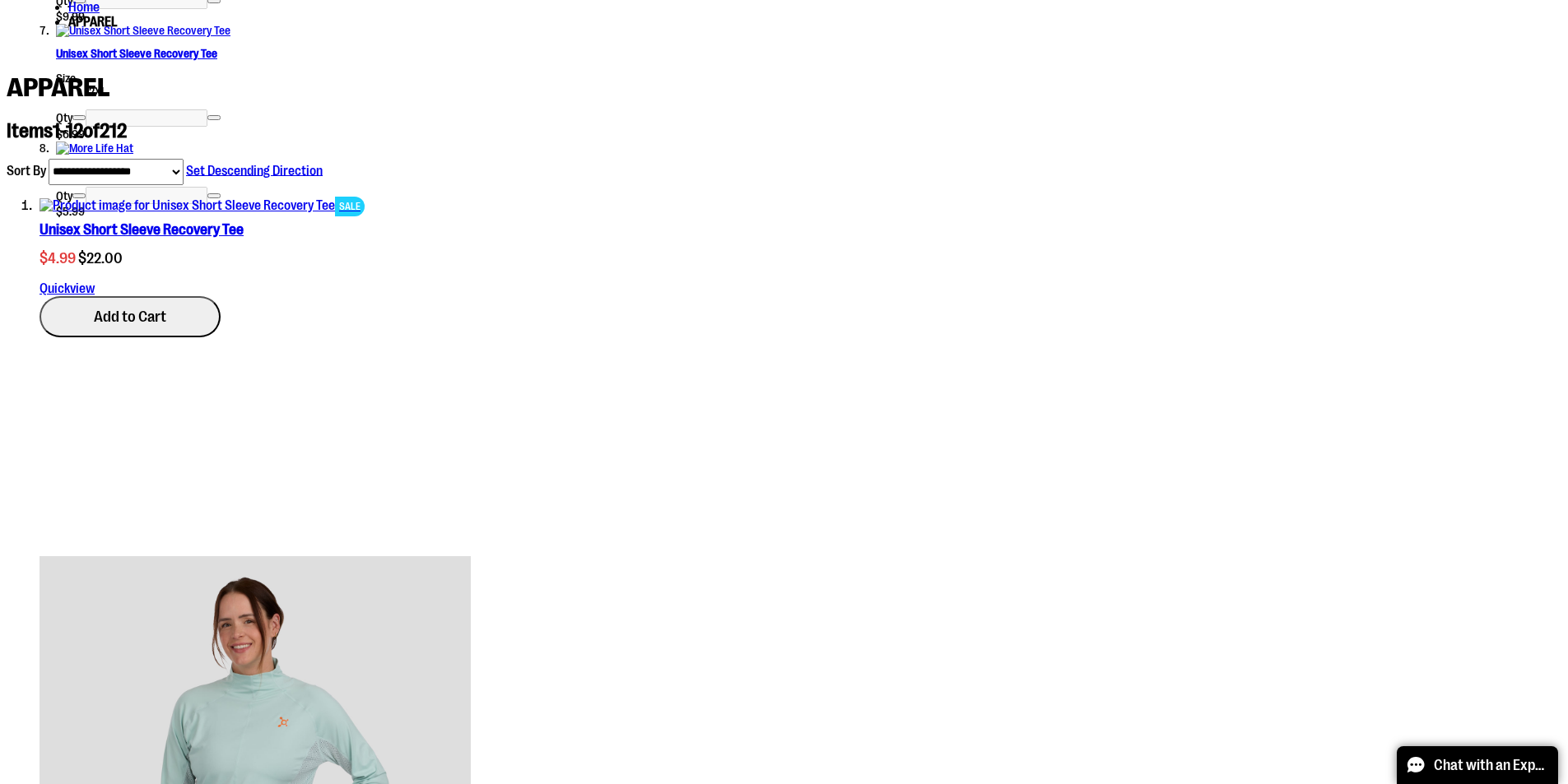
scroll to position [1621, 0]
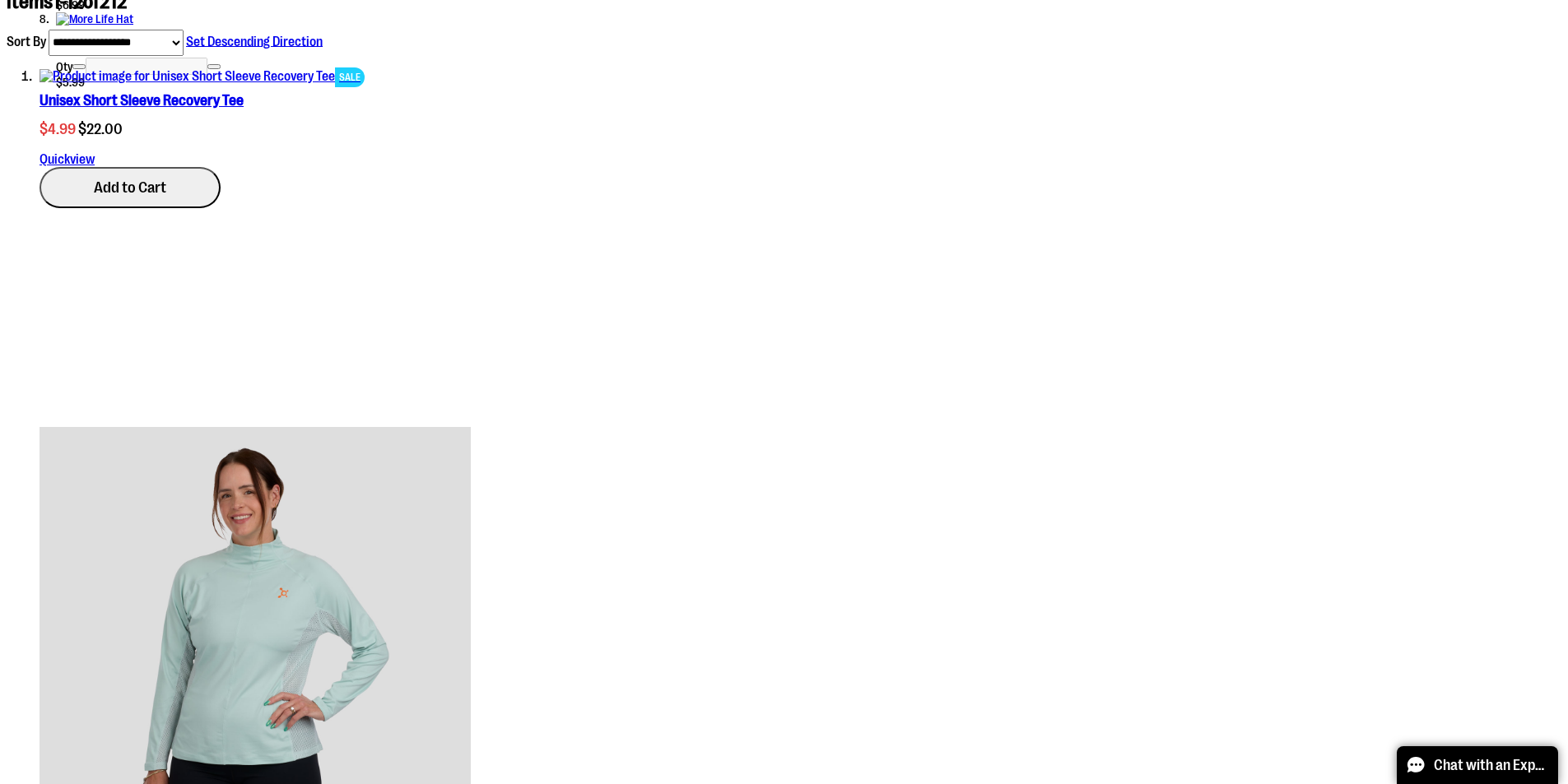
drag, startPoint x: 397, startPoint y: 497, endPoint x: 147, endPoint y: 544, distance: 254.4
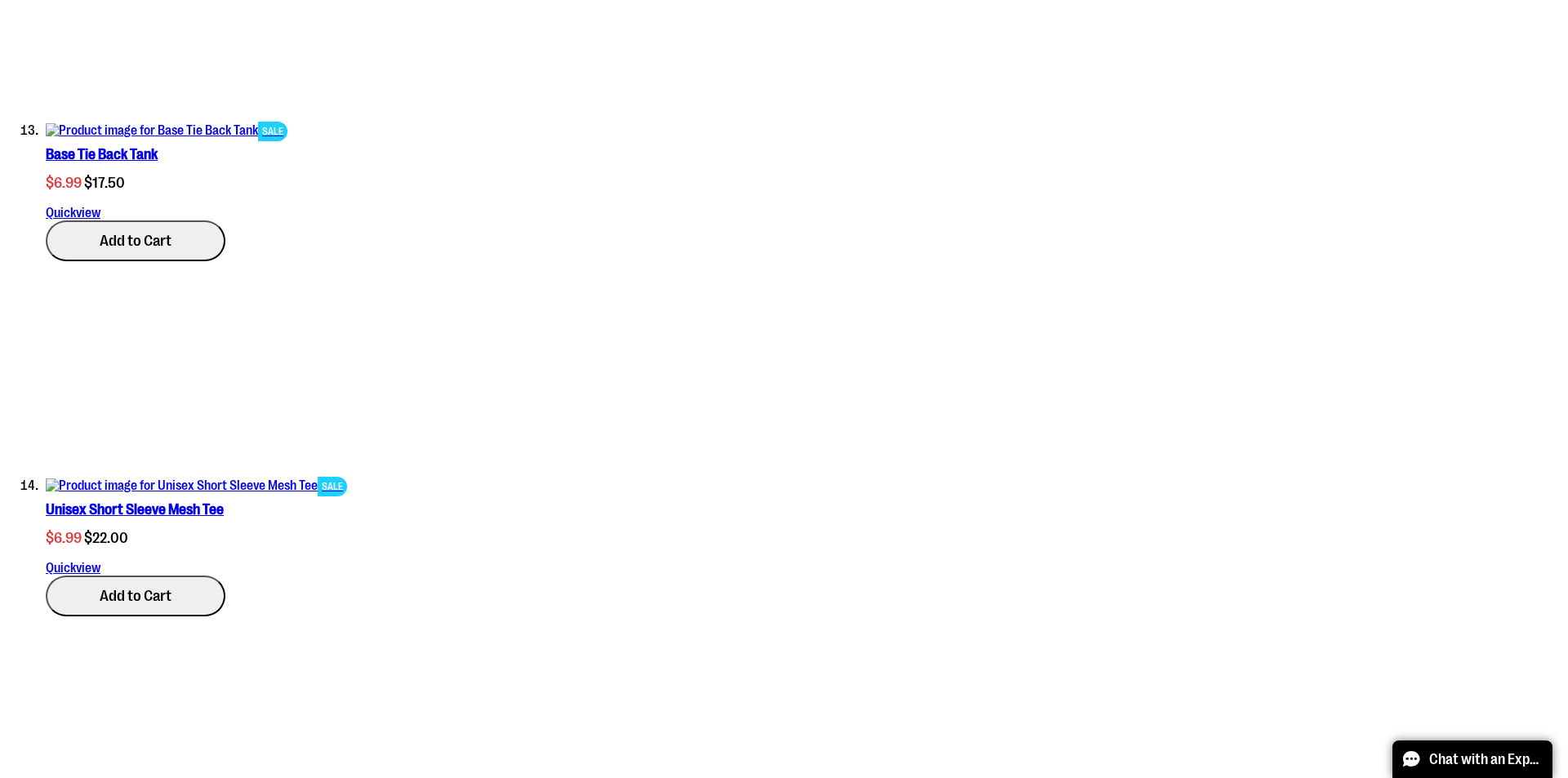
scroll to position [5120, 0]
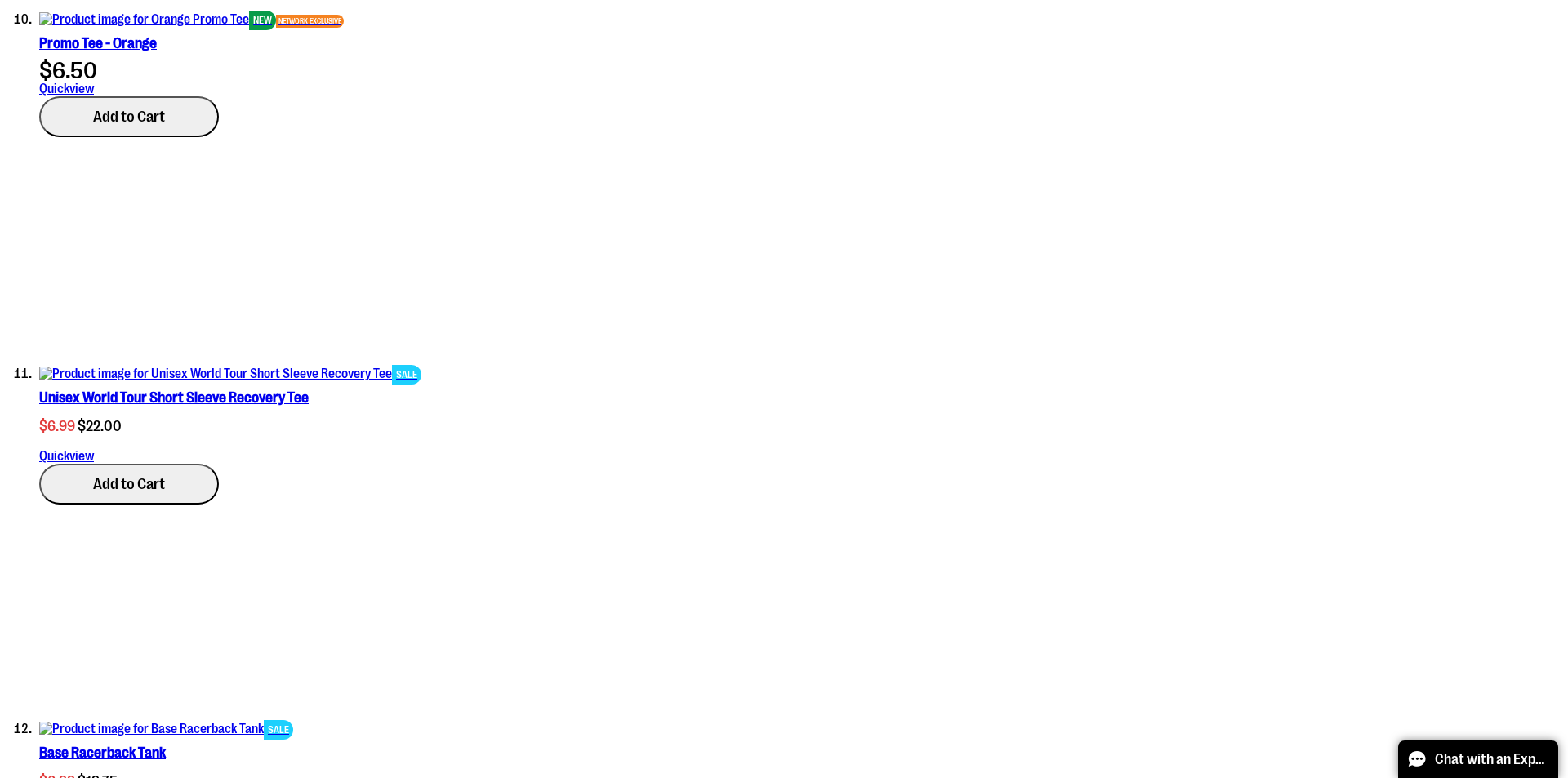
scroll to position [98, 0]
type input "*"
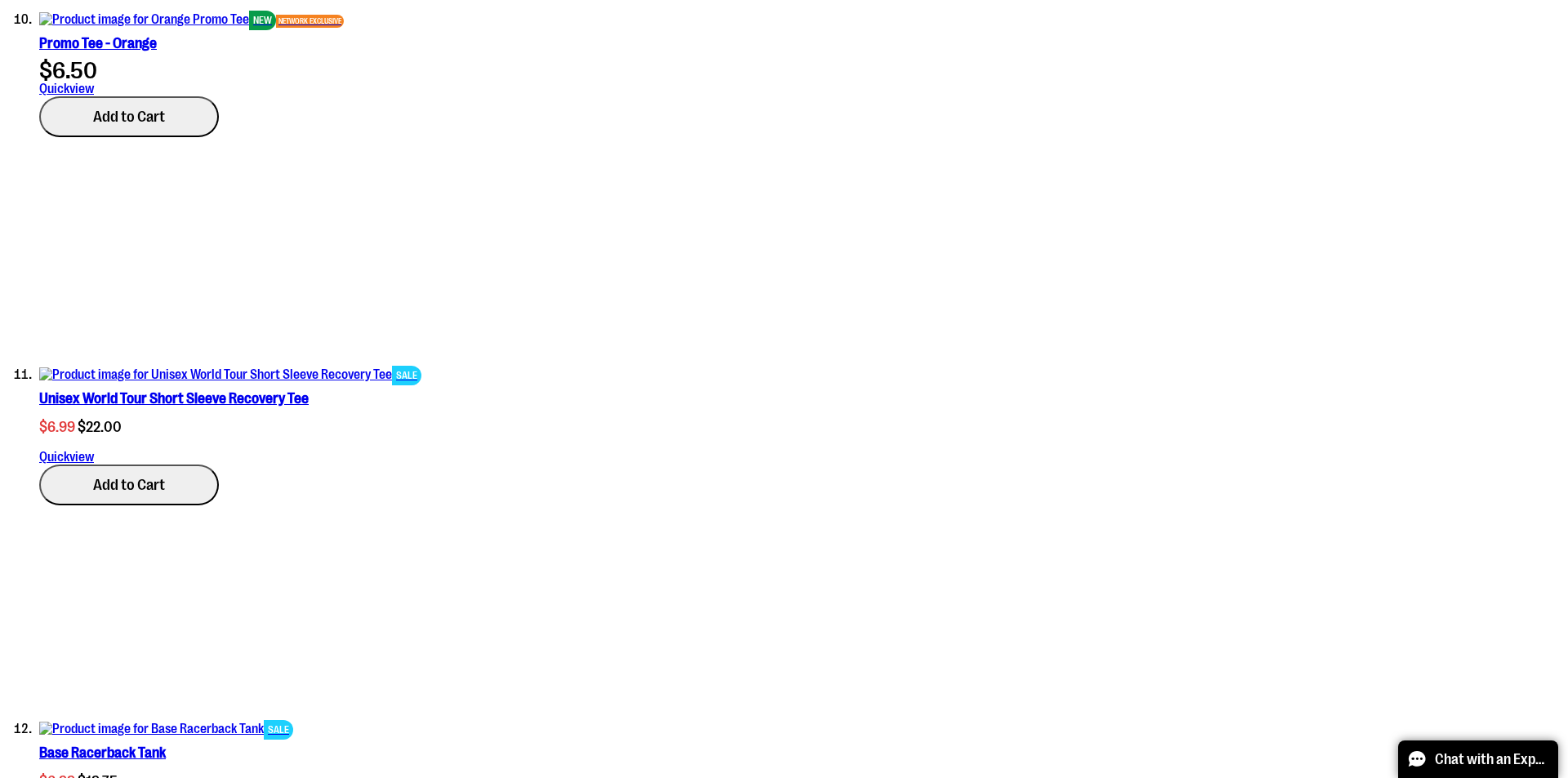
scroll to position [0, 0]
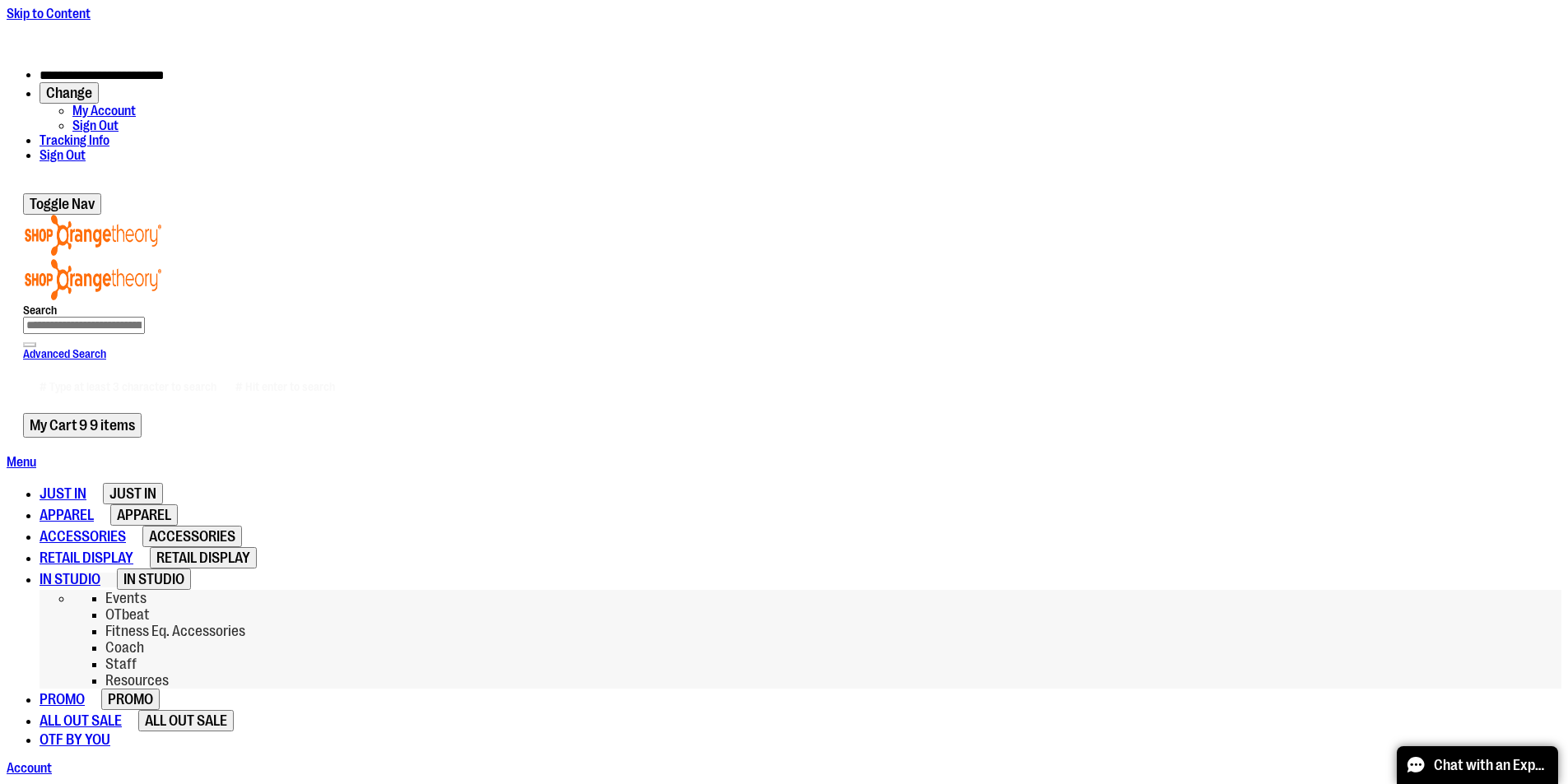
click at [137, 657] on link "Staff" at bounding box center [121, 665] width 31 height 15
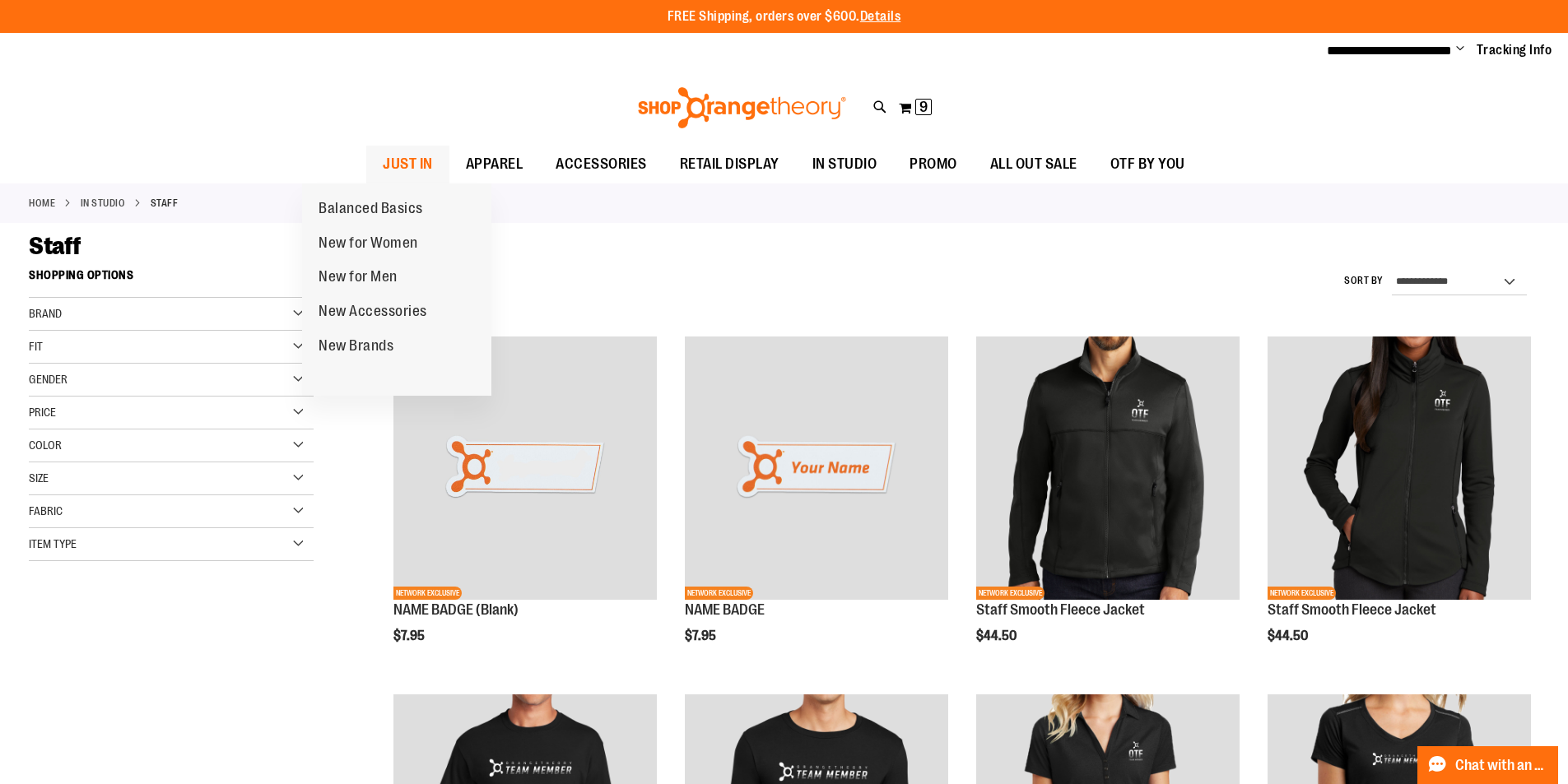
type input "**********"
click at [382, 165] on span "JUST IN" at bounding box center [407, 165] width 50 height 37
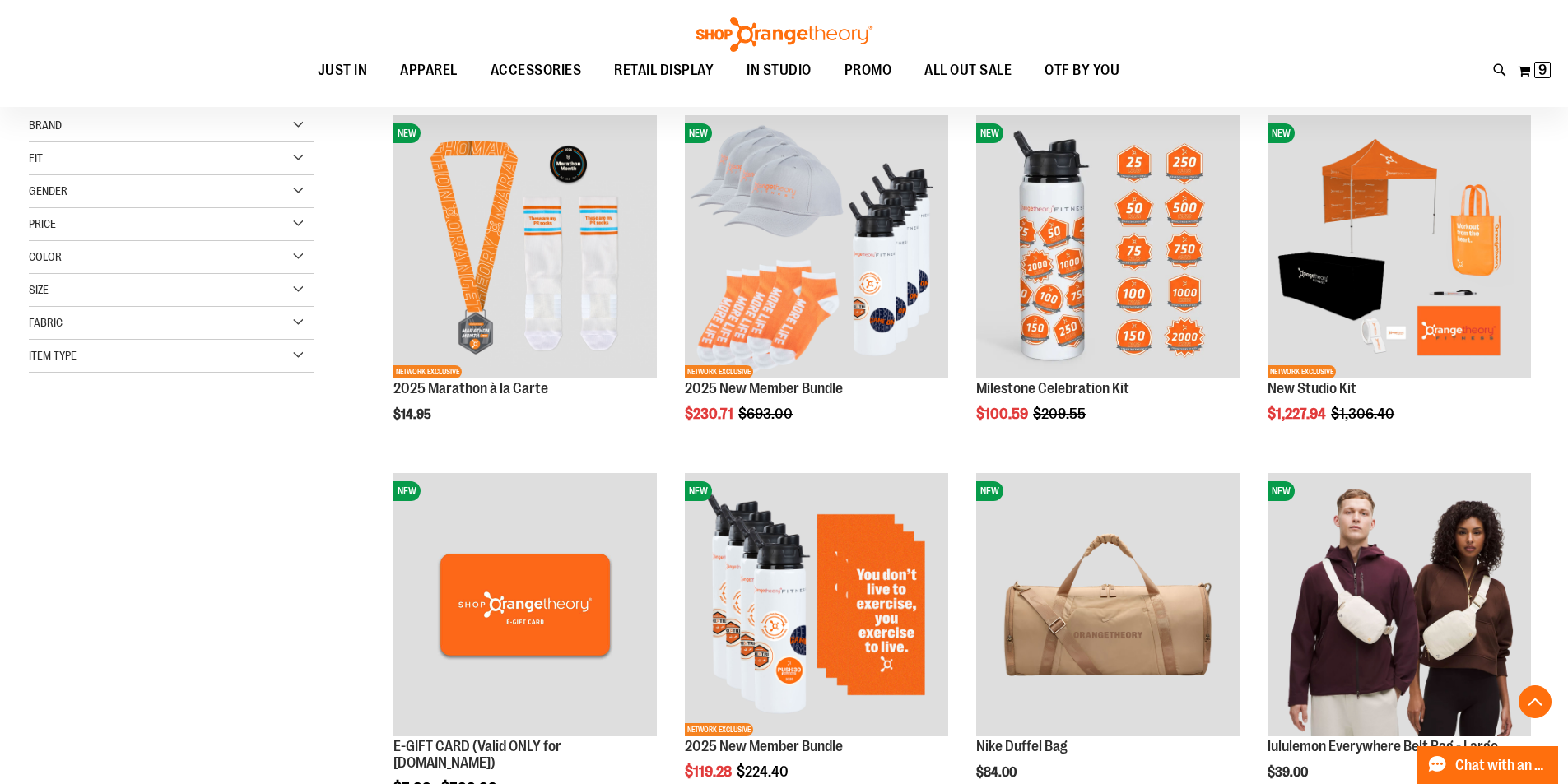
scroll to position [328, 0]
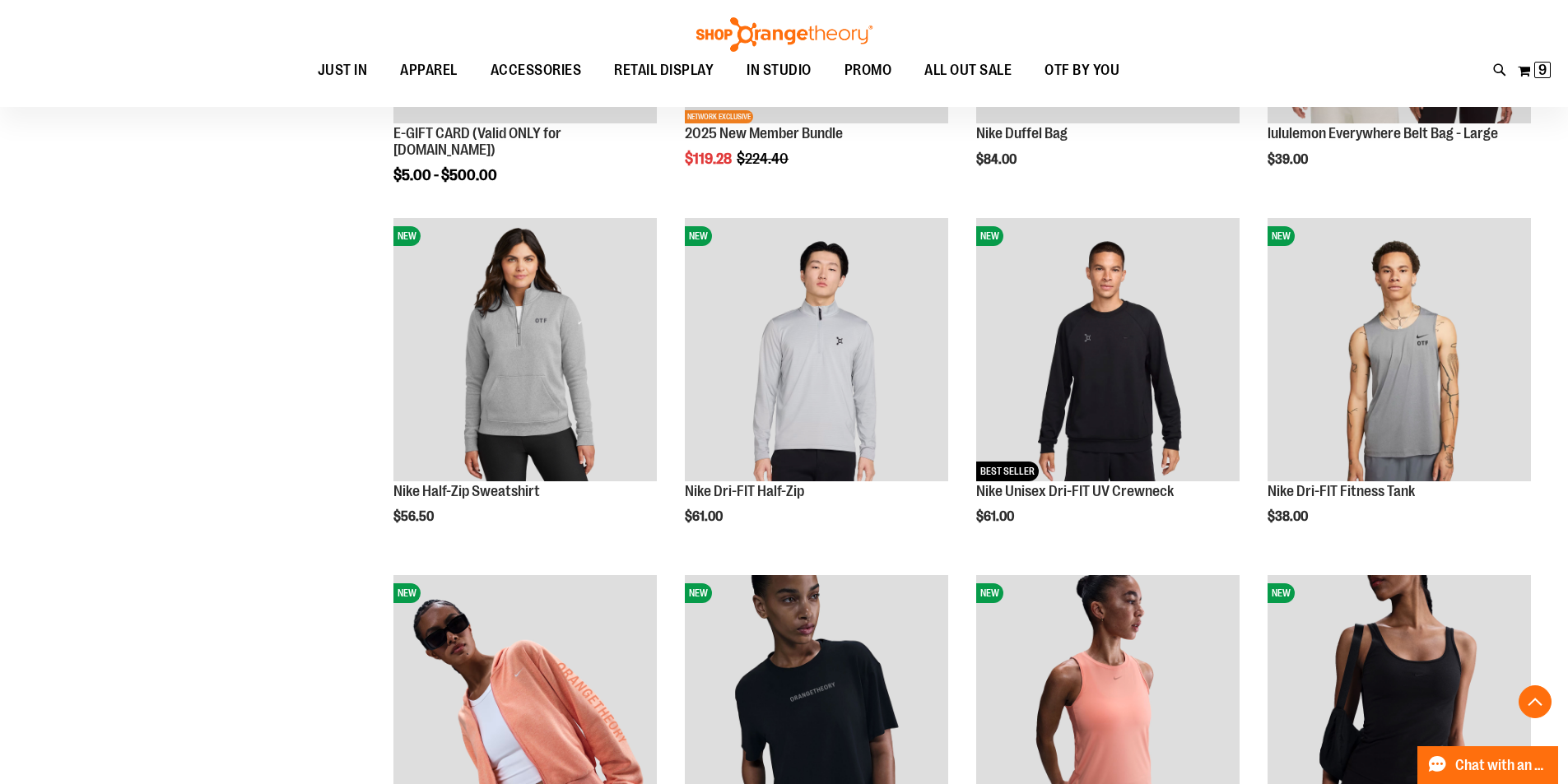
scroll to position [1151, 0]
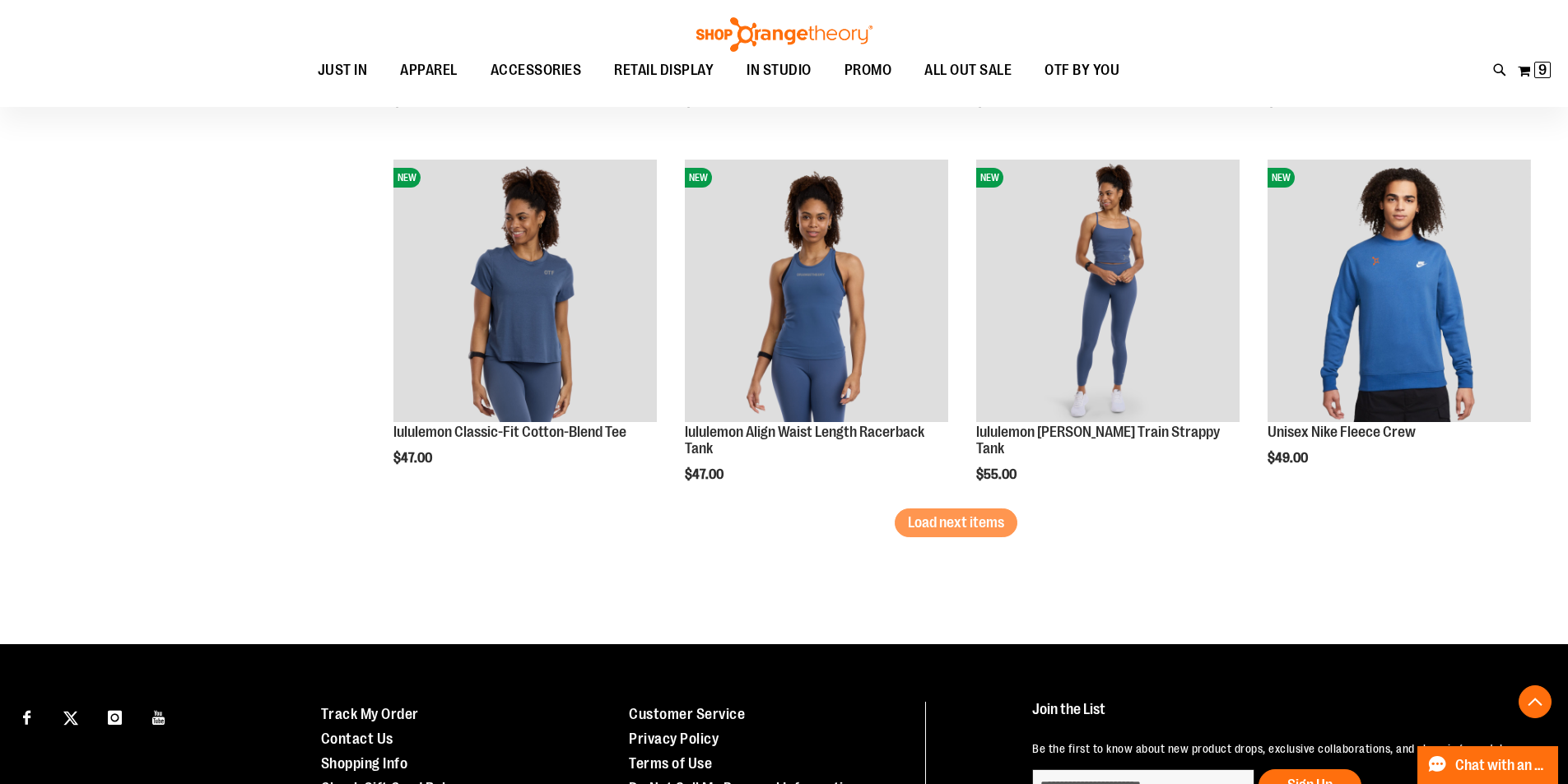
scroll to position [3044, 0]
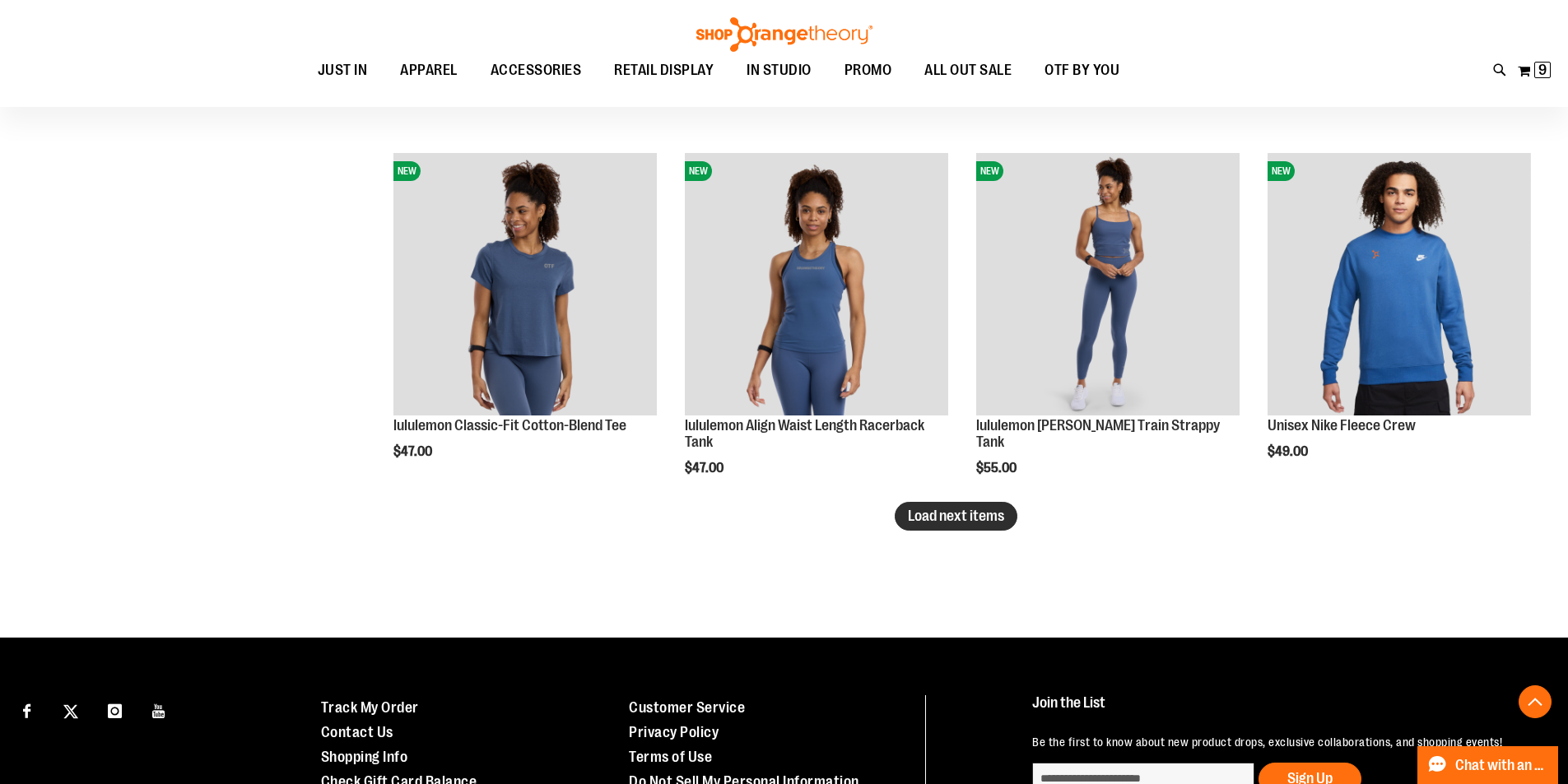
type input "**********"
click at [958, 510] on span "Load next items" at bounding box center [956, 516] width 96 height 17
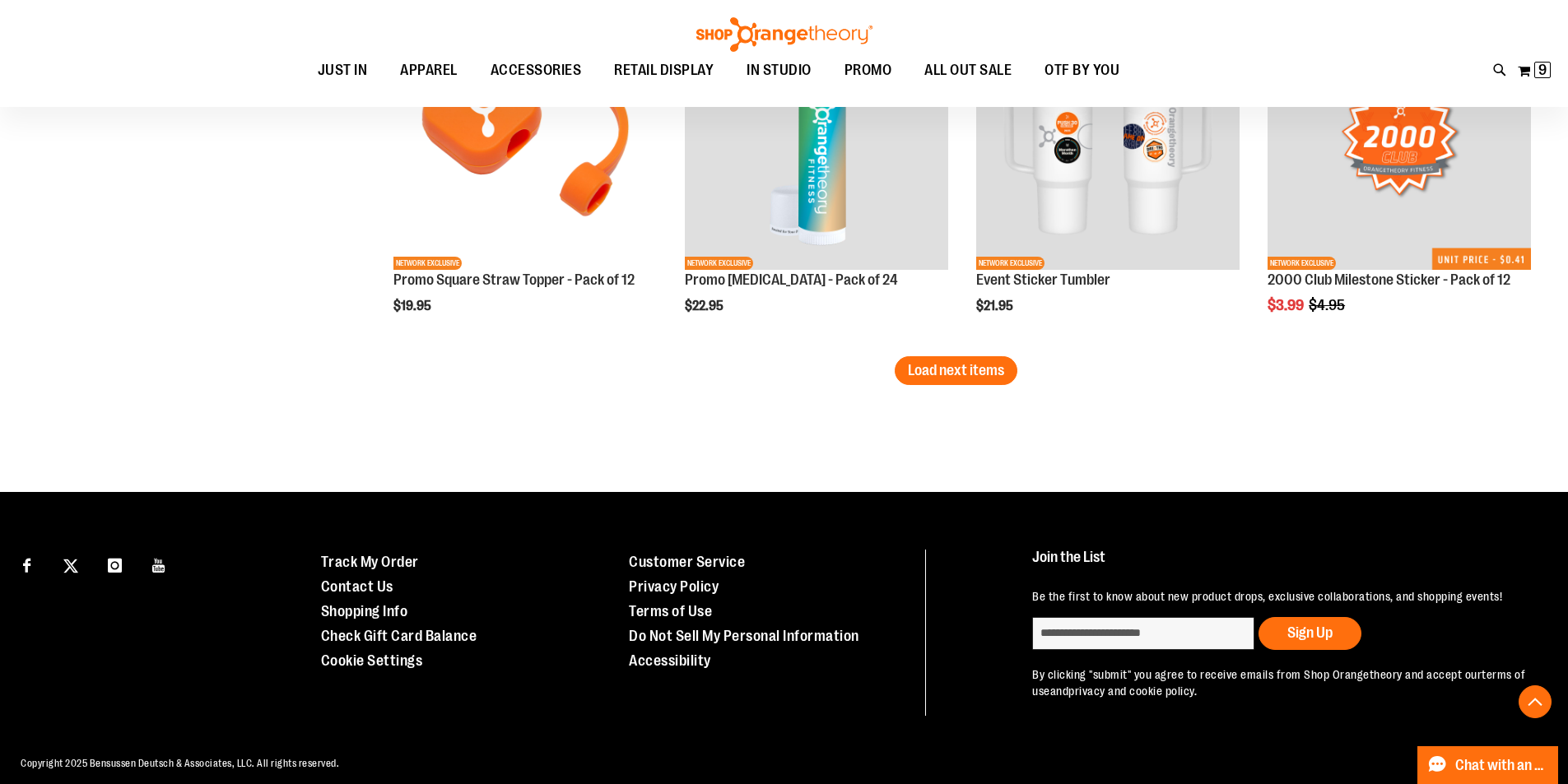
scroll to position [4279, 0]
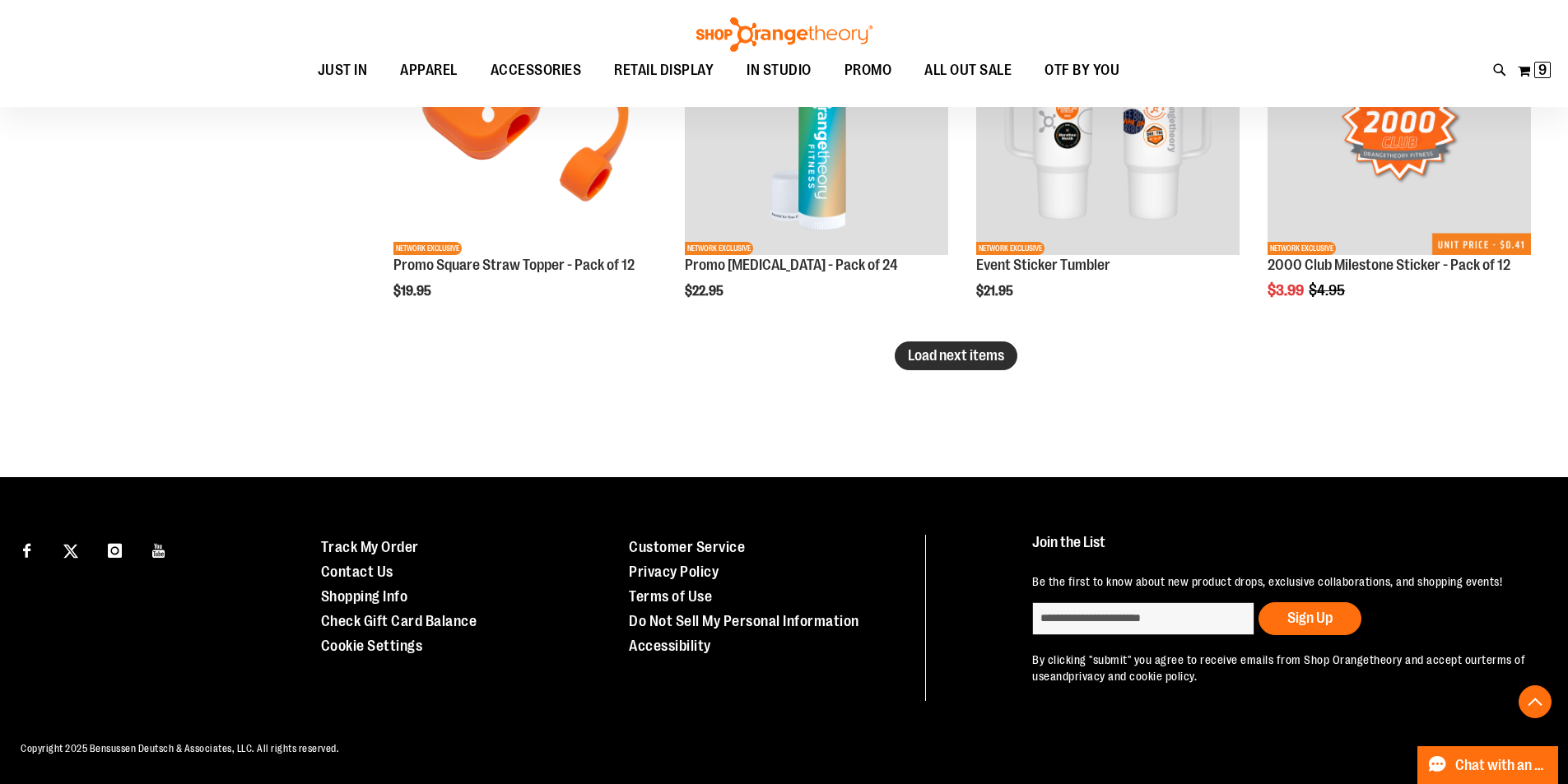
click at [952, 366] on button "Load next items" at bounding box center [955, 356] width 122 height 29
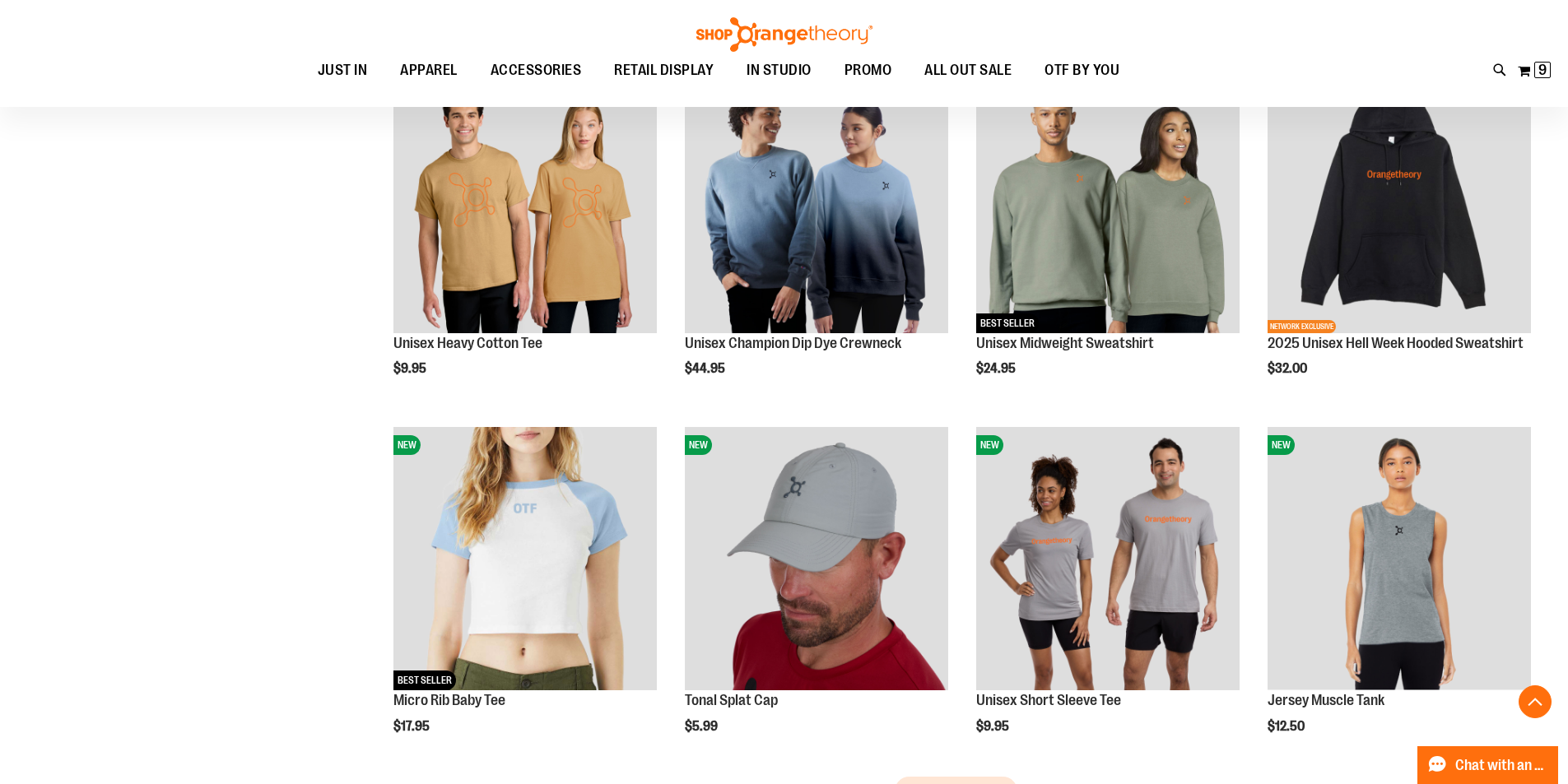
scroll to position [5184, 0]
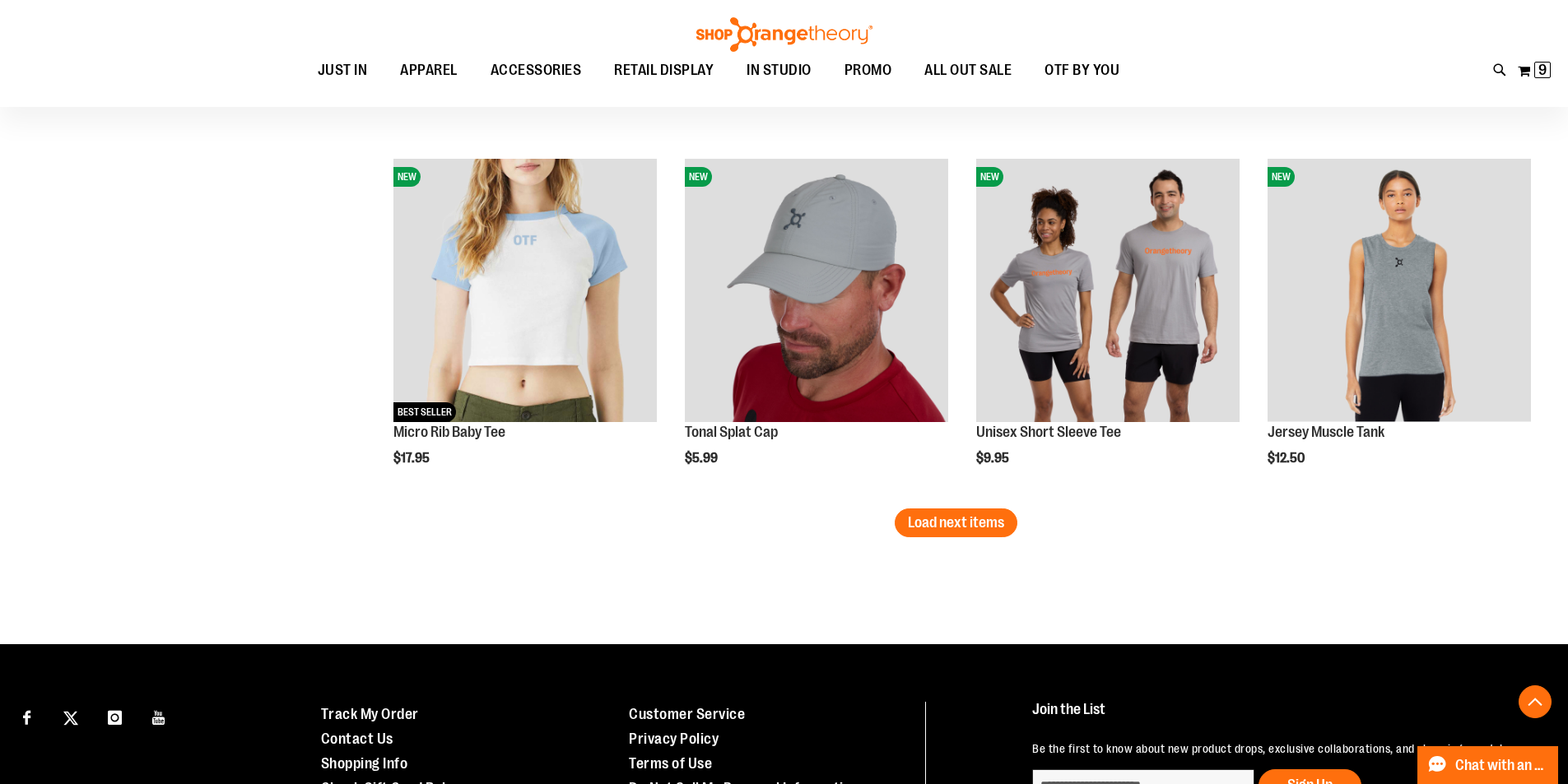
drag, startPoint x: 335, startPoint y: 446, endPoint x: 699, endPoint y: 606, distance: 397.6
click at [959, 529] on span "Load next items" at bounding box center [956, 522] width 96 height 17
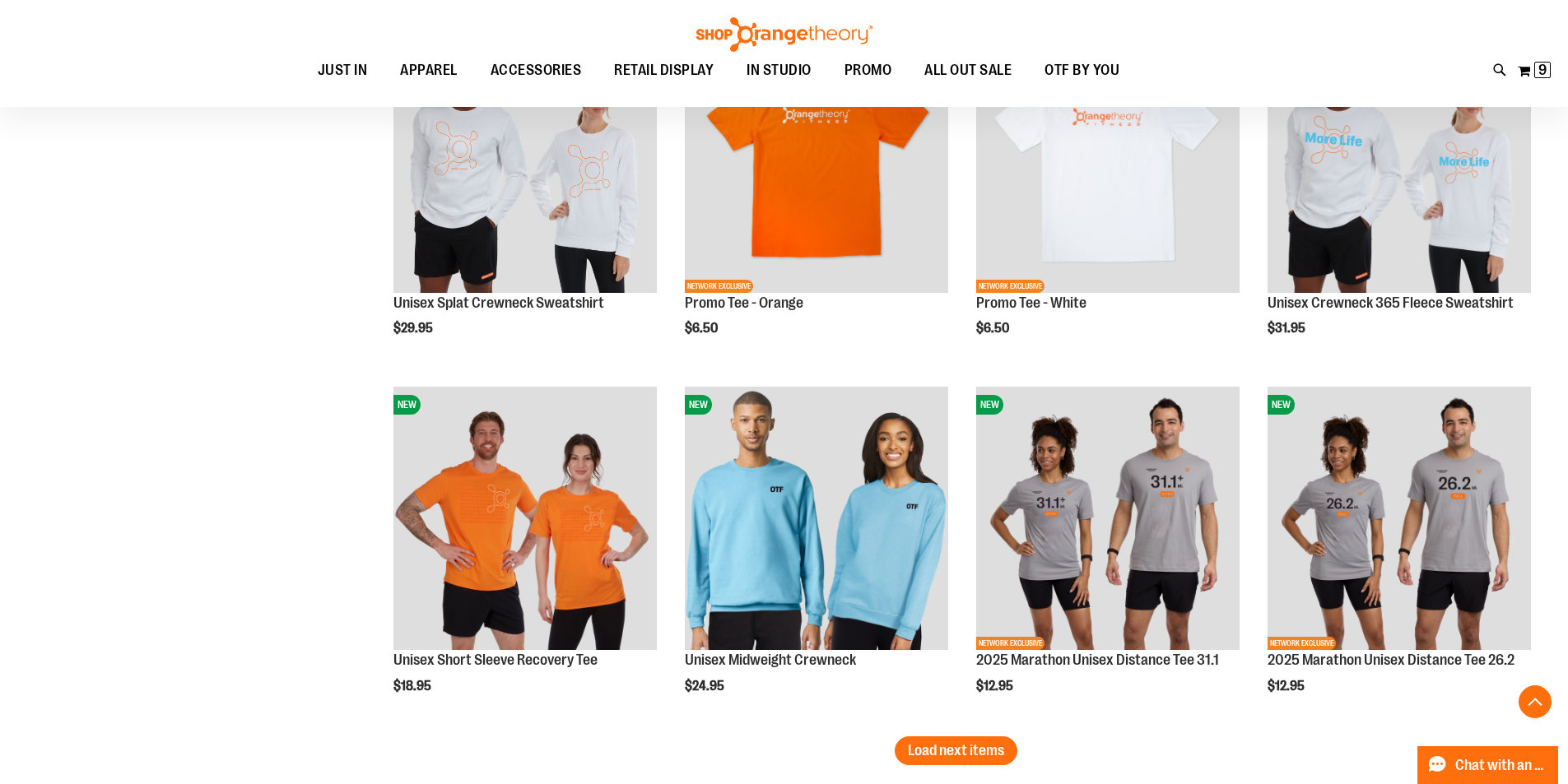
scroll to position [6253, 0]
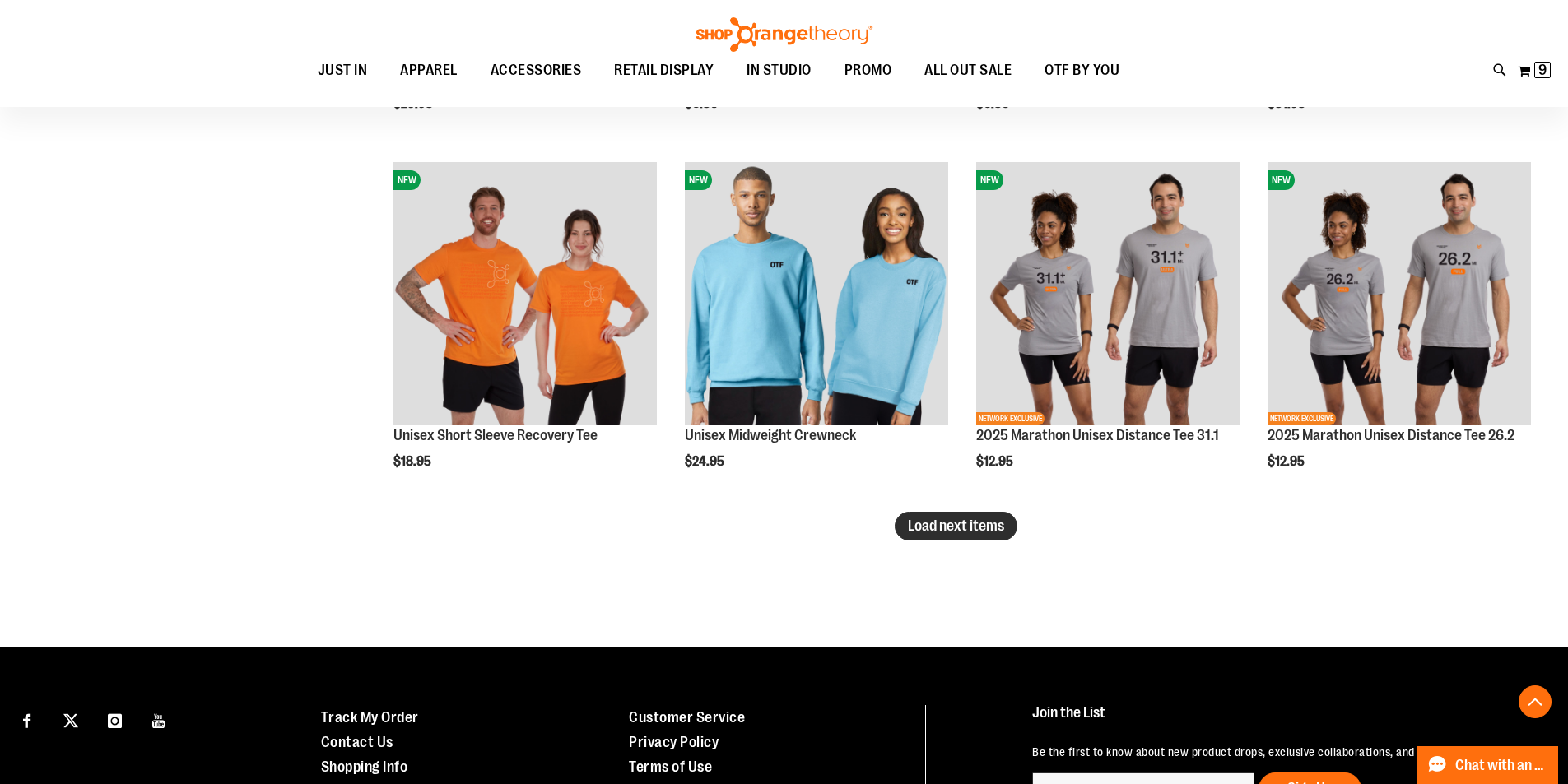
click at [943, 535] on button "Load next items" at bounding box center [955, 527] width 122 height 29
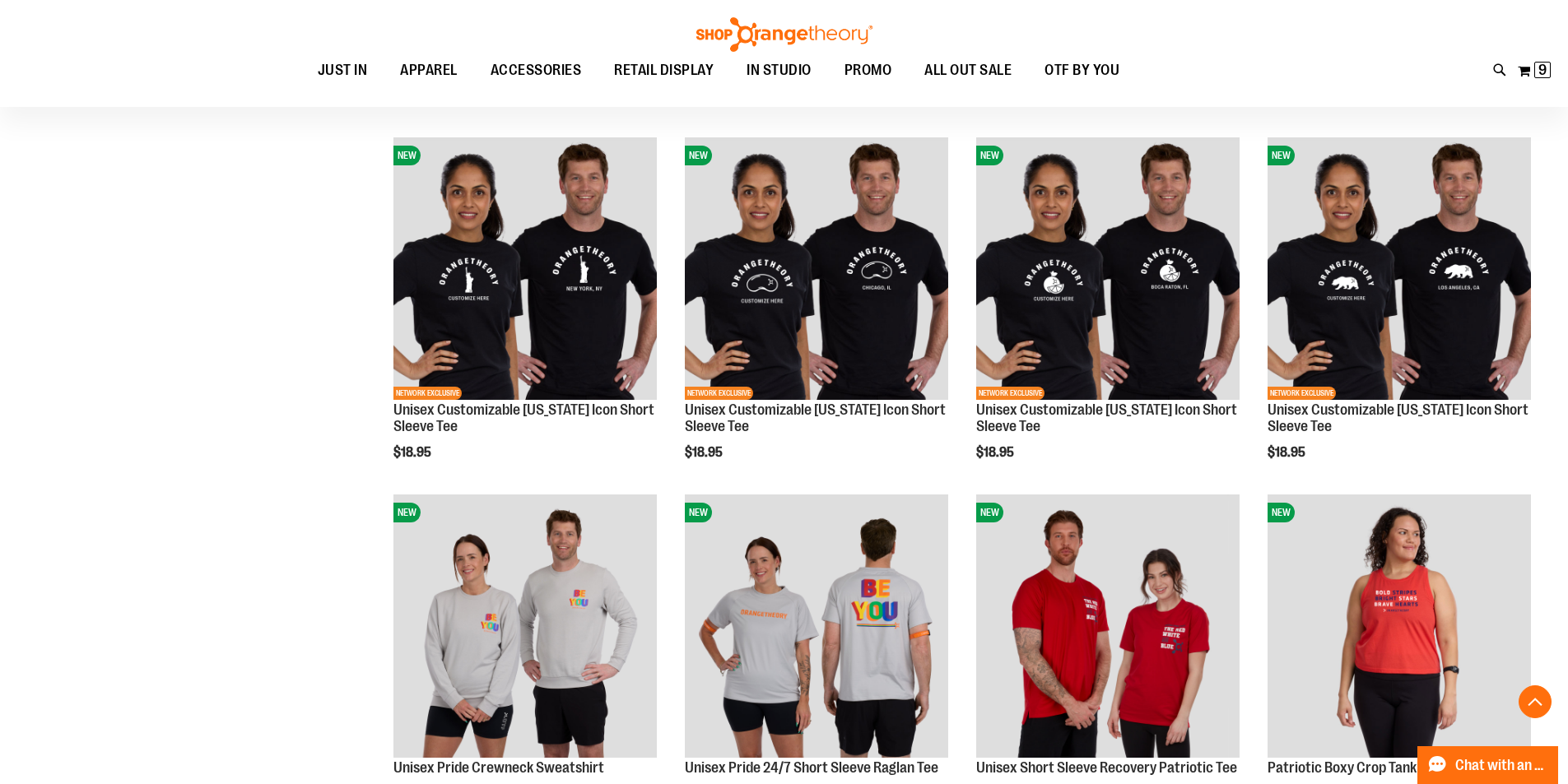
scroll to position [7242, 0]
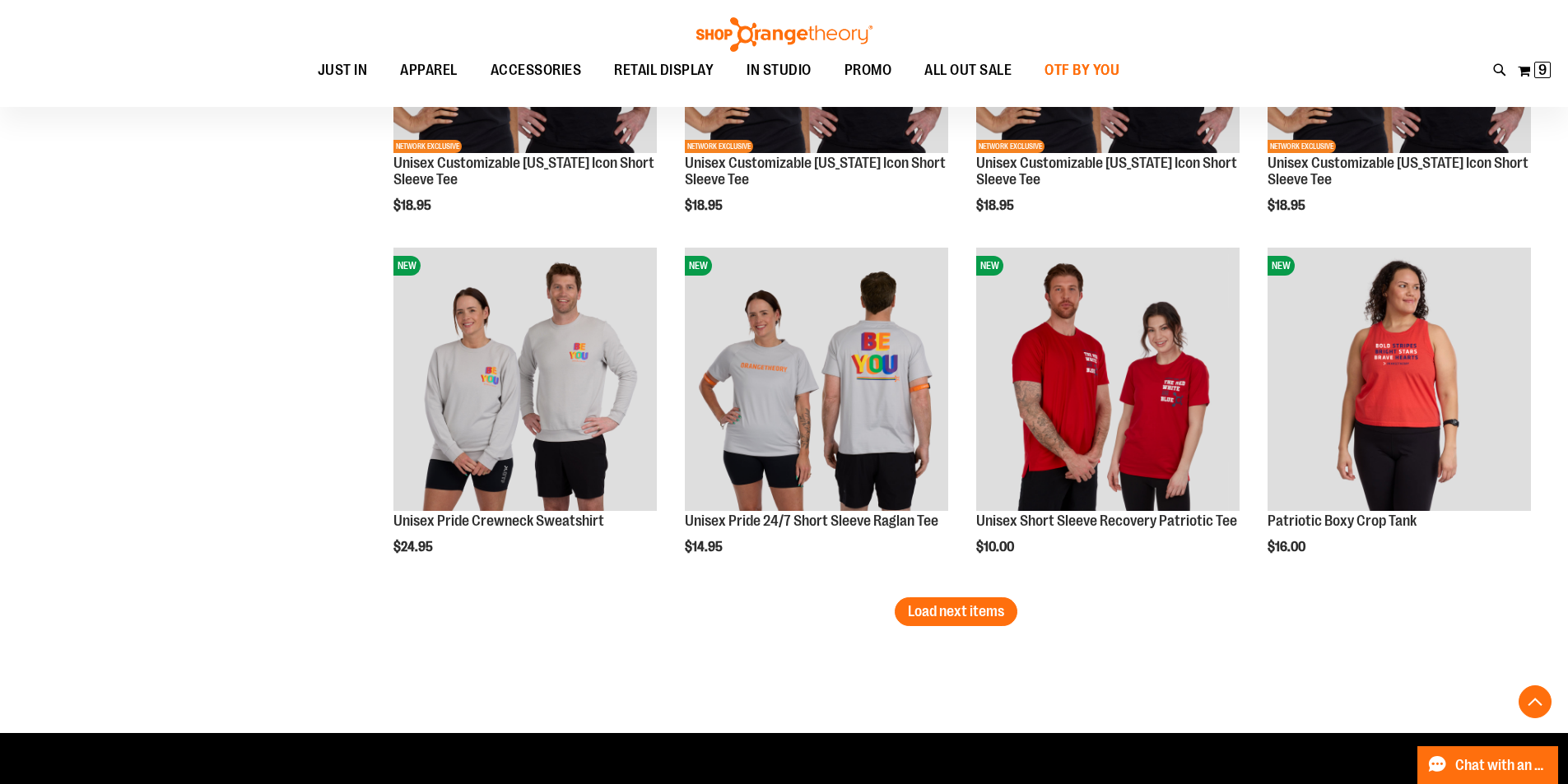
click at [1119, 70] on span "OTF BY YOU" at bounding box center [1082, 70] width 75 height 37
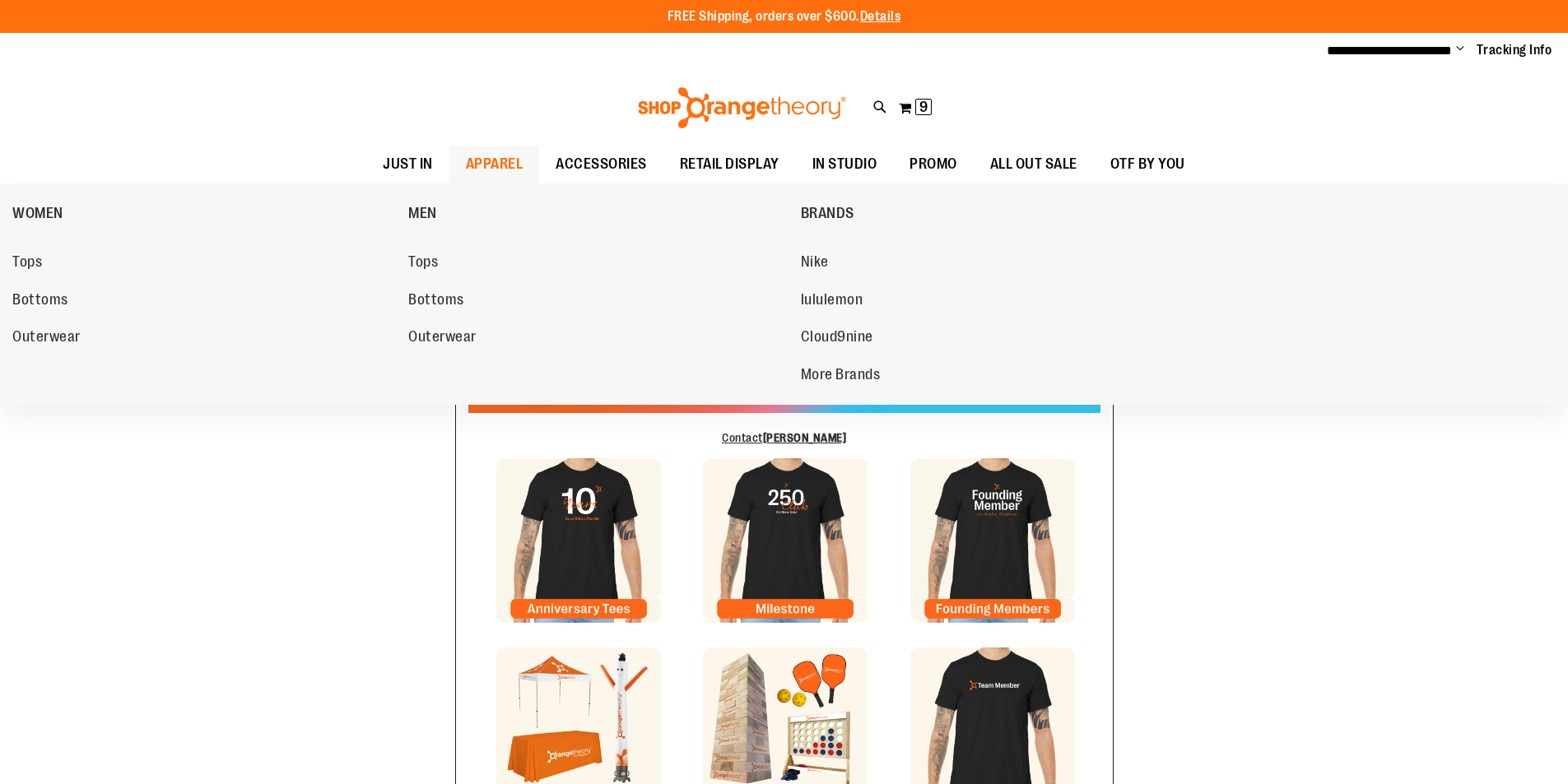
type input "**********"
click at [466, 148] on span "APPAREL" at bounding box center [495, 165] width 57 height 37
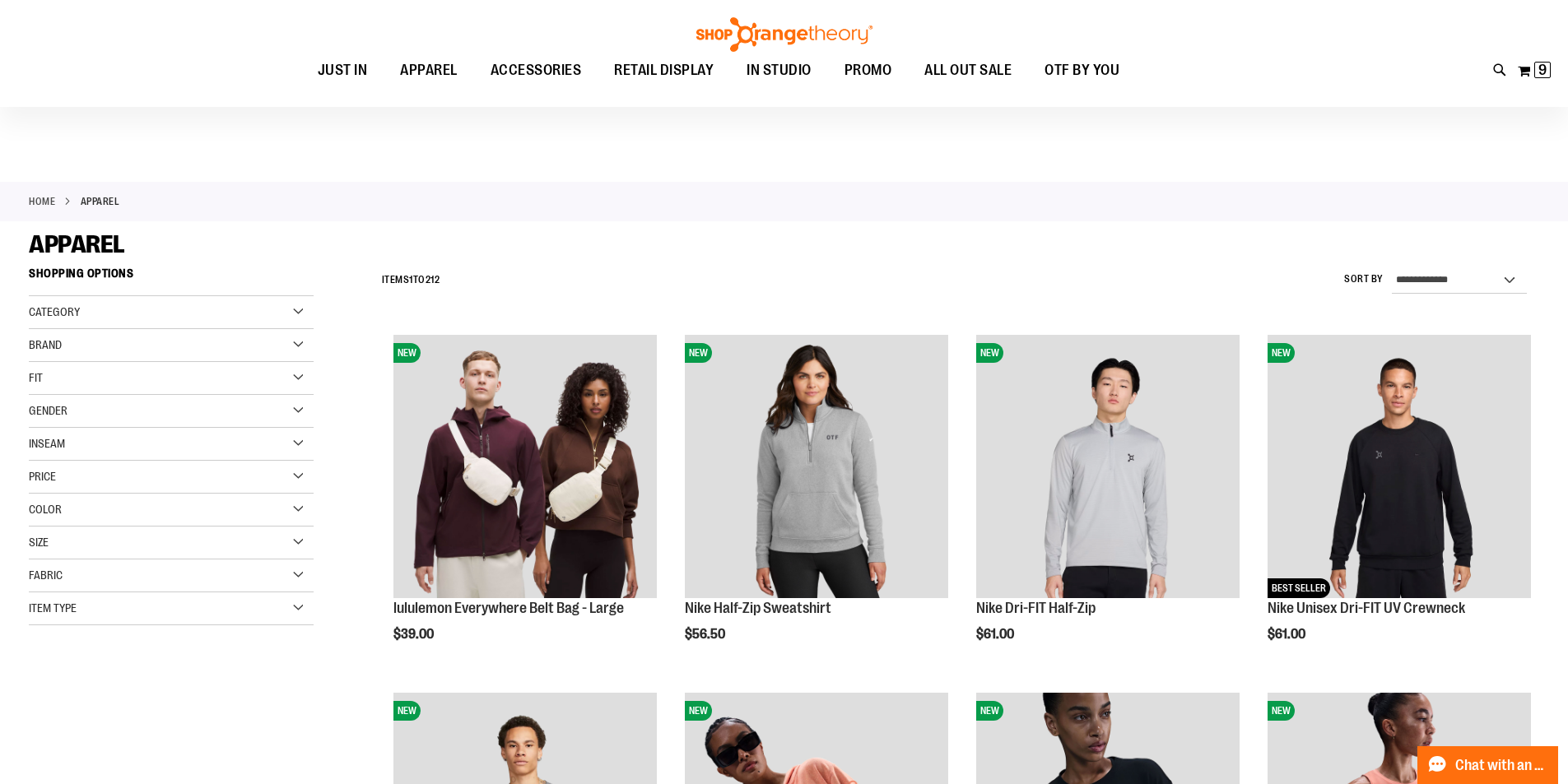
scroll to position [164, 0]
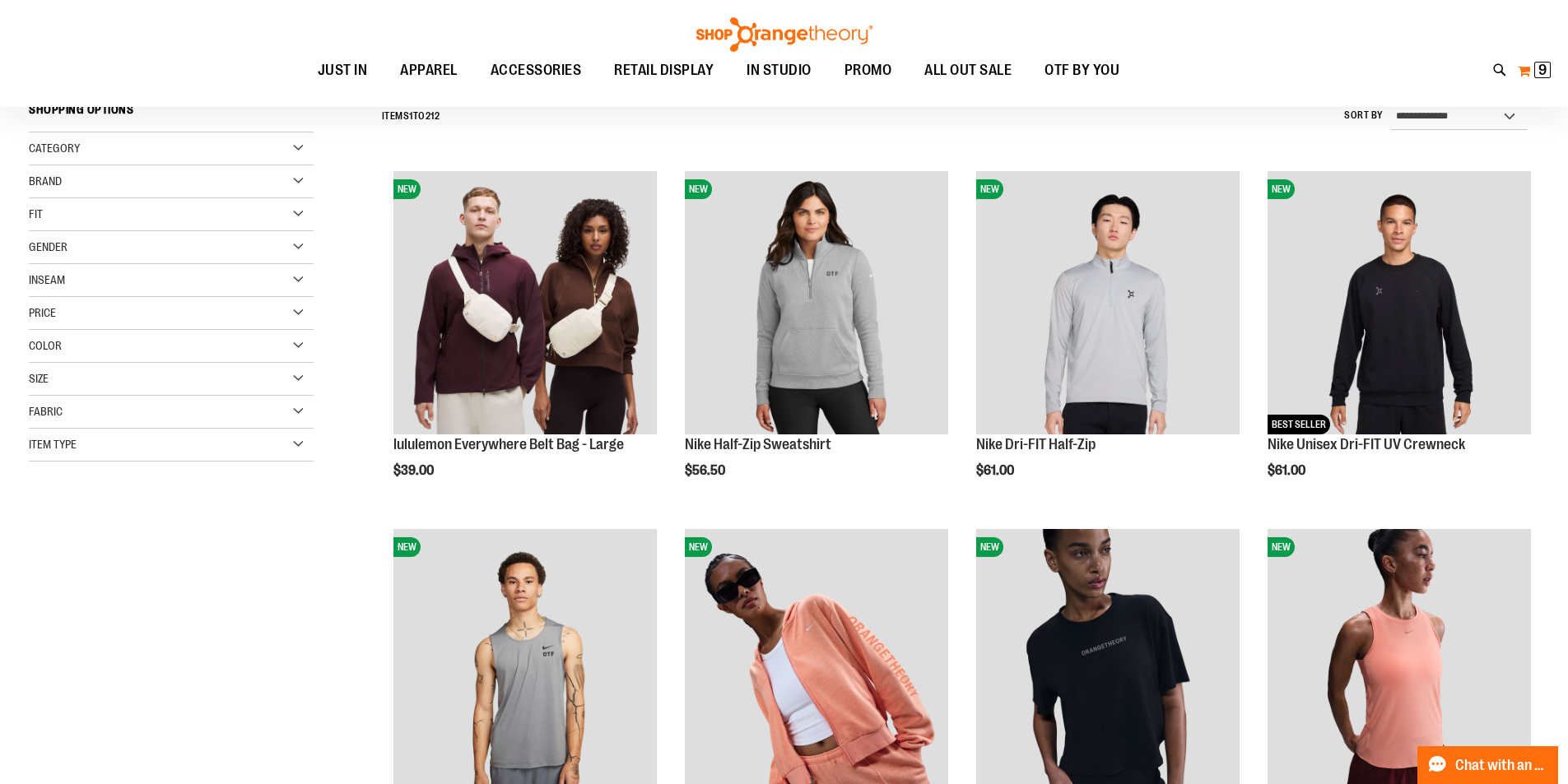
type input "**********"
click at [1545, 69] on span "9" at bounding box center [1543, 70] width 8 height 17
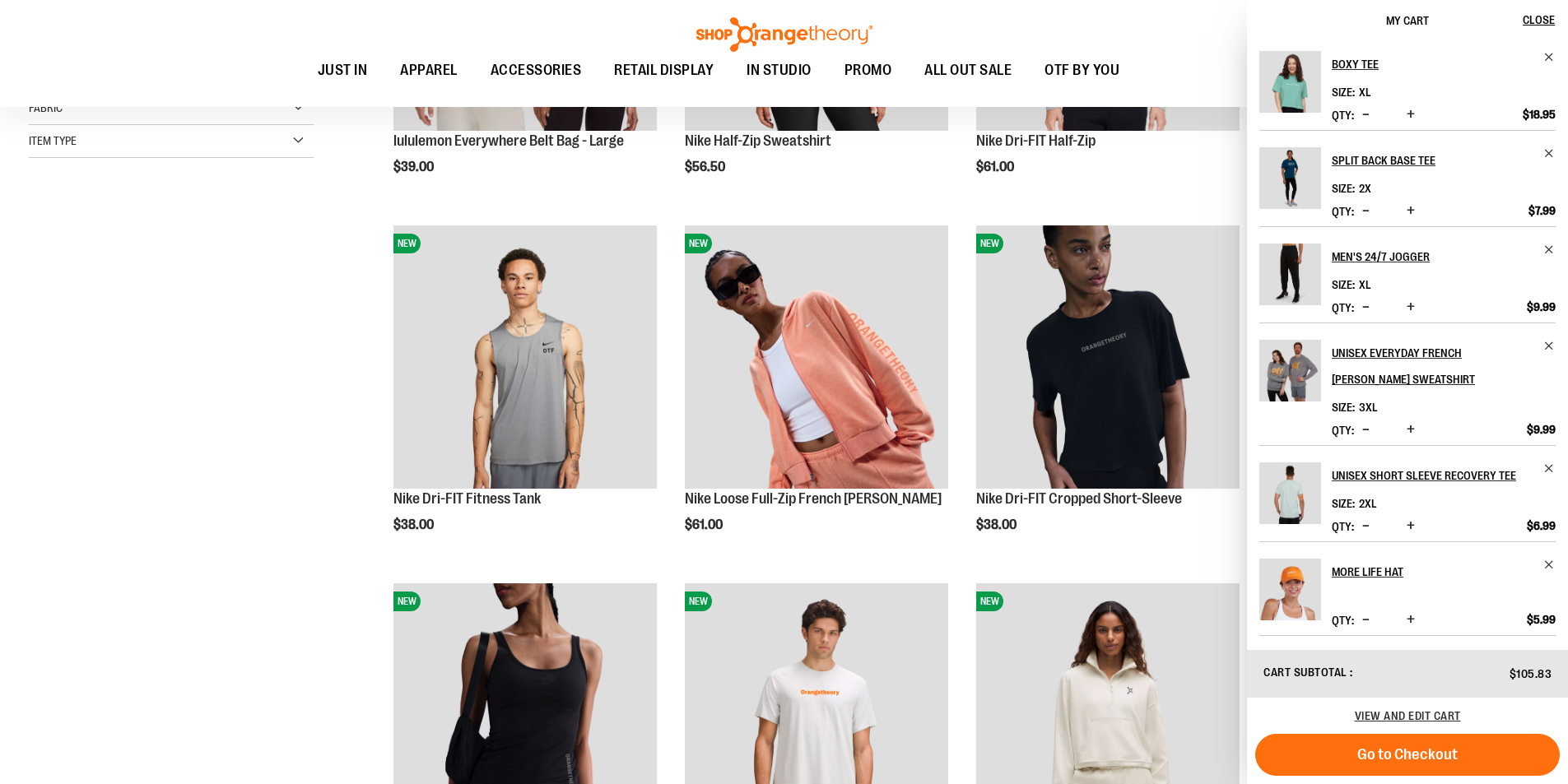
scroll to position [493, 0]
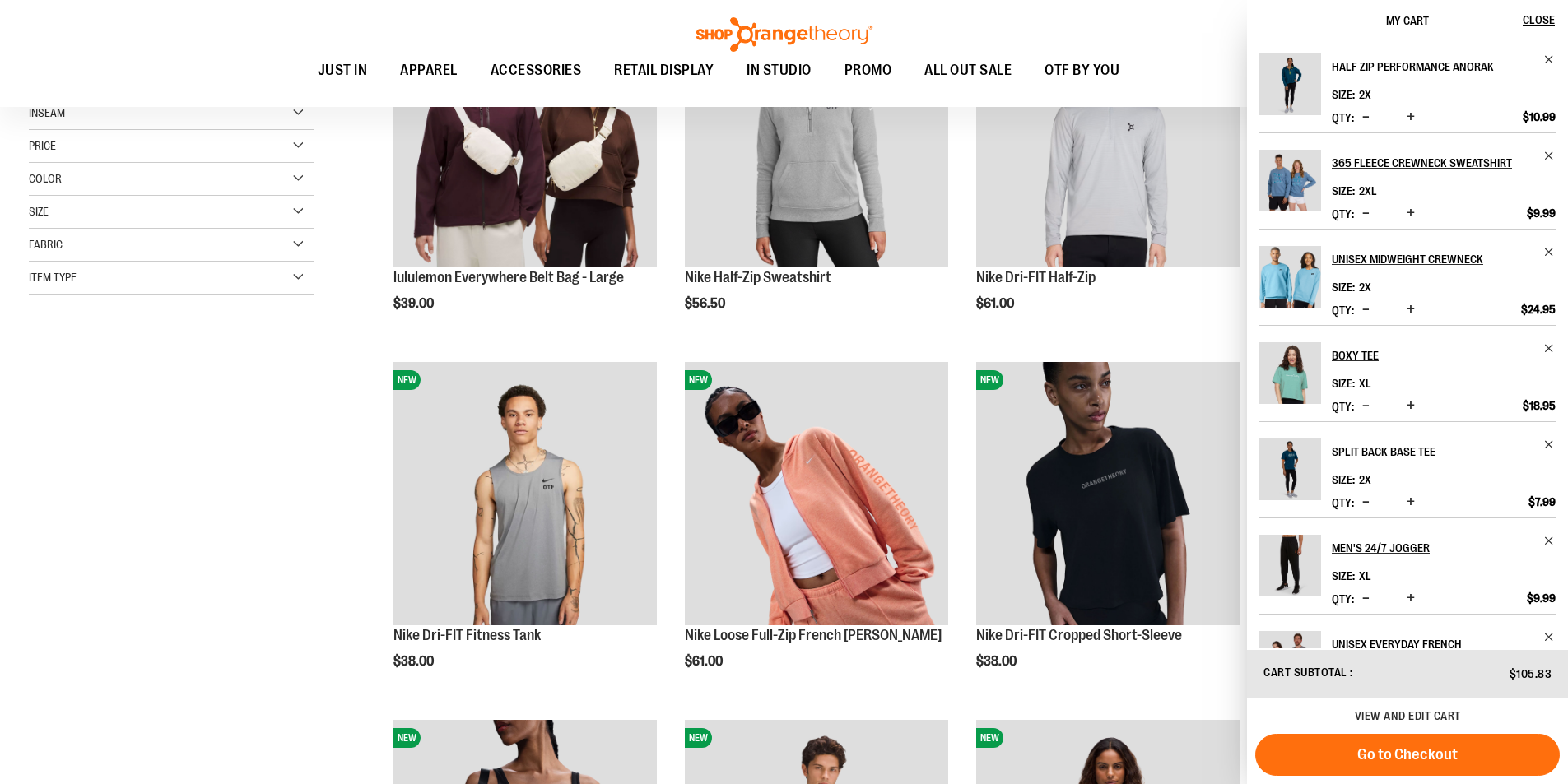
scroll to position [328, 0]
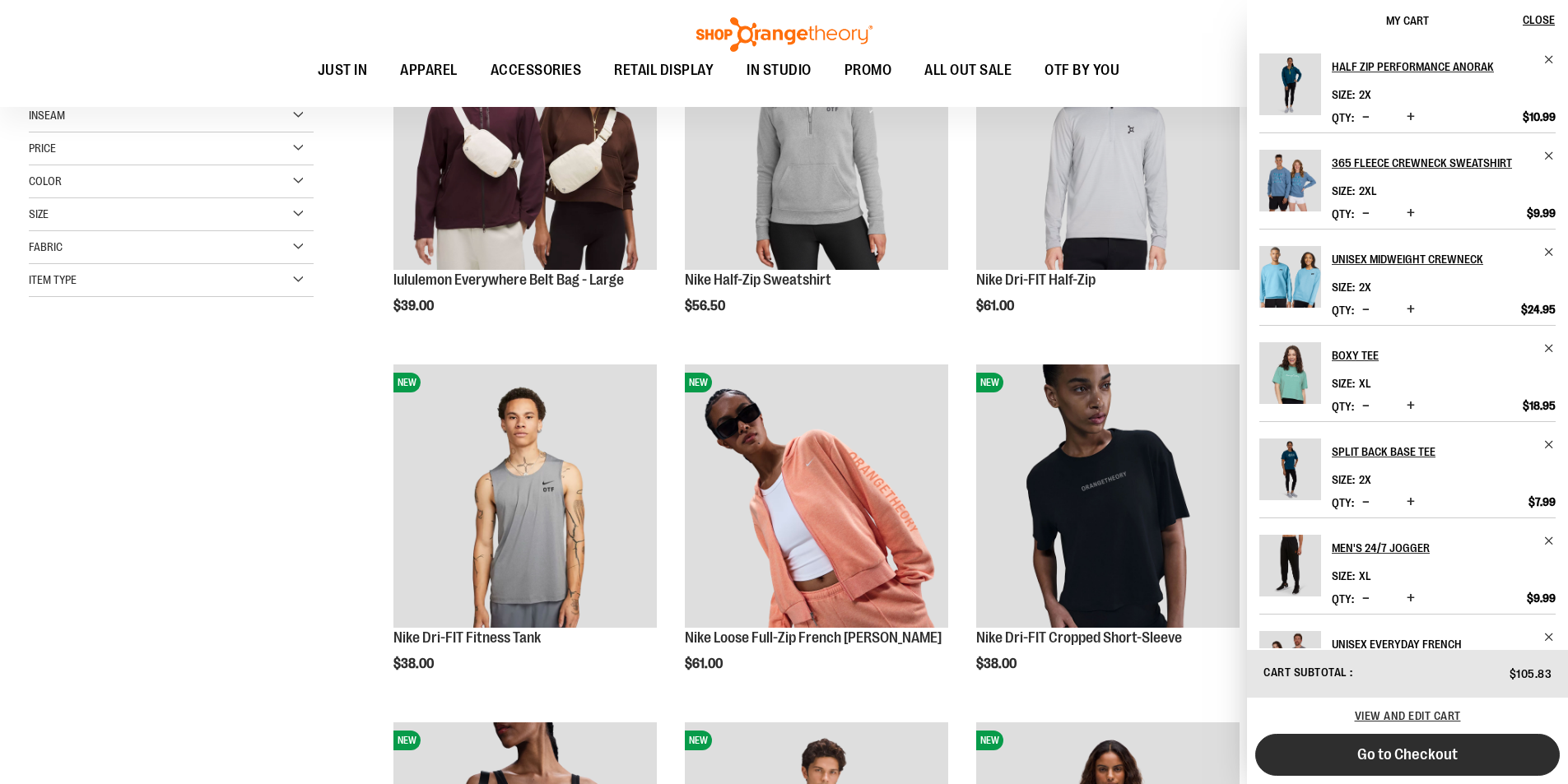
click at [1433, 759] on span "Go to Checkout" at bounding box center [1407, 754] width 100 height 18
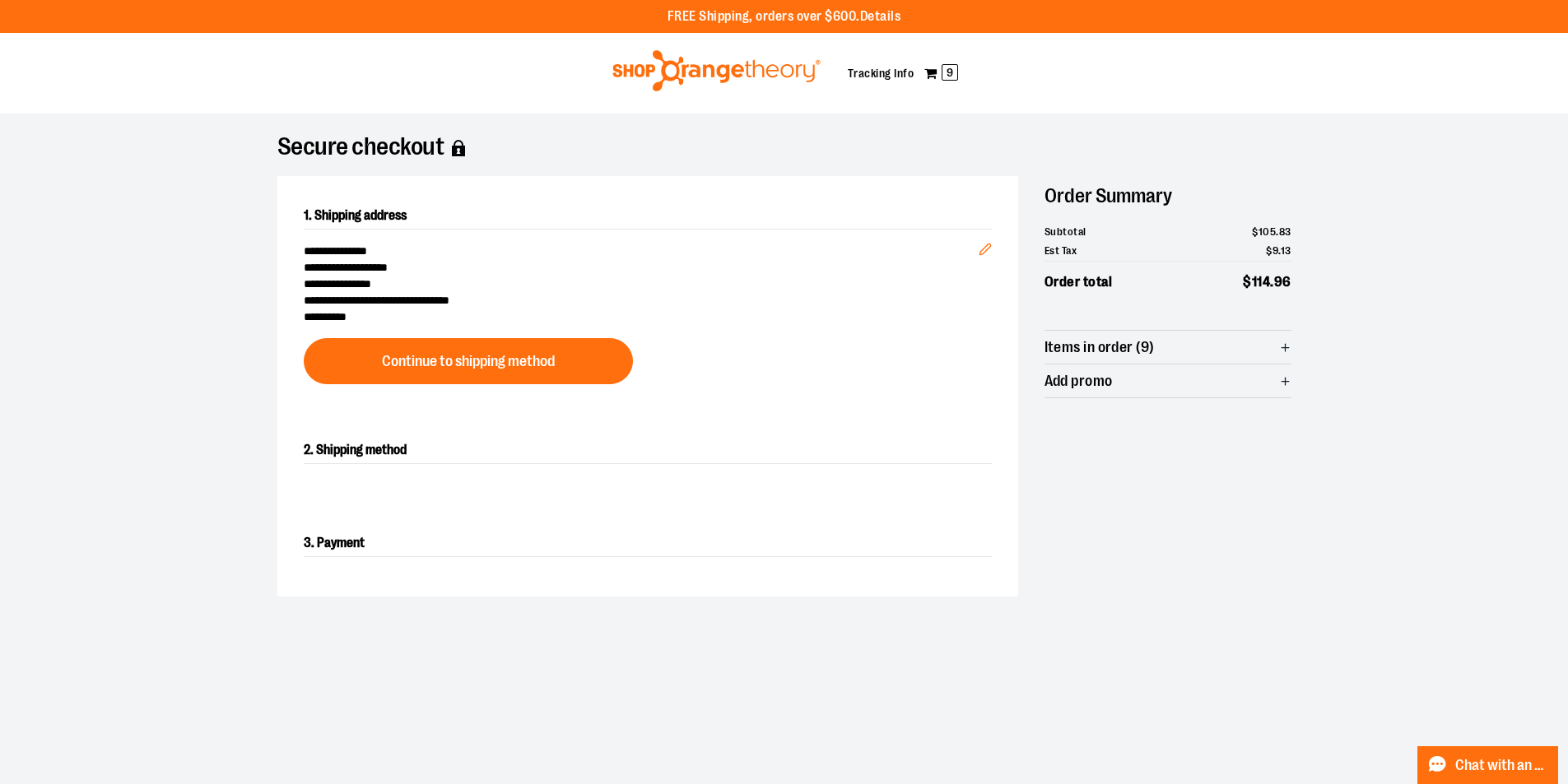
click at [1279, 345] on icon "button" at bounding box center [1284, 348] width 13 height 13
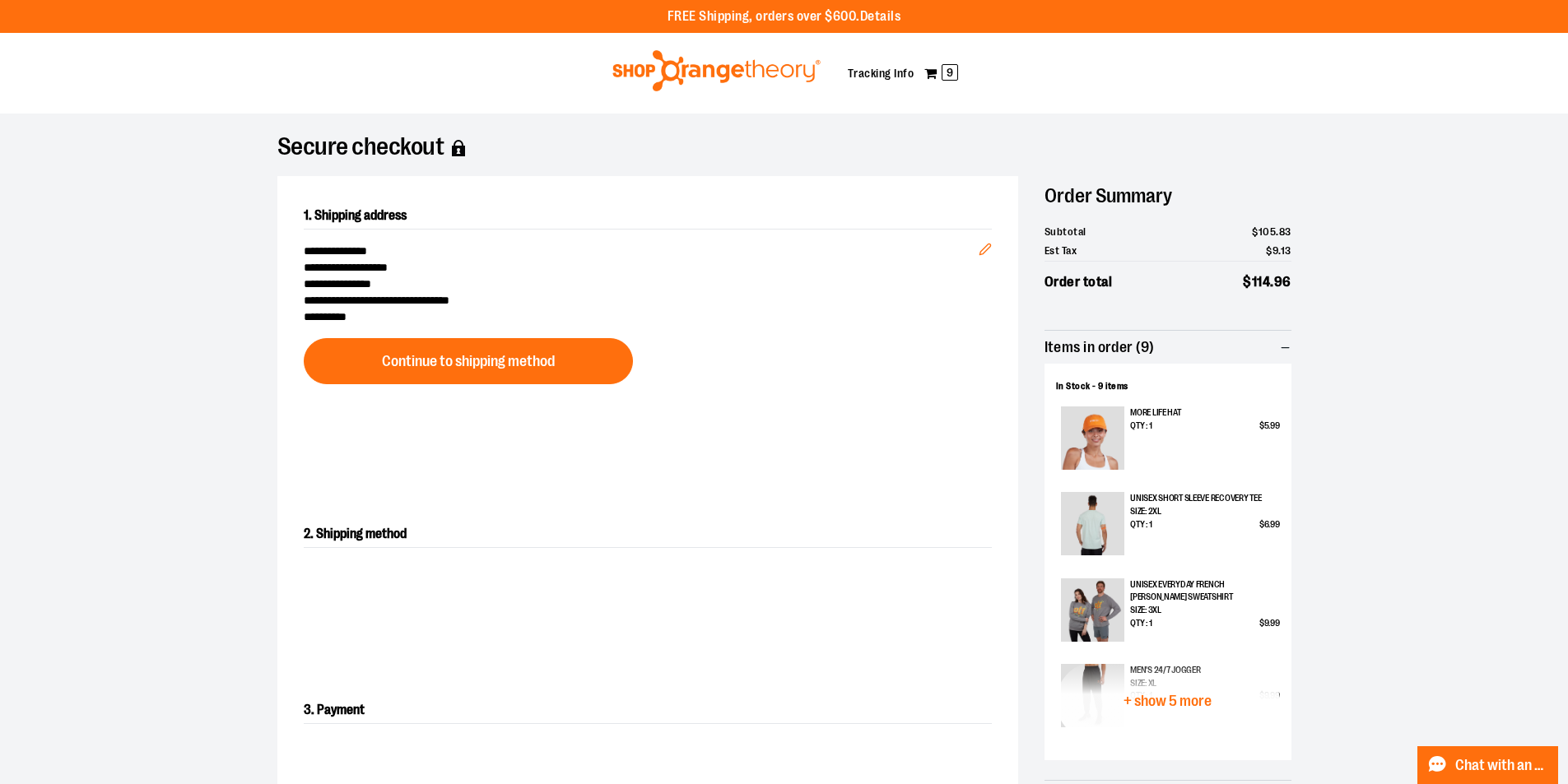
click at [1279, 345] on icon "button" at bounding box center [1284, 348] width 13 height 13
